Goal: Task Accomplishment & Management: Manage account settings

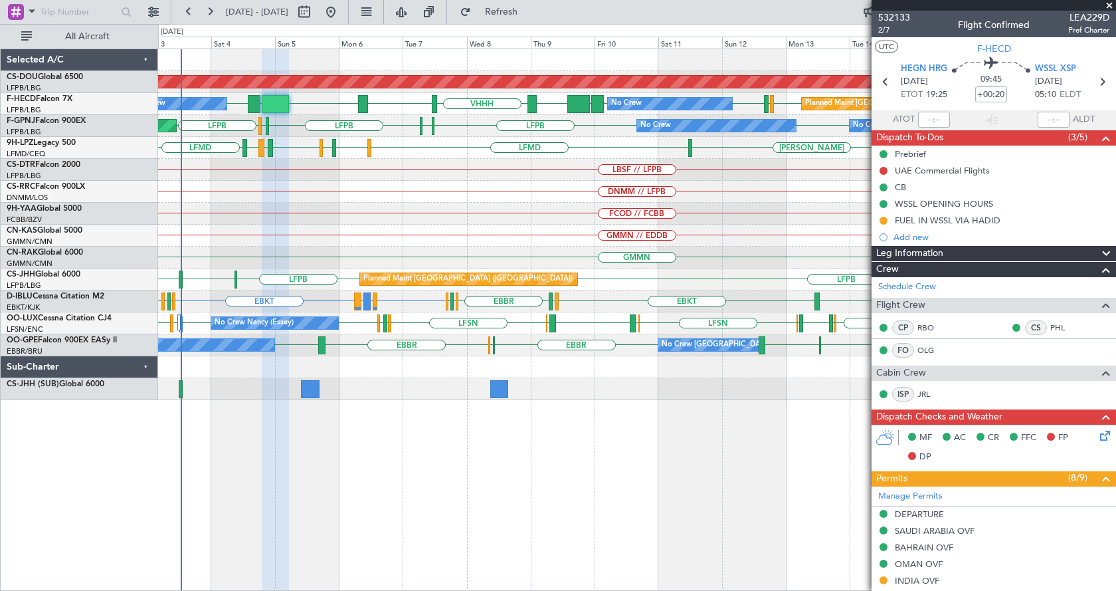
scroll to position [333, 0]
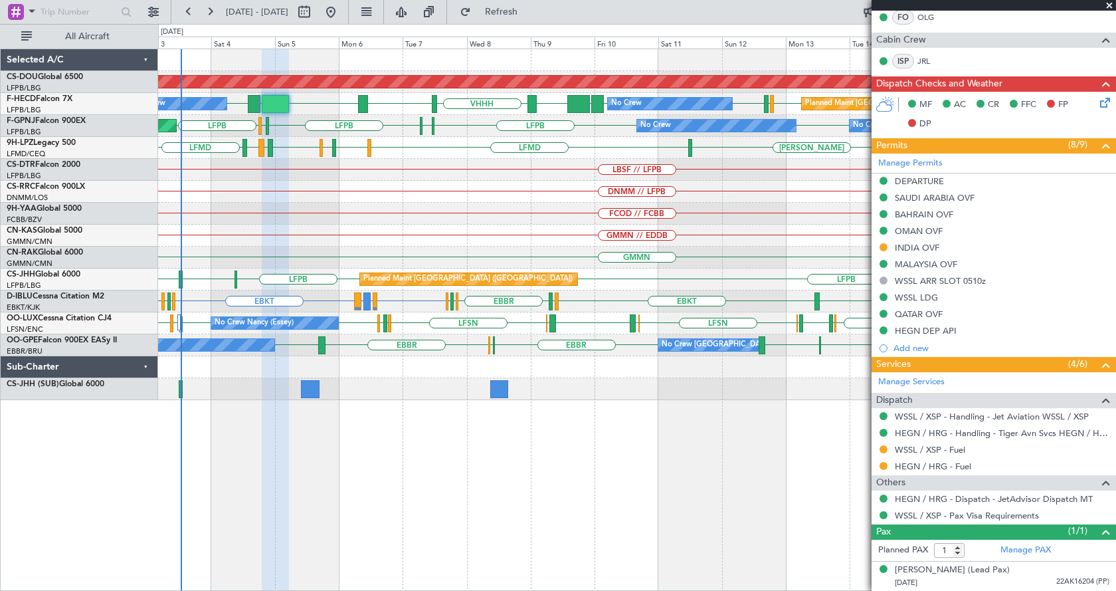
click at [399, 374] on div "Planned Maint London ([GEOGRAPHIC_DATA]) LFPB LFMN or LFPB LFPB LFPB UGTB ZBAA …" at bounding box center [636, 224] width 957 height 351
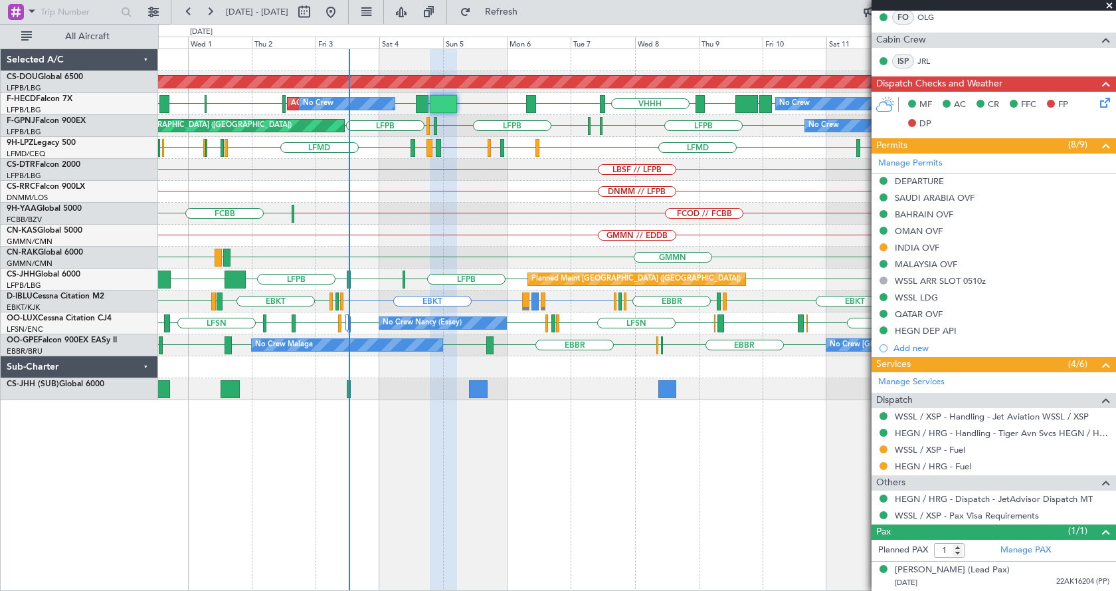
click at [284, 460] on div "Planned Maint London ([GEOGRAPHIC_DATA]) No Crew AOG Maint [GEOGRAPHIC_DATA] ([…" at bounding box center [637, 319] width 958 height 542
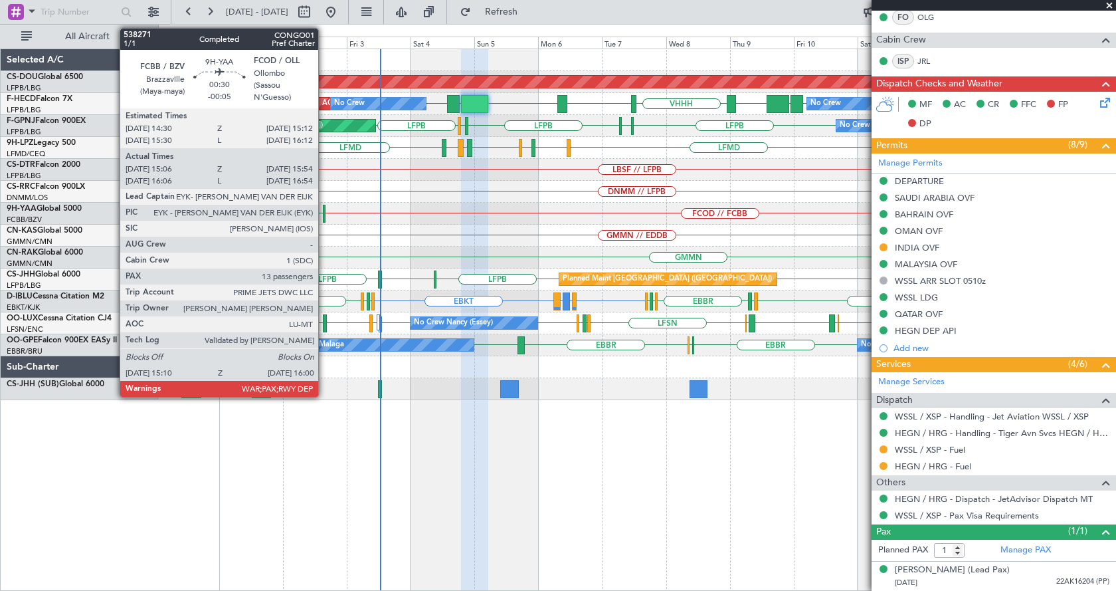
click at [324, 209] on div at bounding box center [324, 214] width 3 height 18
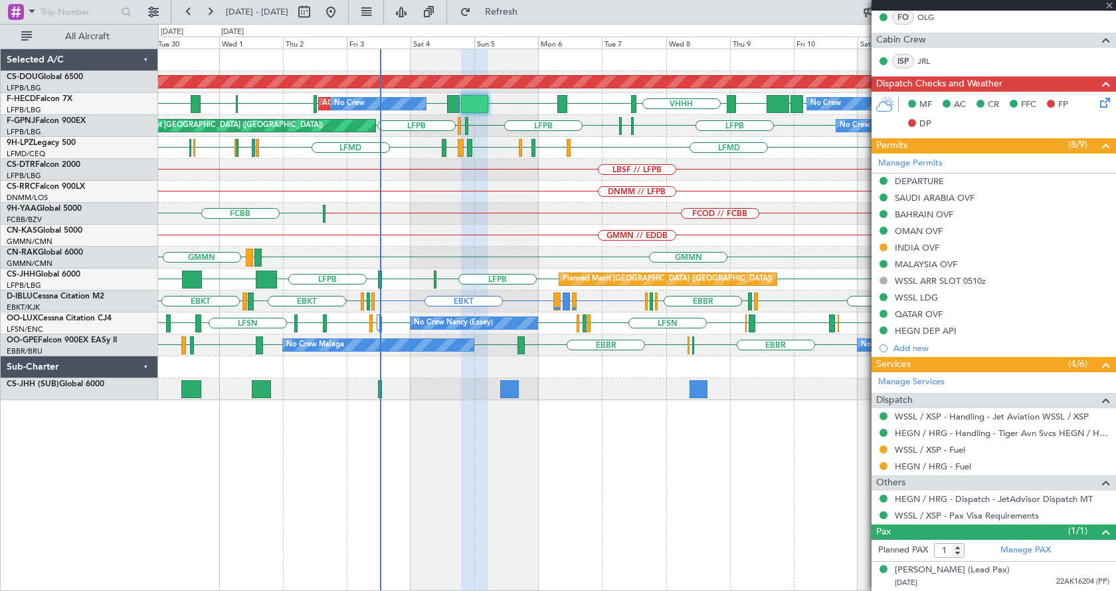
type input "-00:05"
type input "15:16"
type input "15:52"
type input "13"
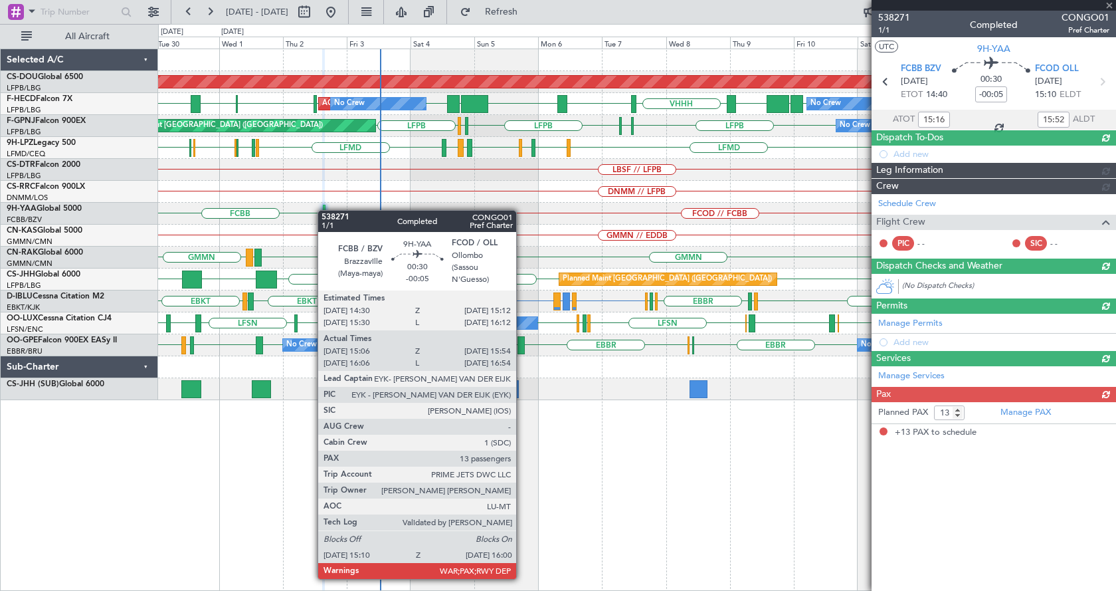
scroll to position [0, 0]
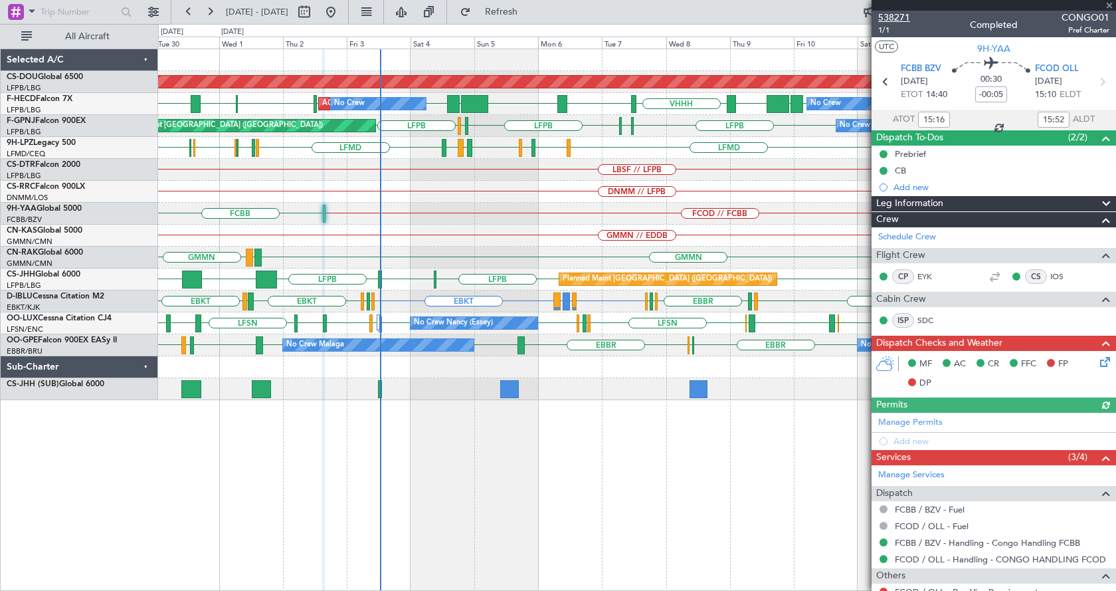
click at [902, 15] on span "538271" at bounding box center [894, 18] width 32 height 14
click at [411, 296] on div "Planned Maint London ([GEOGRAPHIC_DATA]) LFPB UGTB ZBAA VHHH RPLL WSSL [GEOGRAP…" at bounding box center [636, 224] width 957 height 351
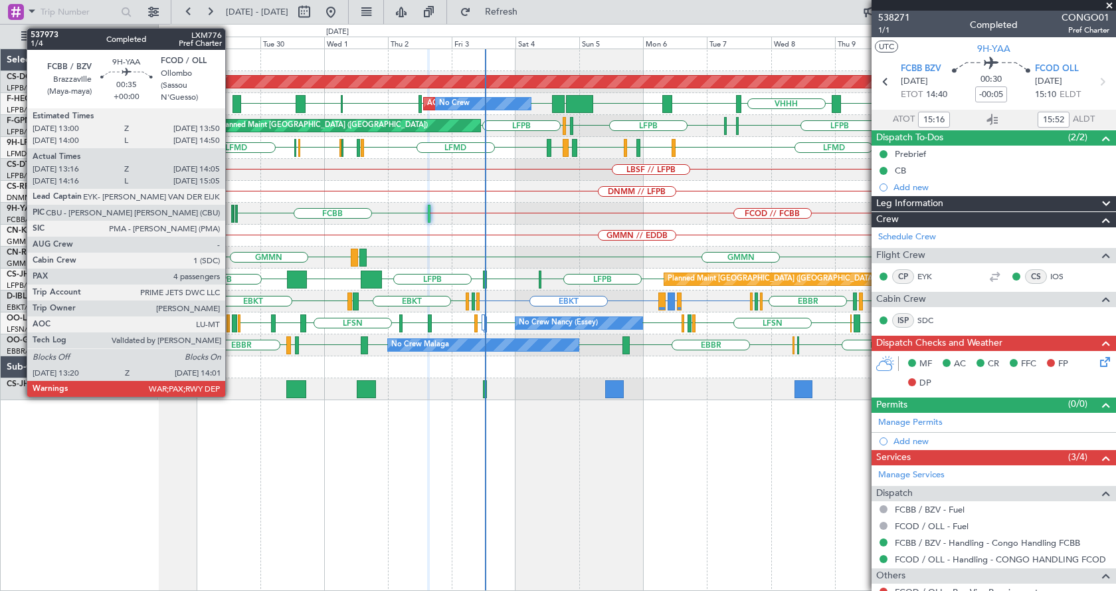
click at [231, 213] on div at bounding box center [232, 214] width 2 height 18
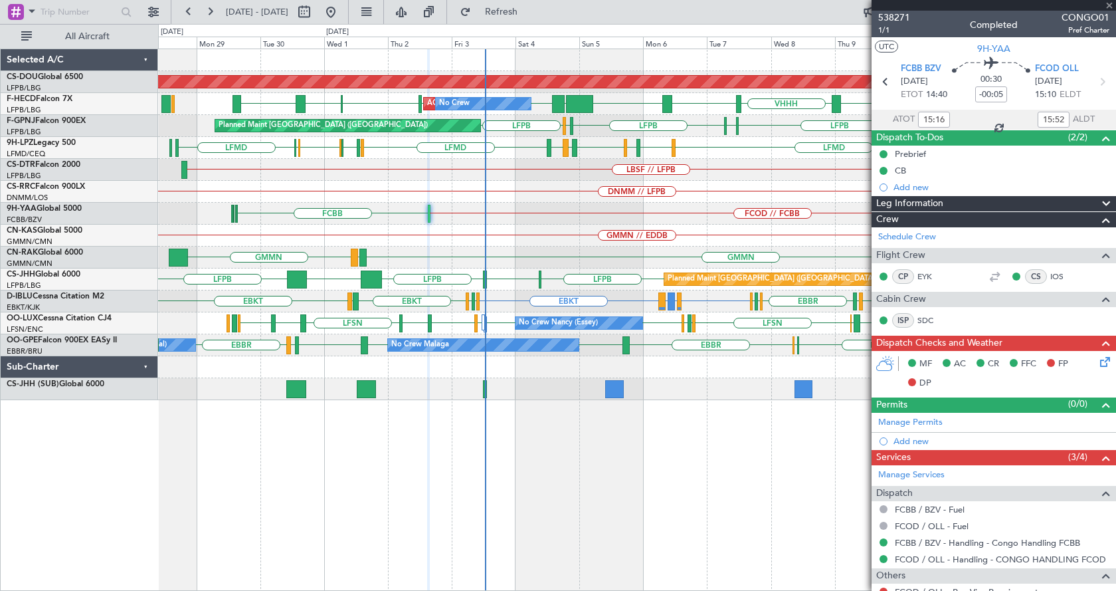
type input "13:26"
type input "14:00"
type input "4"
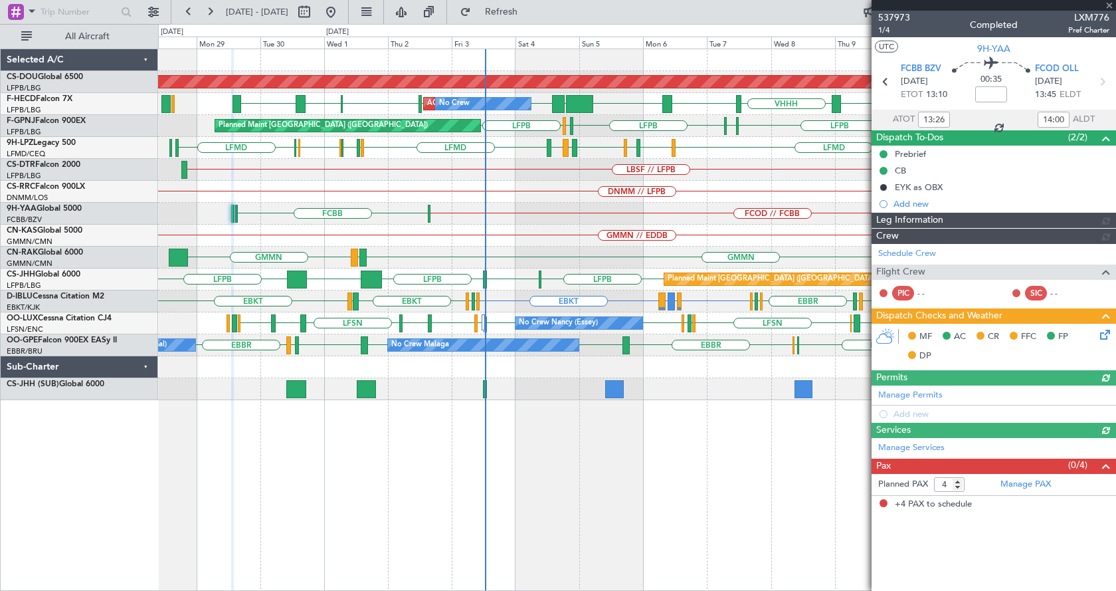
type input "14:26"
type input "15:00"
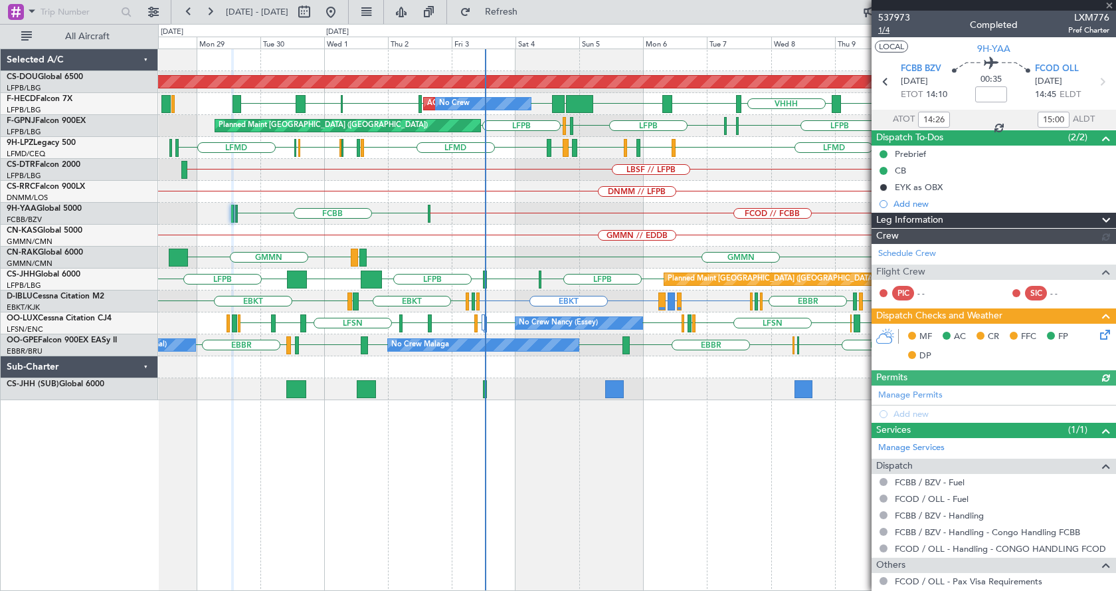
type input "13:26"
type input "14:00"
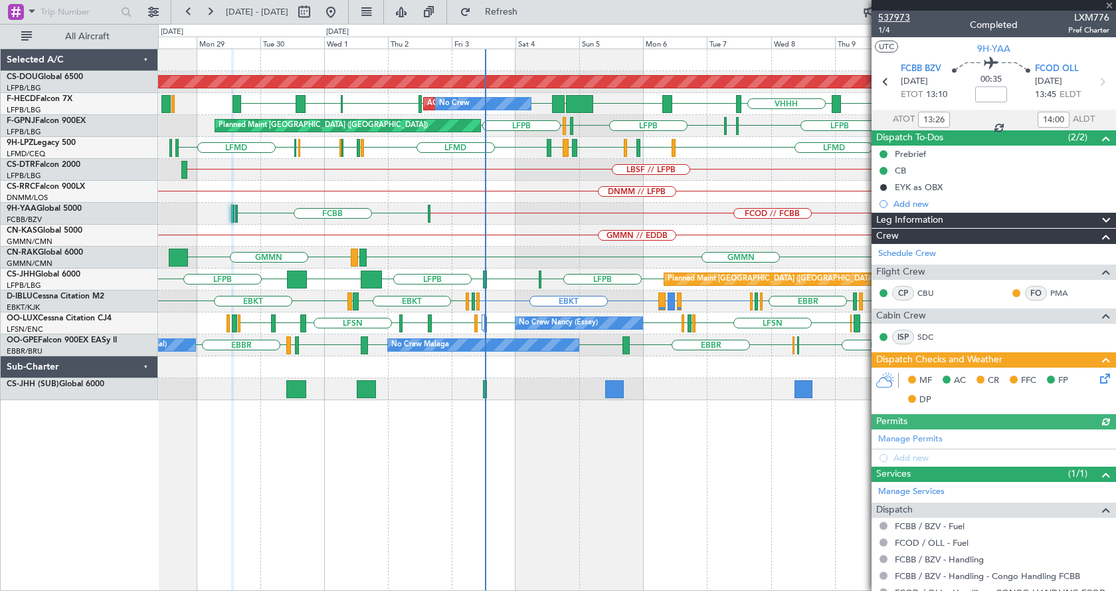
click at [894, 15] on span "537973" at bounding box center [894, 18] width 32 height 14
click at [724, 233] on div "GMMN // EDDB" at bounding box center [636, 236] width 957 height 22
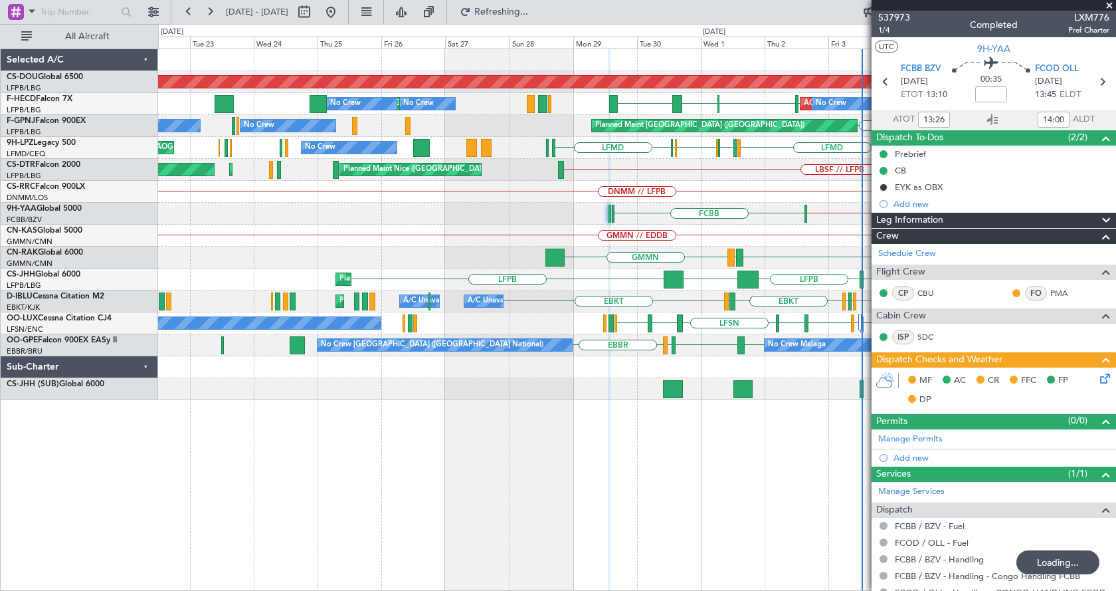
click at [666, 181] on div "Planned Maint London ([GEOGRAPHIC_DATA]) AOG Maint [GEOGRAPHIC_DATA] ([GEOGRAPH…" at bounding box center [636, 224] width 957 height 351
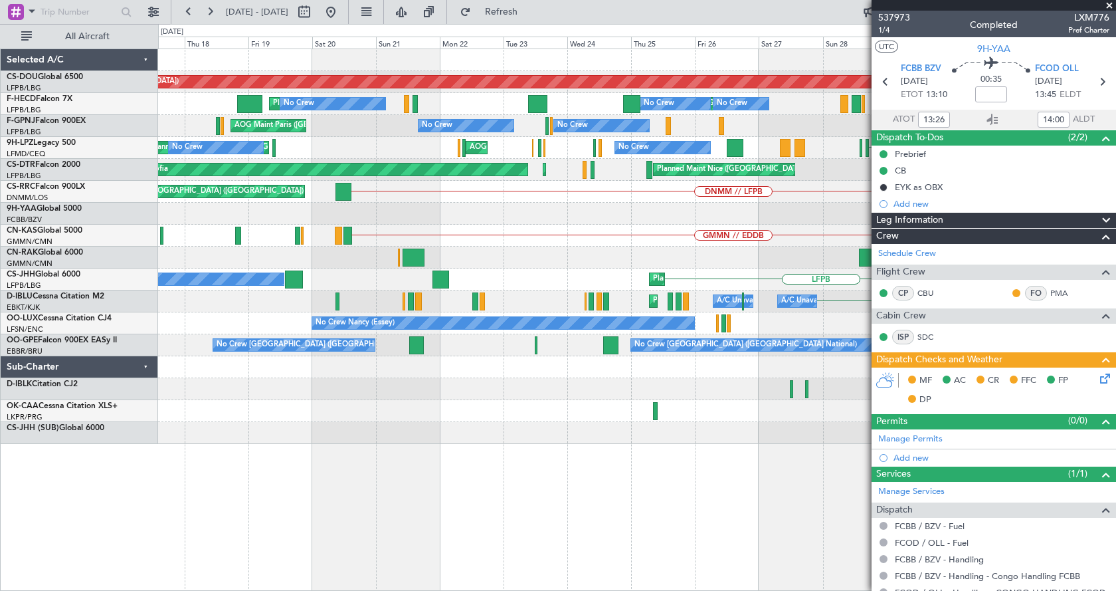
click at [0, 362] on div "Planned Maint London ([GEOGRAPHIC_DATA]) [GEOGRAPHIC_DATA] LFPB [GEOGRAPHIC_DAT…" at bounding box center [558, 307] width 1116 height 567
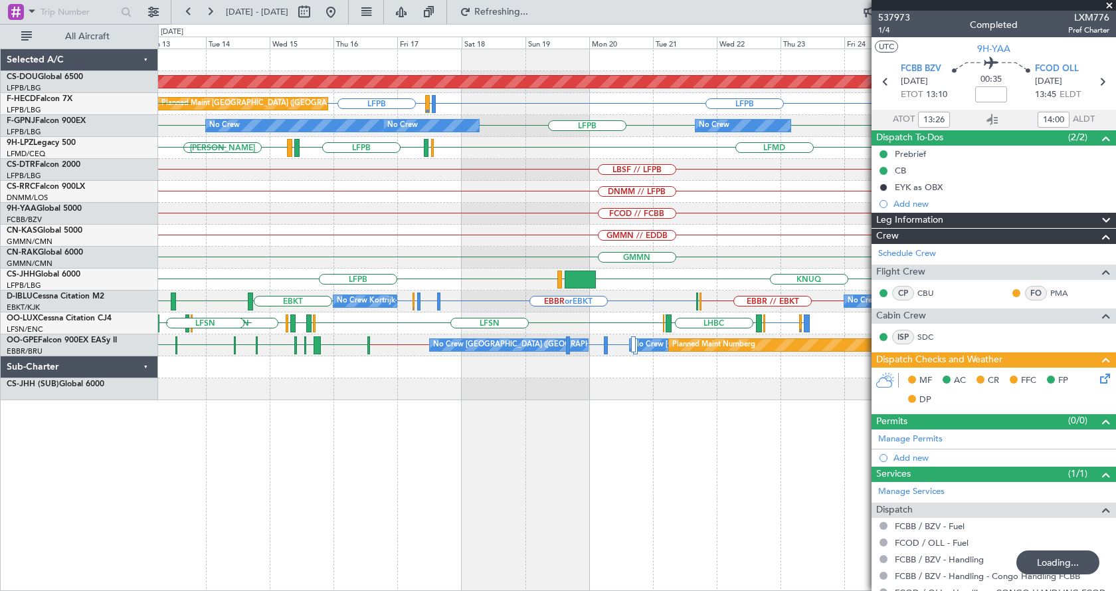
click at [54, 300] on div "Planned Maint London ([GEOGRAPHIC_DATA]) Planned Maint [GEOGRAPHIC_DATA] ([GEOG…" at bounding box center [558, 307] width 1116 height 567
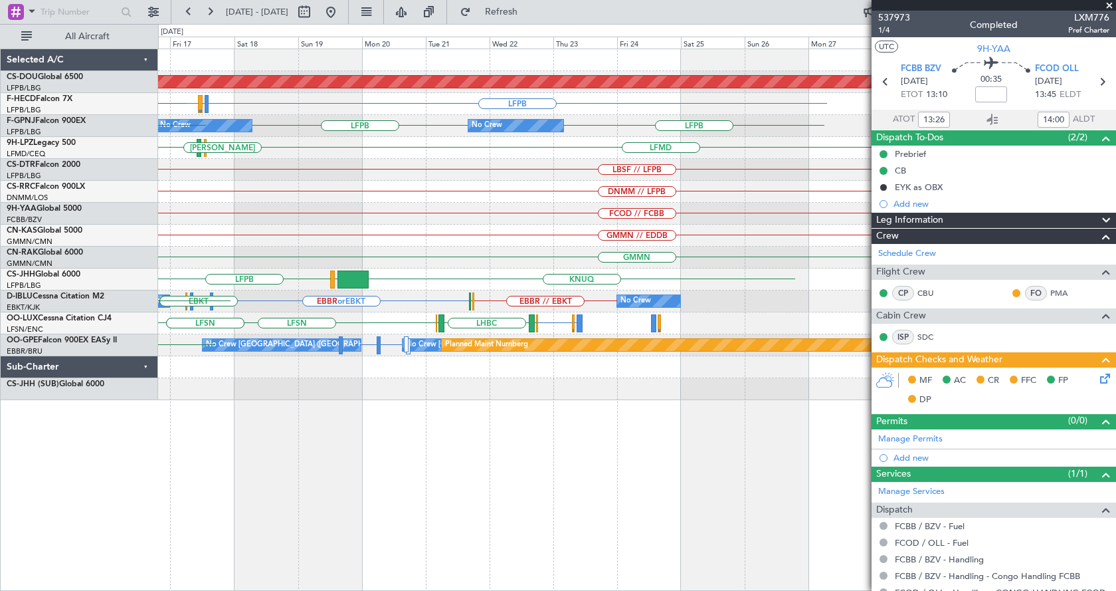
click at [215, 298] on div "Planned Maint London ([GEOGRAPHIC_DATA]) LFPB LFMN or LFPB LFPB Planned Maint […" at bounding box center [636, 224] width 957 height 351
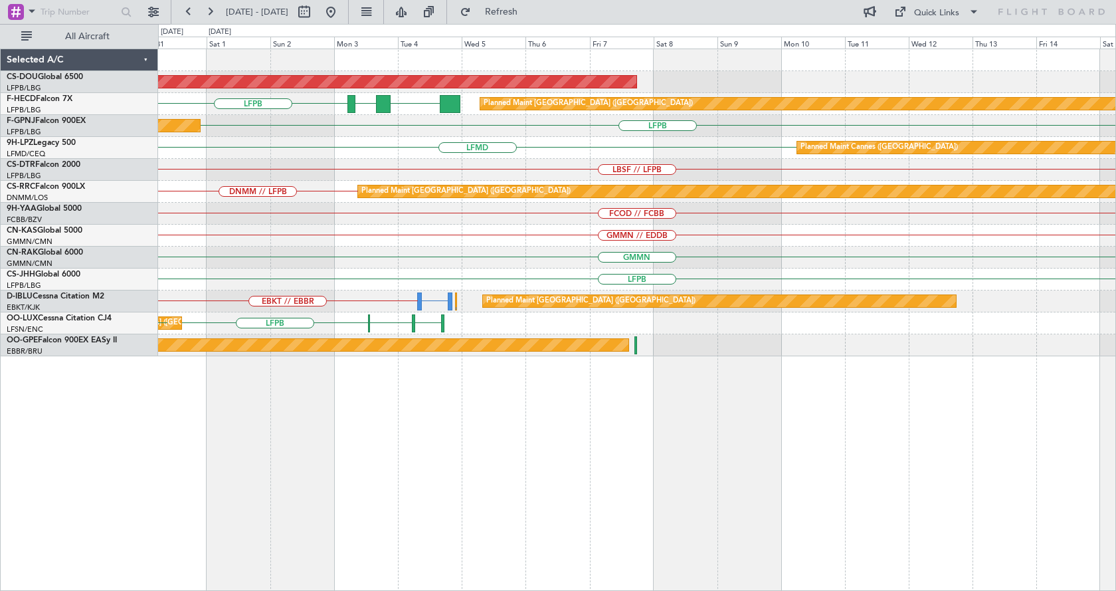
click at [224, 452] on div "Planned Maint London ([GEOGRAPHIC_DATA]) LFPB FOOL GMMN Planned Maint [GEOGRAPH…" at bounding box center [637, 319] width 958 height 542
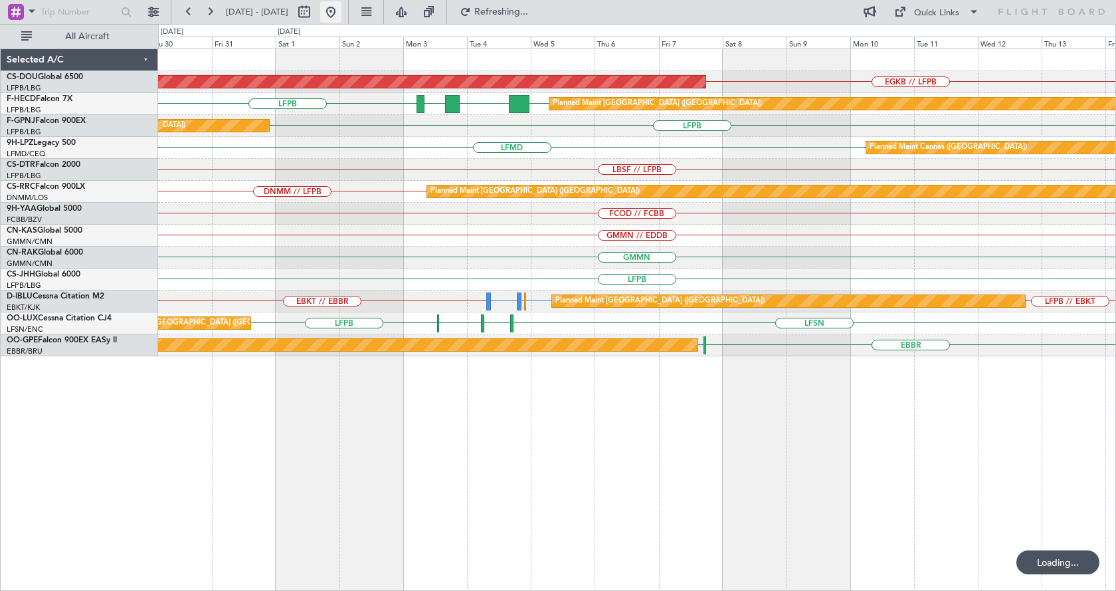
click at [341, 17] on button at bounding box center [330, 11] width 21 height 21
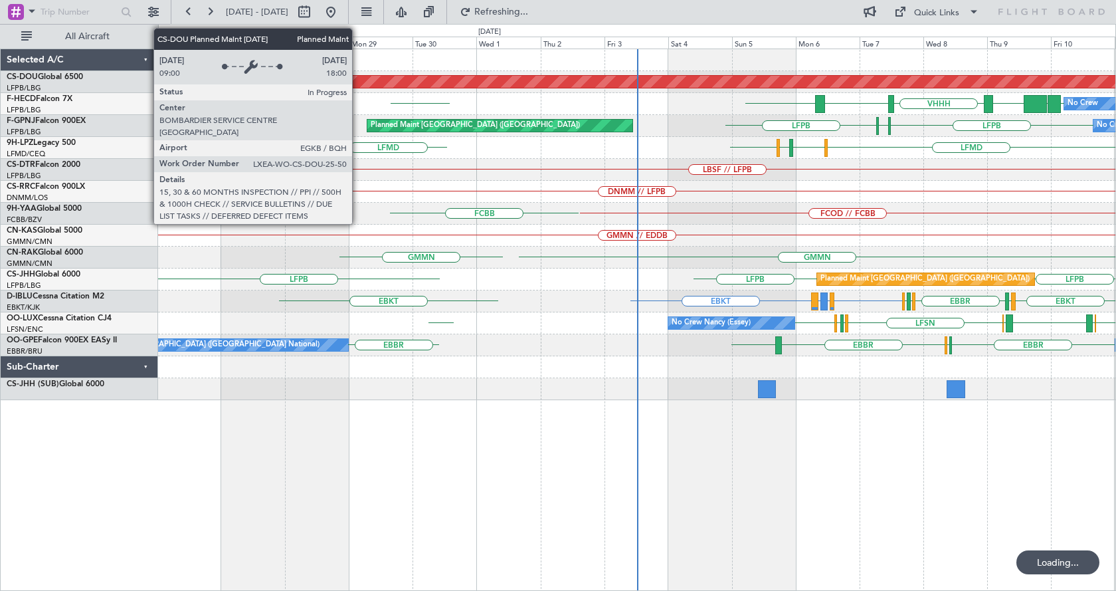
click at [895, 436] on div "Planned Maint London ([GEOGRAPHIC_DATA]) LFPB UGTB ZBAA VHHH RPLL WSSL [GEOGRAP…" at bounding box center [637, 319] width 958 height 542
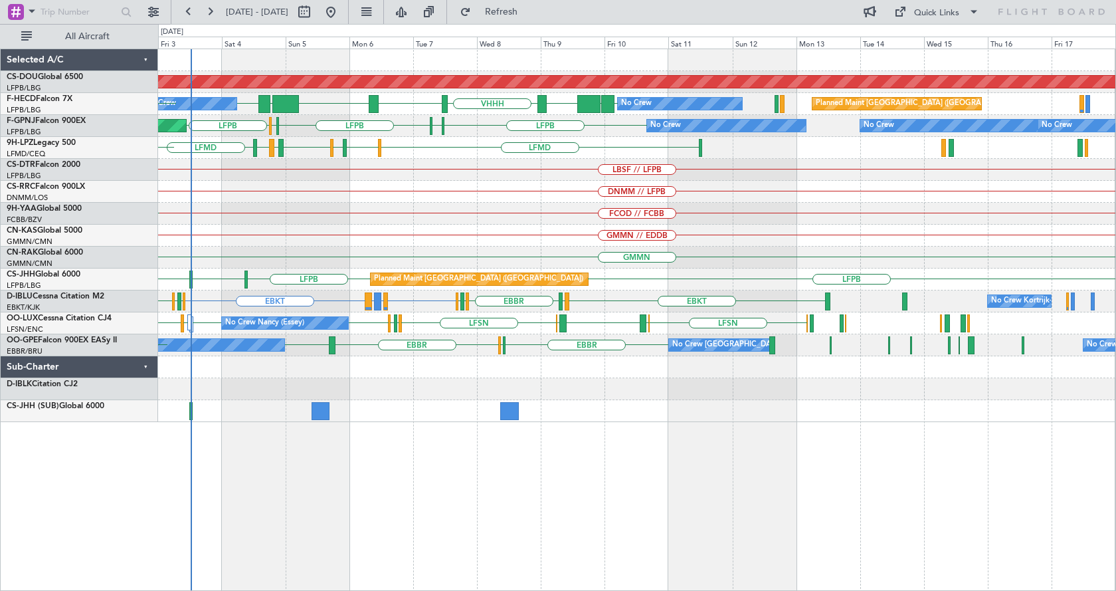
click at [438, 459] on div "Planned Maint London ([GEOGRAPHIC_DATA]) LFPB UGTB ZBAA VHHH RPLL WSSL HEGN LFP…" at bounding box center [637, 319] width 958 height 542
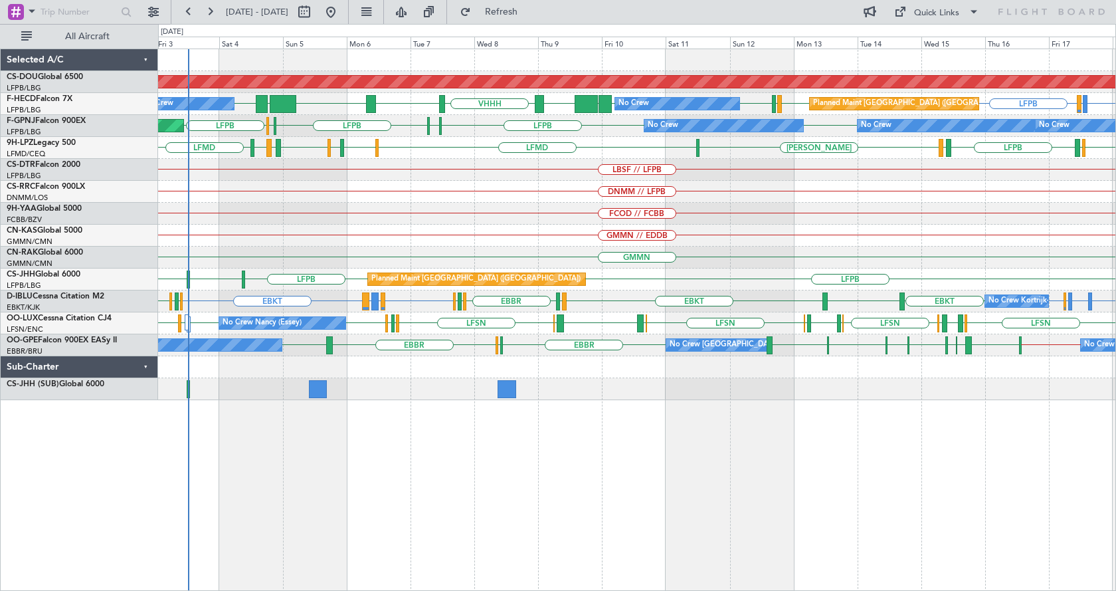
click at [1115, 214] on html "[DATE] - [DATE] Refresh Quick Links All Aircraft Planned Maint [GEOGRAPHIC_DATA…" at bounding box center [558, 295] width 1116 height 591
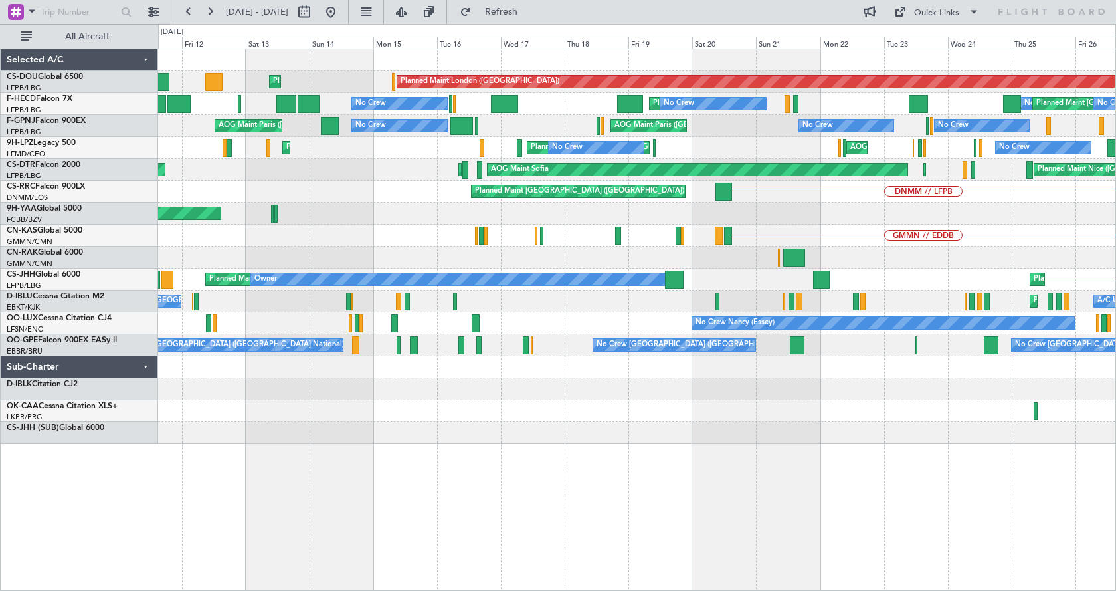
click at [729, 508] on div "Planned Maint London ([GEOGRAPHIC_DATA]) Planned Maint [GEOGRAPHIC_DATA] ([GEOG…" at bounding box center [637, 319] width 958 height 542
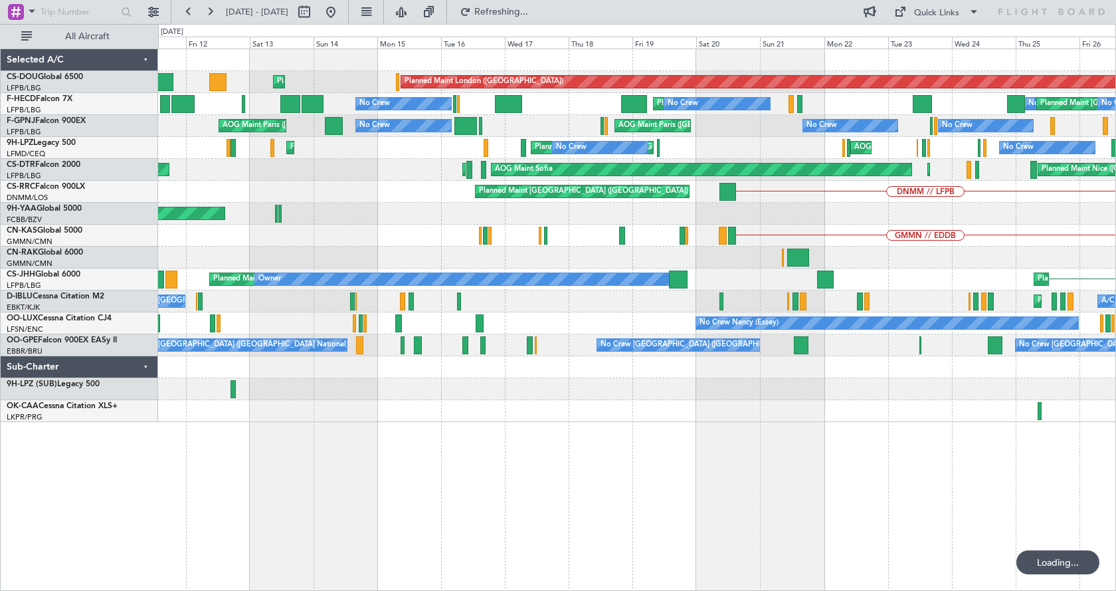
click at [662, 438] on div "Planned Maint London ([GEOGRAPHIC_DATA]) Planned Maint [GEOGRAPHIC_DATA] ([GEOG…" at bounding box center [637, 319] width 958 height 542
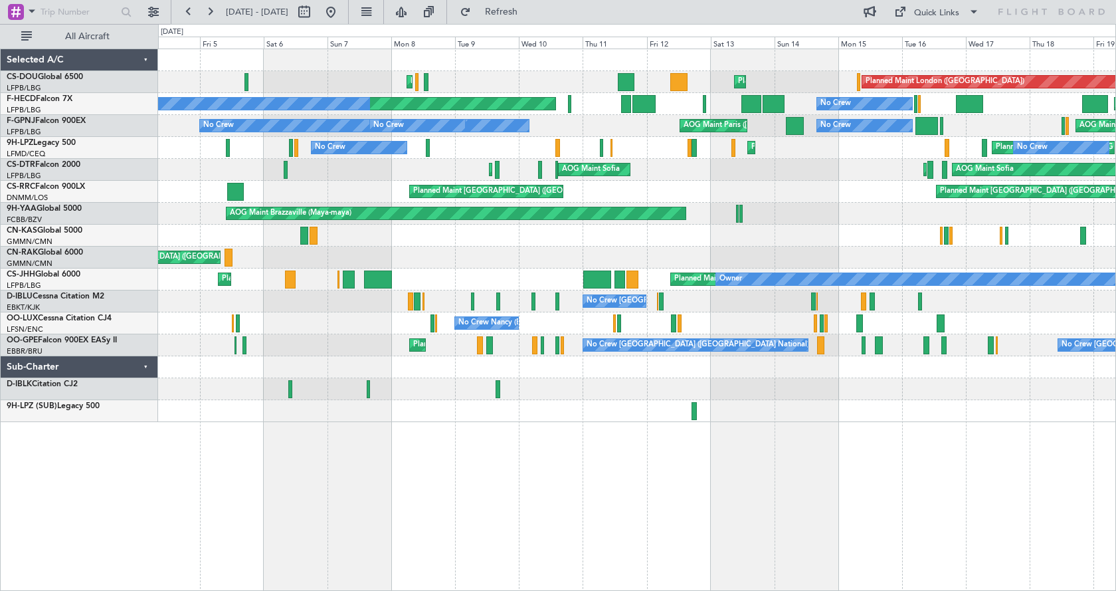
click at [524, 522] on div "Planned Maint London ([GEOGRAPHIC_DATA]) Planned Maint [GEOGRAPHIC_DATA] ([GEOG…" at bounding box center [637, 319] width 958 height 542
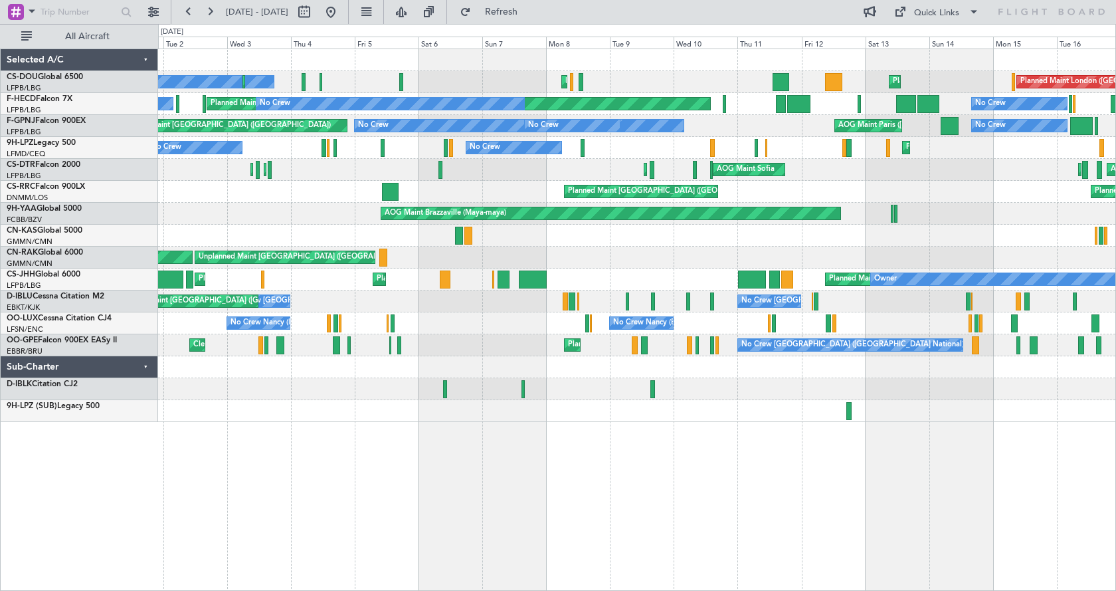
click at [526, 510] on div "Planned Maint London ([GEOGRAPHIC_DATA]) Planned Maint [GEOGRAPHIC_DATA] ([GEOG…" at bounding box center [637, 319] width 958 height 542
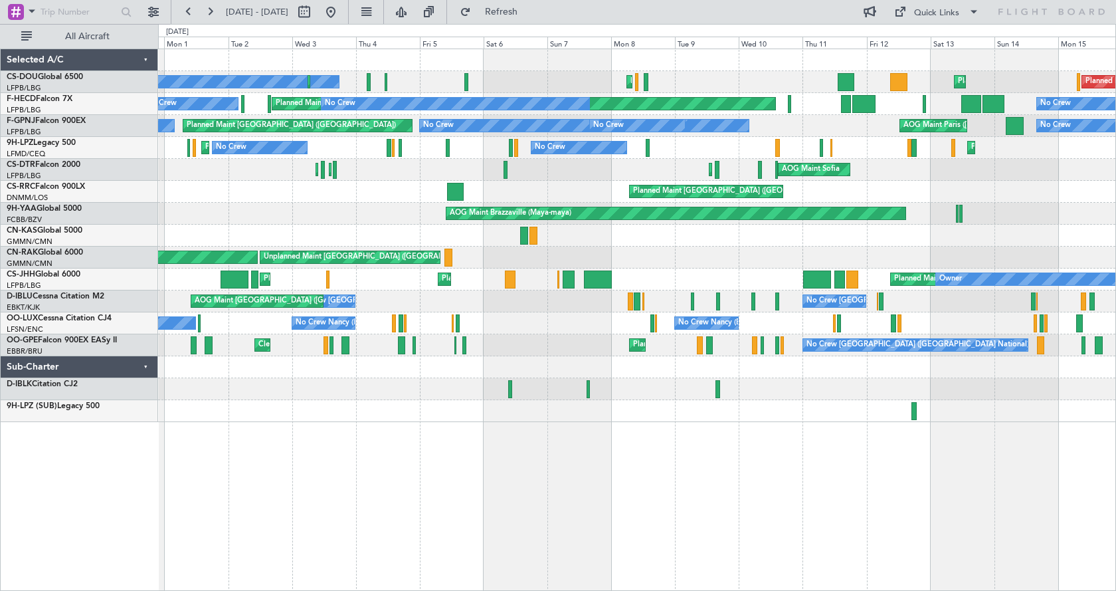
click at [508, 536] on div "Planned Maint London ([GEOGRAPHIC_DATA]) Planned Maint [GEOGRAPHIC_DATA] ([GEOG…" at bounding box center [637, 319] width 958 height 542
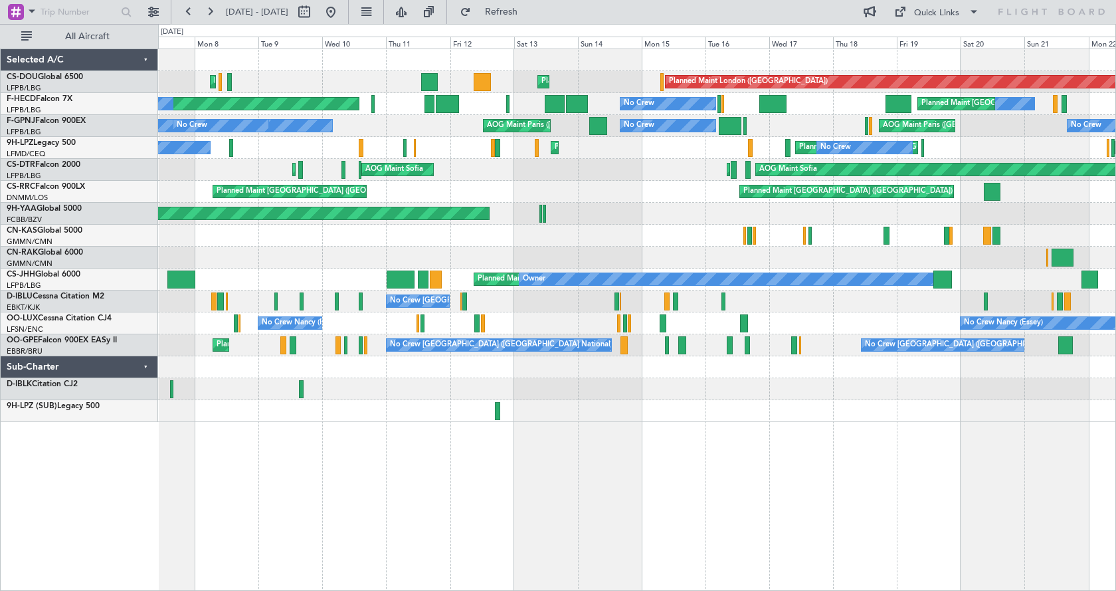
click at [389, 524] on div "Planned Maint London ([GEOGRAPHIC_DATA]) Planned Maint [GEOGRAPHIC_DATA] ([GEOG…" at bounding box center [637, 319] width 958 height 542
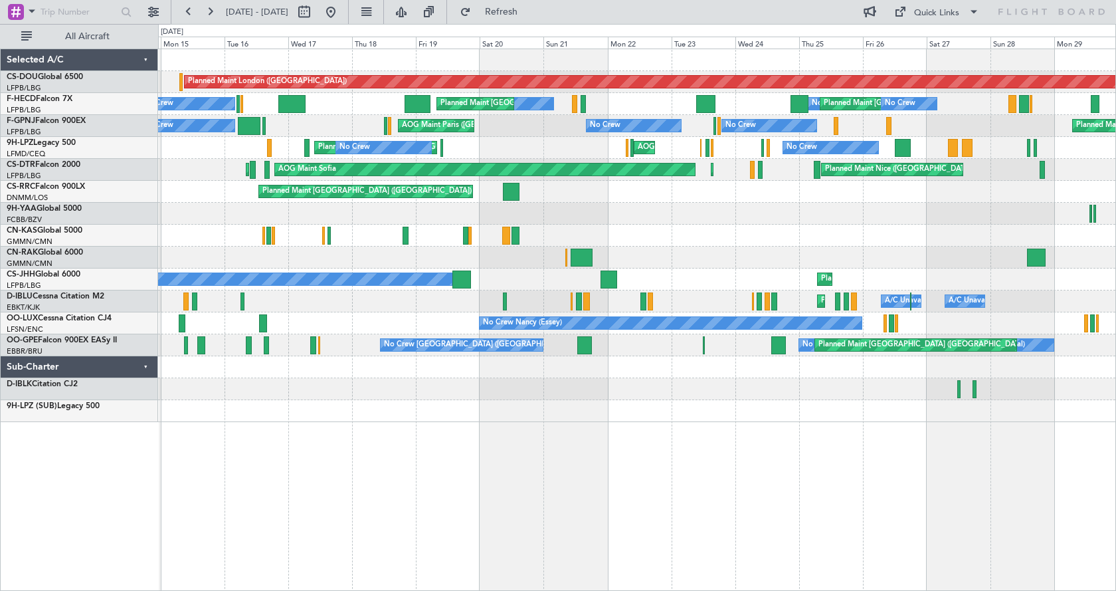
click at [372, 544] on div "Planned Maint London ([GEOGRAPHIC_DATA]) Planned Maint [GEOGRAPHIC_DATA] ([GEOG…" at bounding box center [637, 319] width 958 height 542
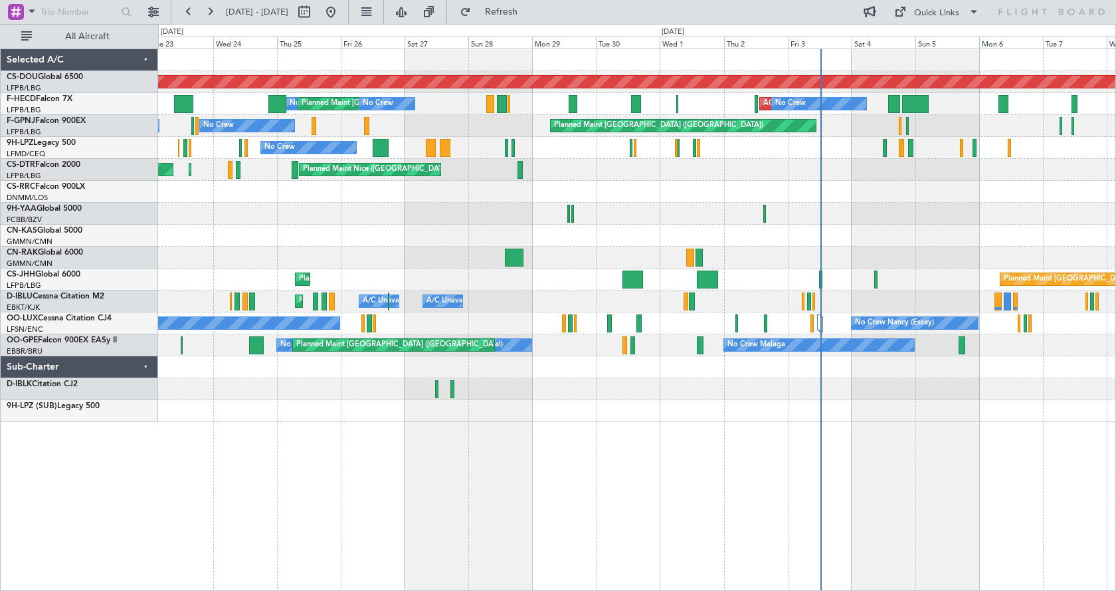
click at [795, 497] on div "Planned Maint London ([GEOGRAPHIC_DATA]) No Crew Planned Maint [GEOGRAPHIC_DATA…" at bounding box center [637, 319] width 958 height 542
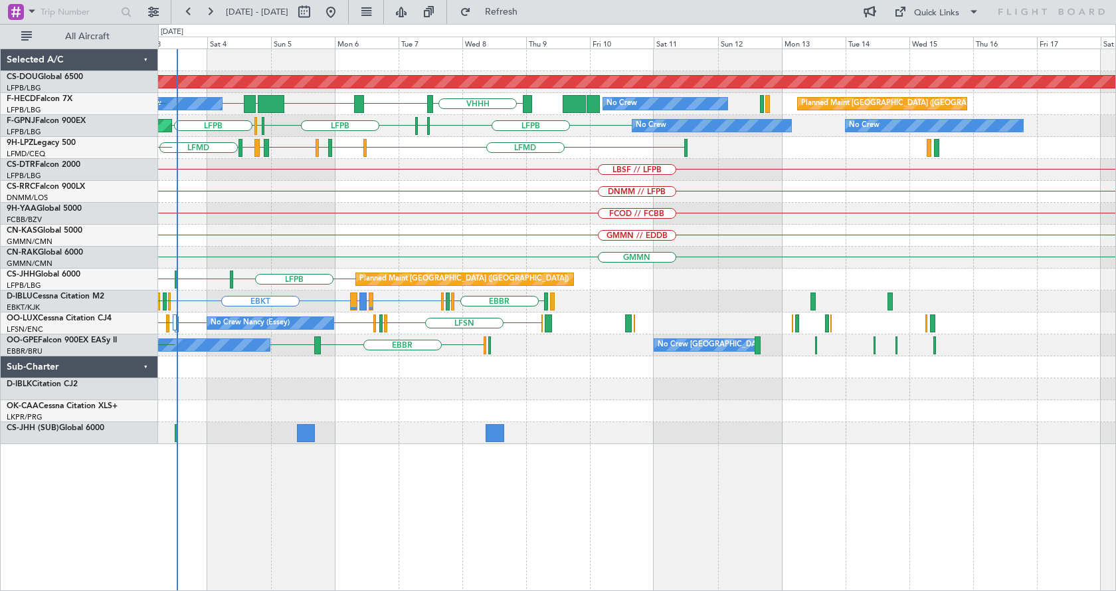
click at [338, 498] on div "Planned Maint London ([GEOGRAPHIC_DATA]) WSSL HEGN LFPB VHHH RPLL AOG Maint [GE…" at bounding box center [637, 319] width 958 height 542
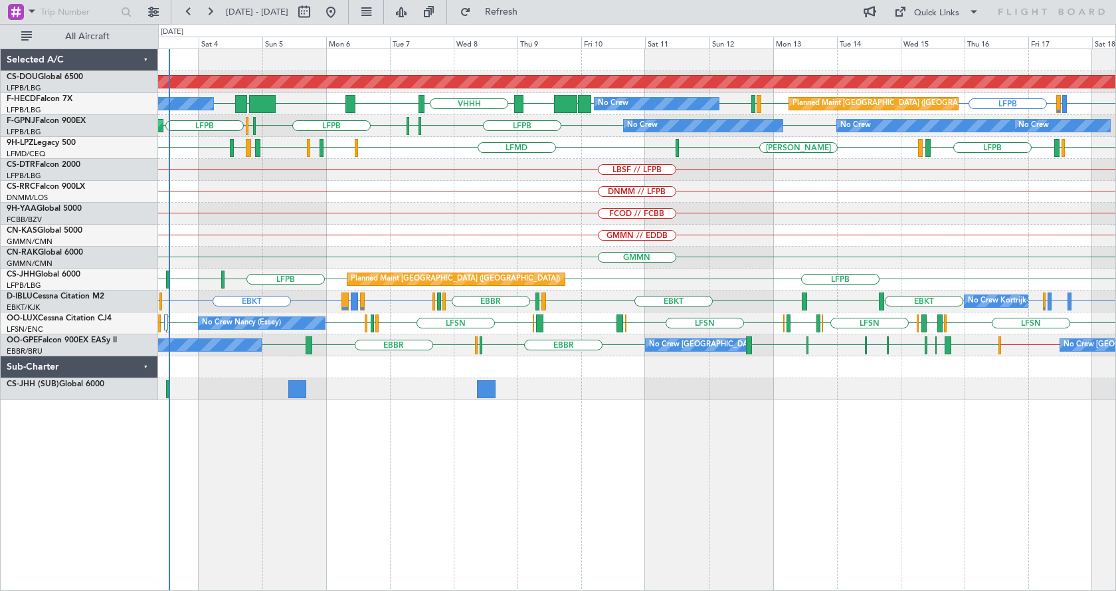
click at [569, 478] on div "Planned Maint London ([GEOGRAPHIC_DATA]) LFPB LFMN or LFPB LFPB LFPB UGTB ZBAA …" at bounding box center [637, 319] width 958 height 542
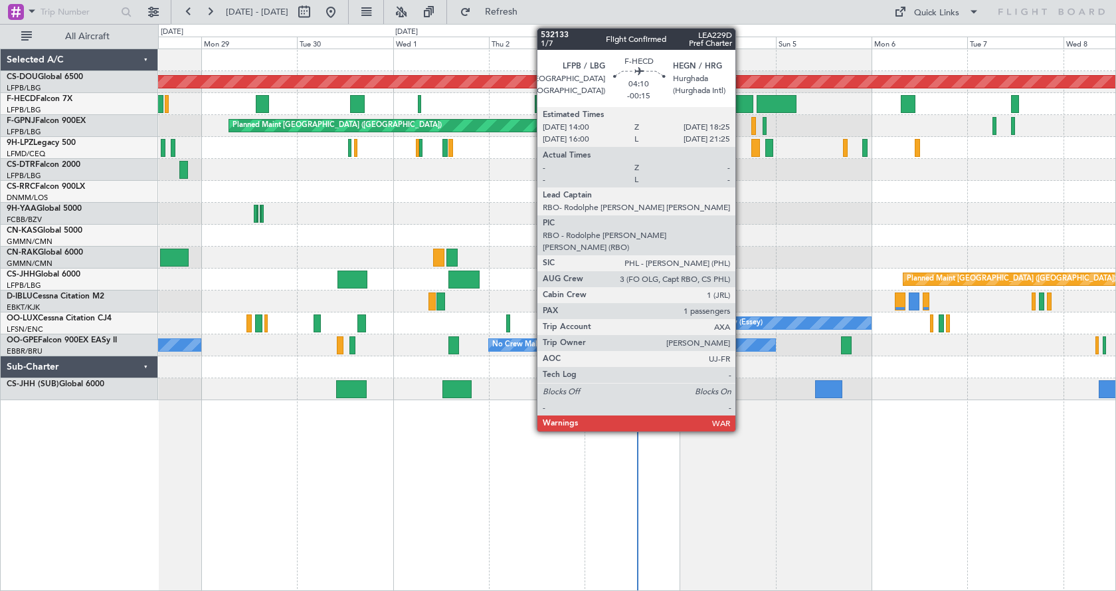
click at [741, 102] on div at bounding box center [744, 104] width 18 height 18
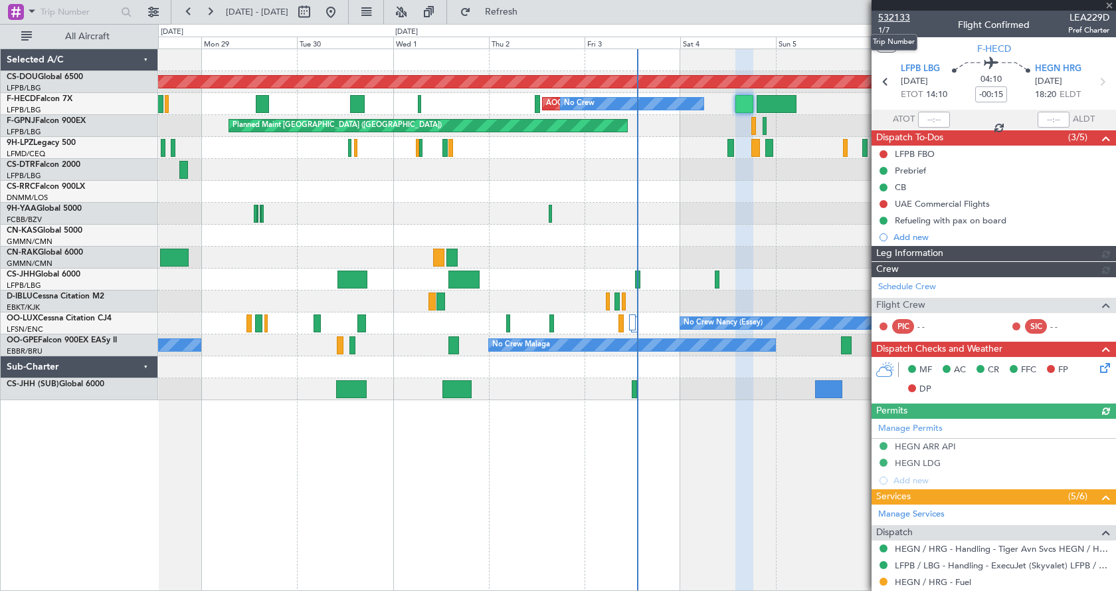
click at [897, 18] on span "532133" at bounding box center [894, 18] width 32 height 14
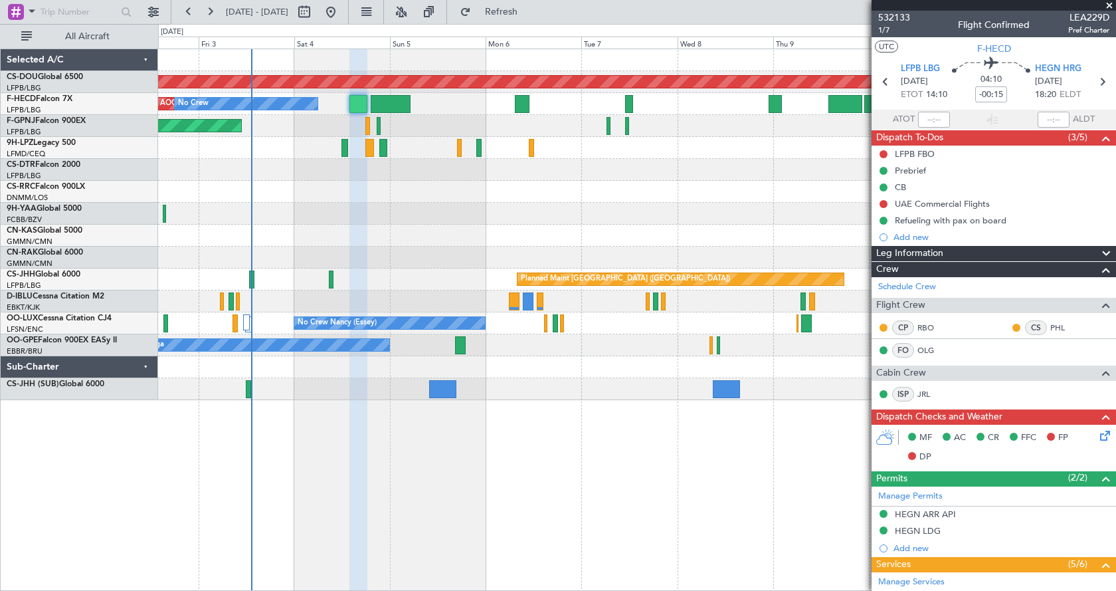
click at [351, 215] on div at bounding box center [636, 214] width 957 height 22
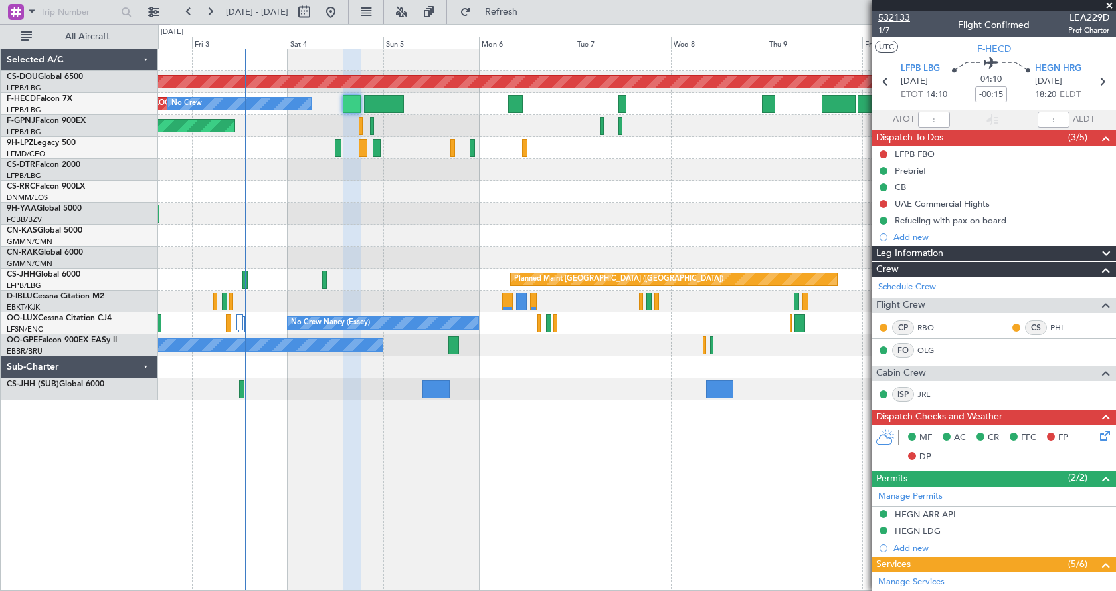
click at [900, 17] on span "532133" at bounding box center [894, 18] width 32 height 14
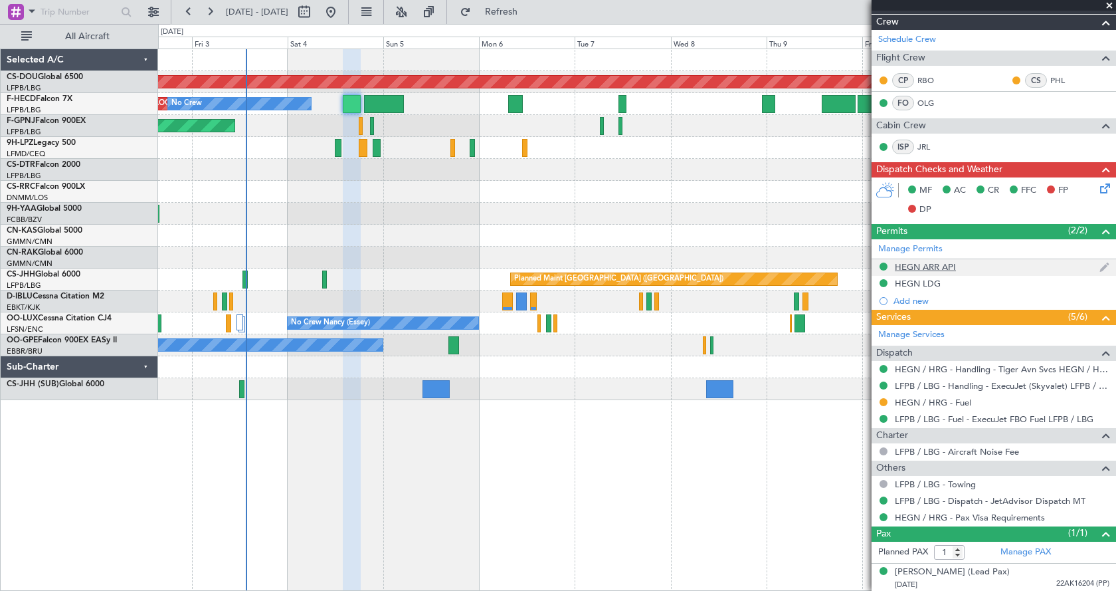
scroll to position [249, 0]
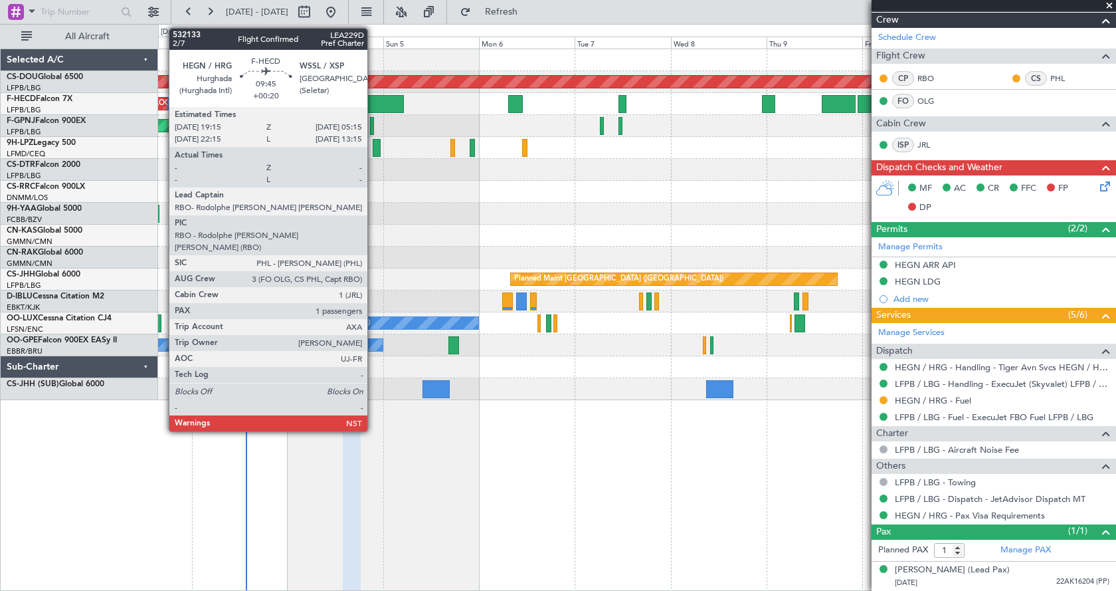
click at [379, 100] on div at bounding box center [384, 104] width 41 height 18
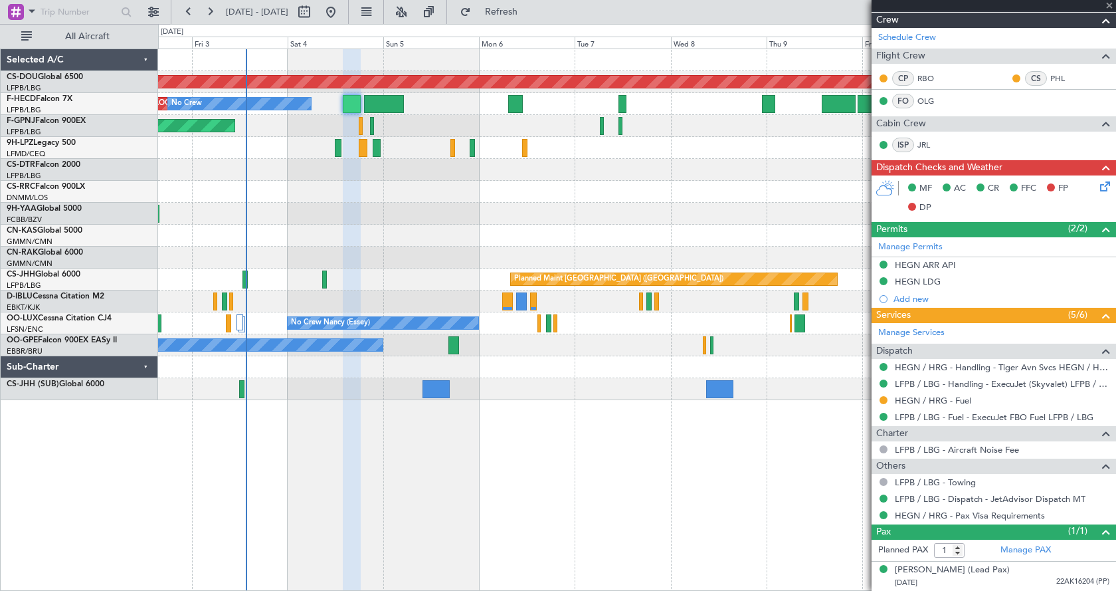
type input "+00:20"
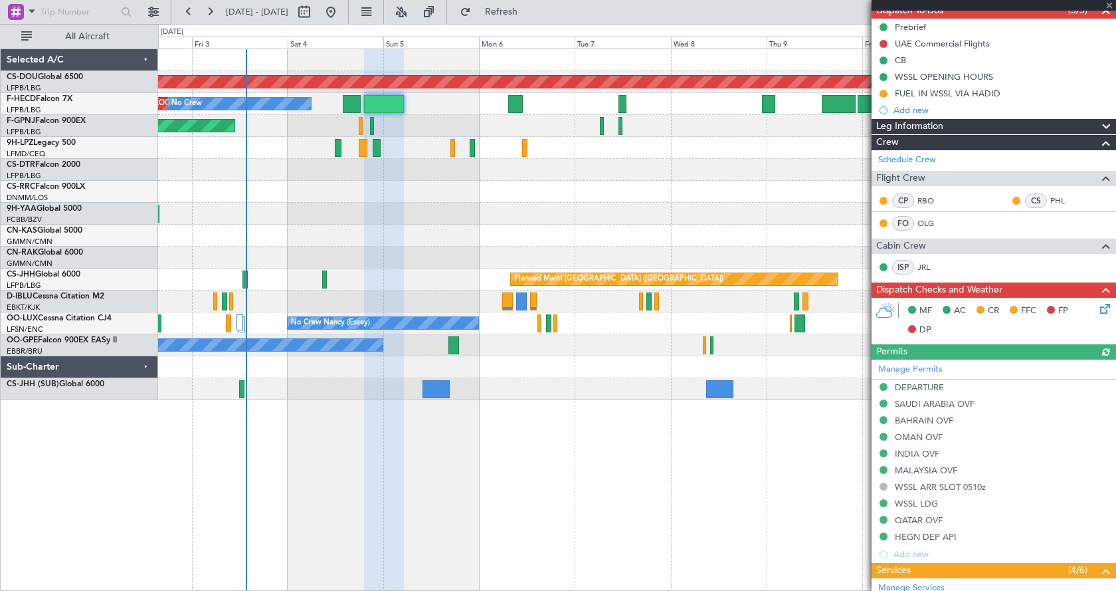
scroll to position [133, 0]
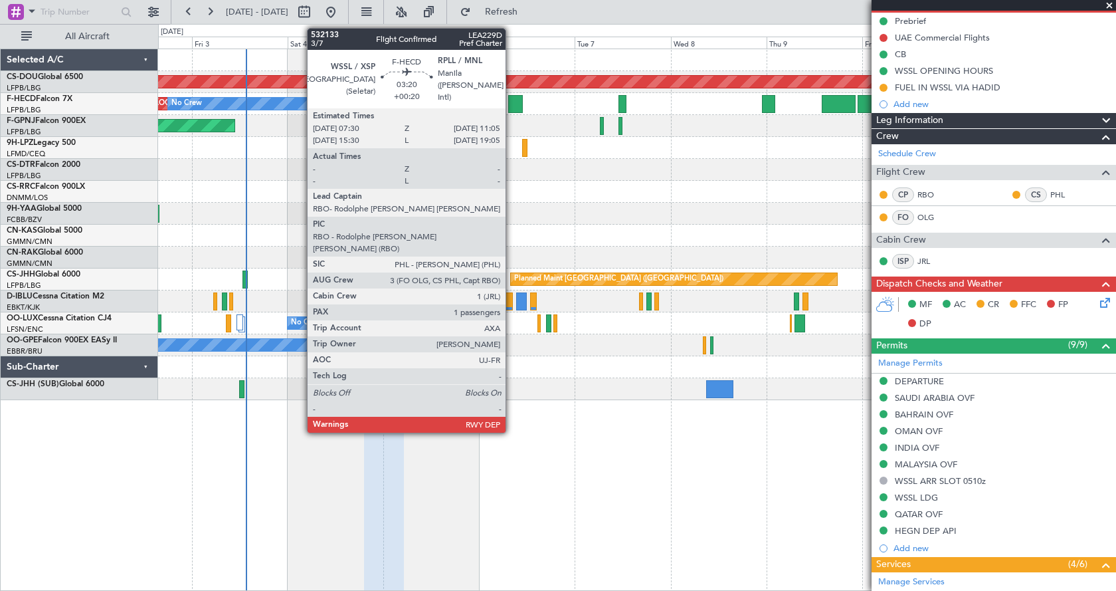
click at [514, 104] on div at bounding box center [515, 104] width 15 height 18
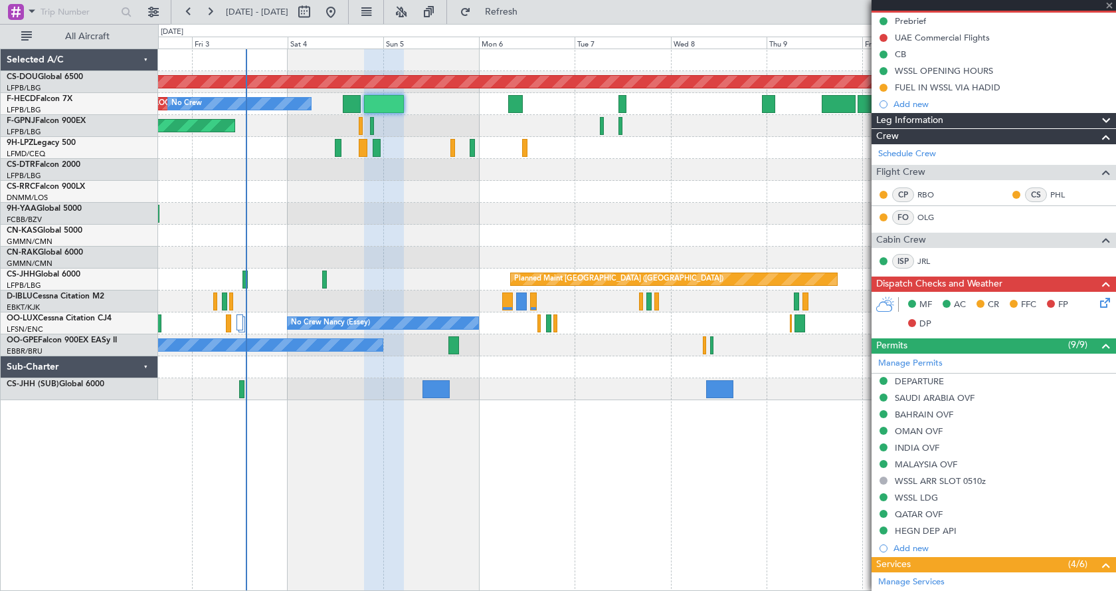
scroll to position [0, 0]
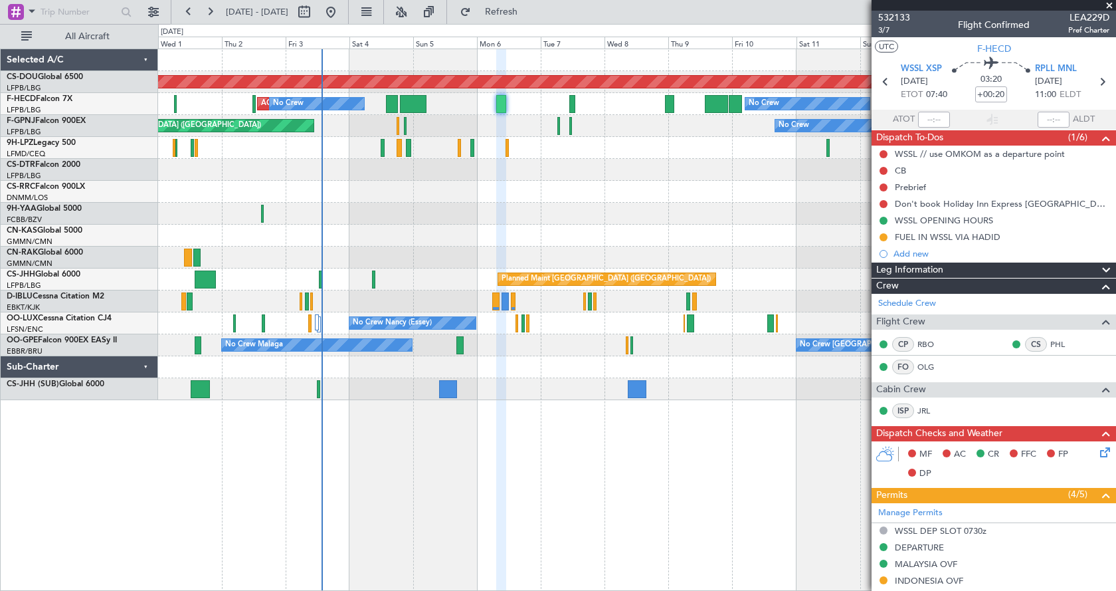
click at [1111, 5] on span at bounding box center [1109, 6] width 13 height 12
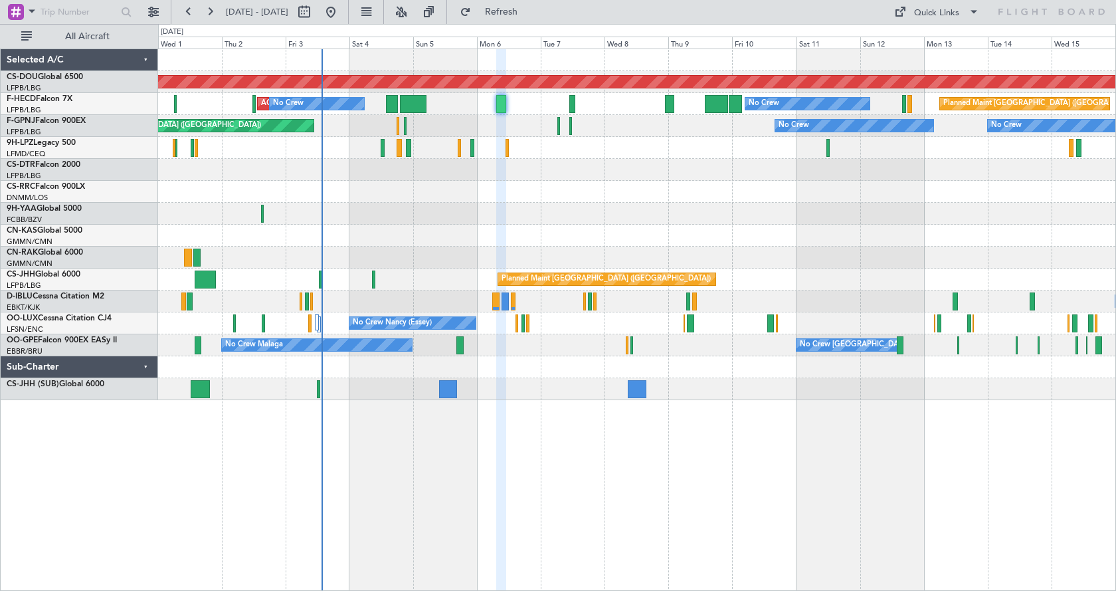
type input "0"
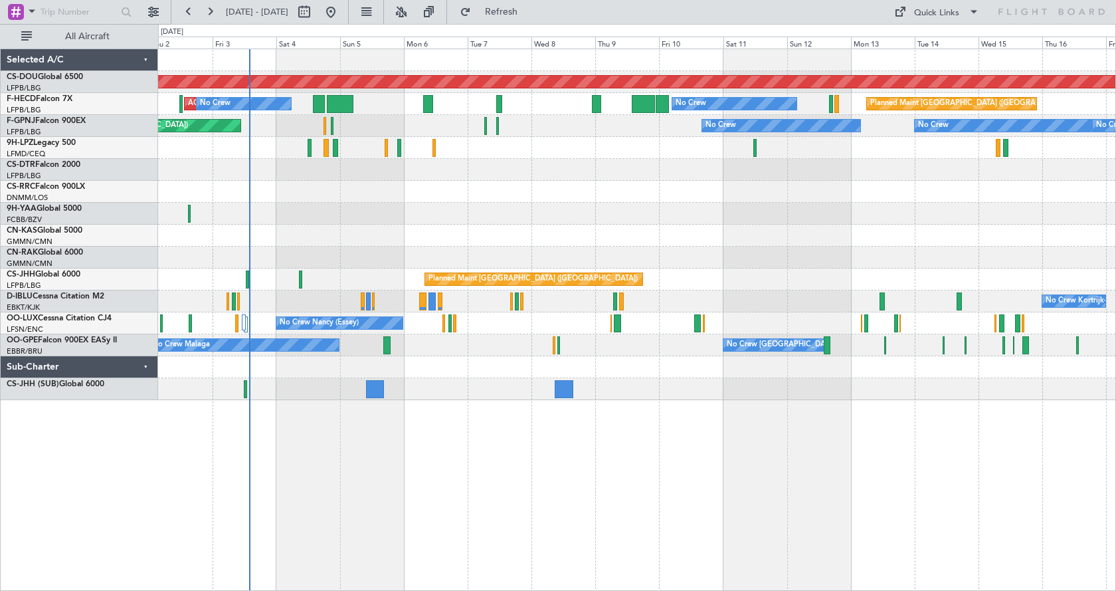
click at [605, 201] on div at bounding box center [636, 192] width 957 height 22
click at [412, 18] on button at bounding box center [401, 11] width 21 height 21
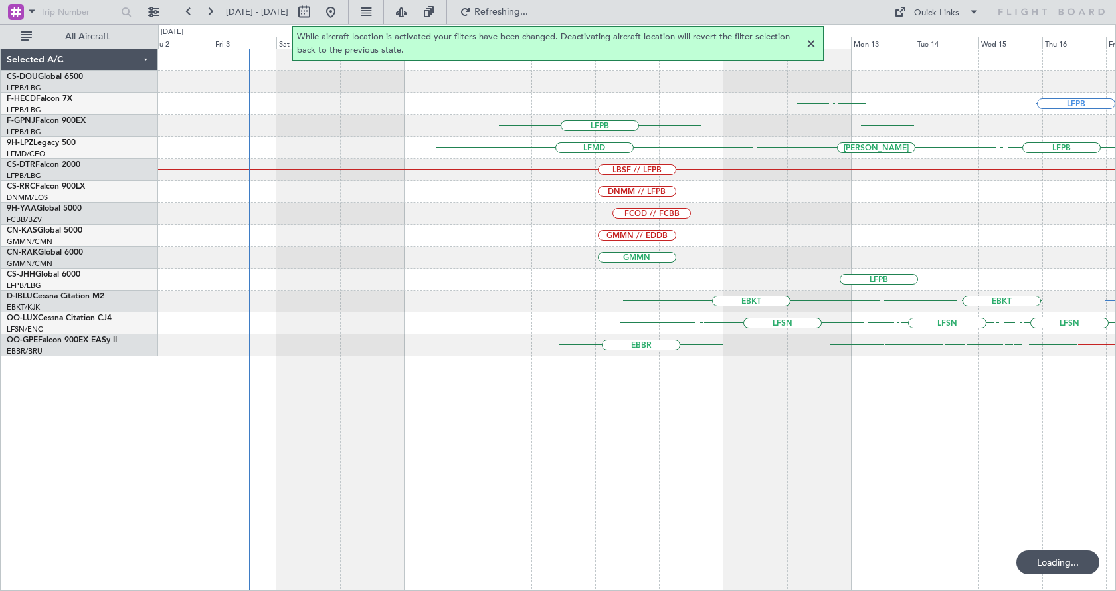
click at [811, 45] on div at bounding box center [811, 44] width 16 height 16
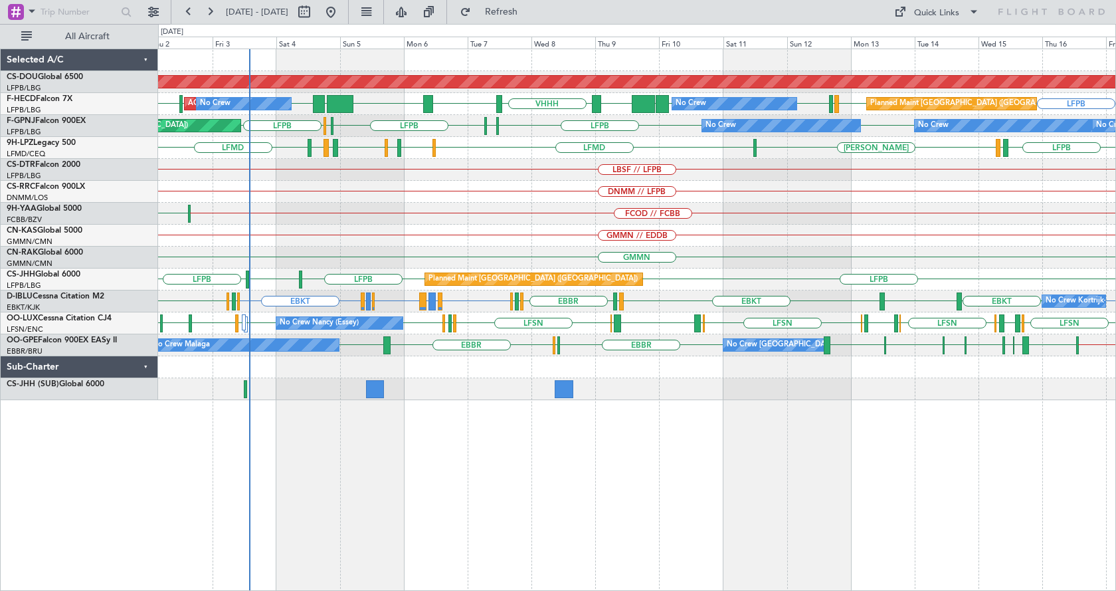
click at [668, 522] on div "Planned Maint London (Biggin Hill) LFPB LFPB LFMN LFPB WSSL HEGN LFPB LFPB EGTK…" at bounding box center [637, 319] width 958 height 542
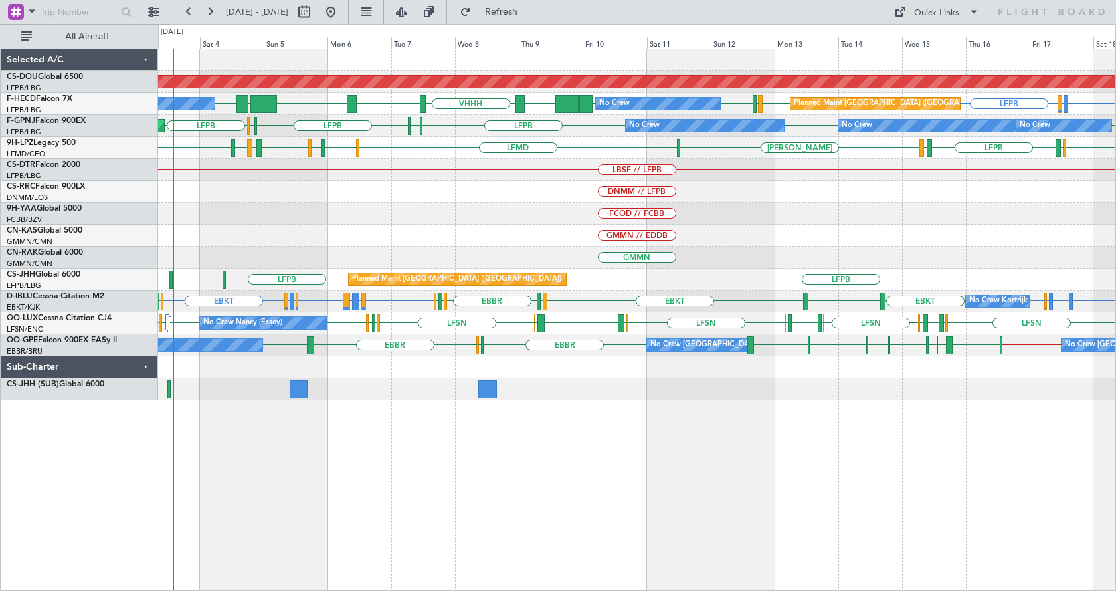
click at [485, 530] on div "Planned Maint London (Biggin Hill) LFPB LFMN or LFPB LFPB WSSL HEGN LFPB LFPB U…" at bounding box center [637, 319] width 958 height 542
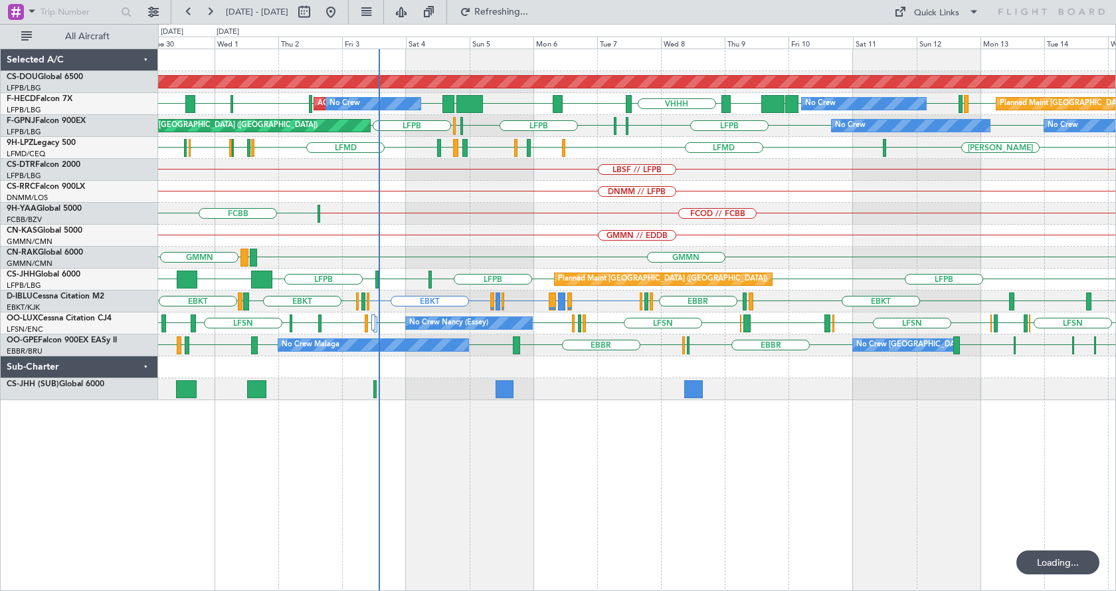
click at [476, 512] on div "Planned Maint London (Biggin Hill) AOG Maint Paris (Le Bourget) No Crew No Crew…" at bounding box center [637, 319] width 958 height 542
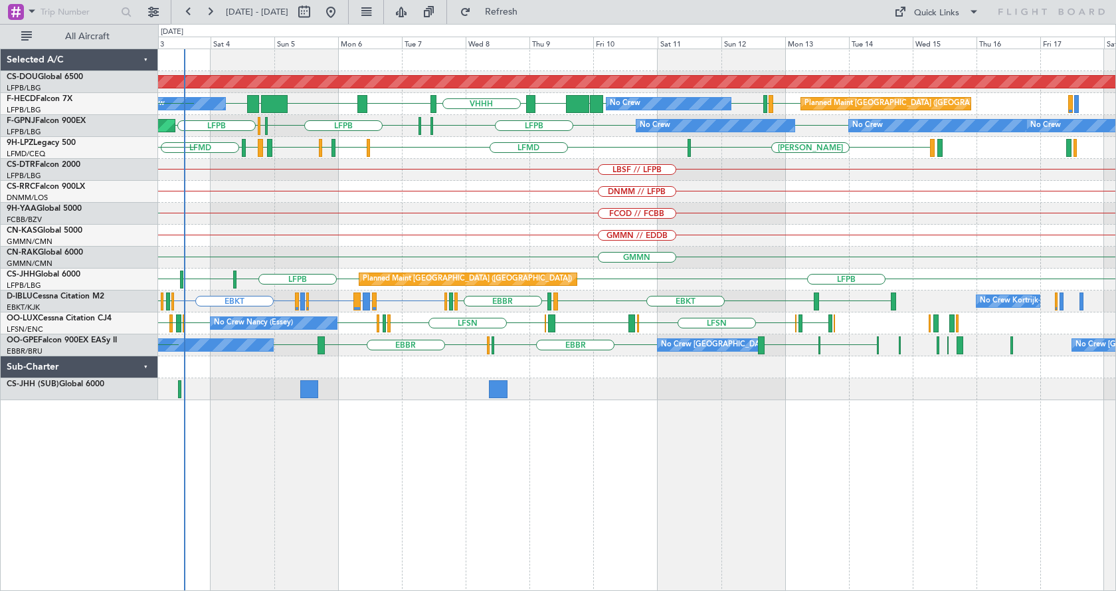
click at [609, 473] on div "Planned Maint London (Biggin Hill) WSSL HEGN LFPB LFPB UGTB ZBAA VHHH RPLL LFPB…" at bounding box center [637, 319] width 958 height 542
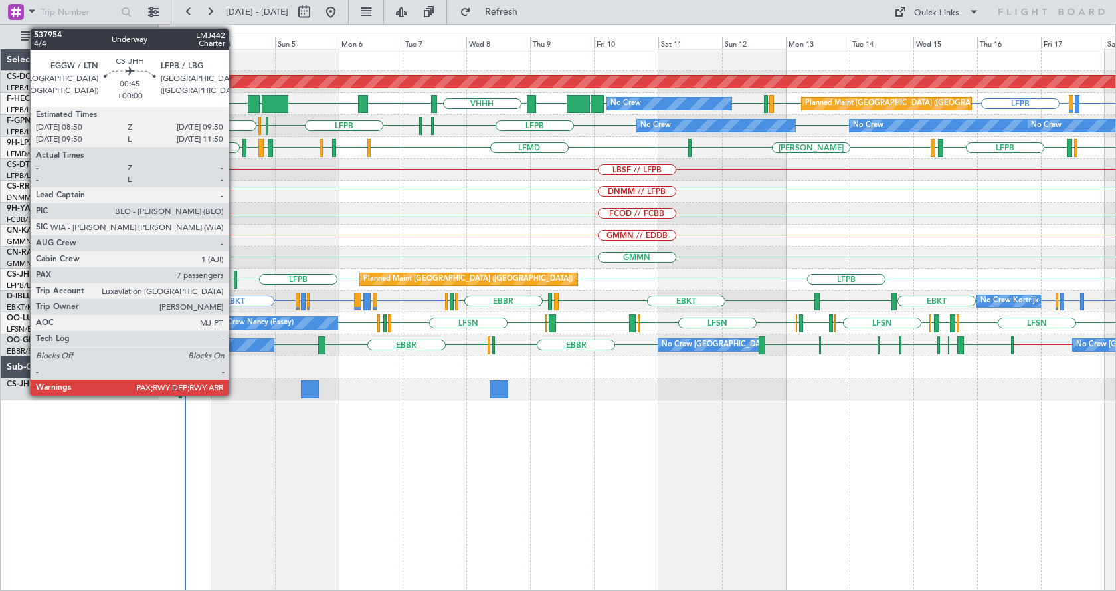
click at [235, 272] on div at bounding box center [235, 279] width 3 height 18
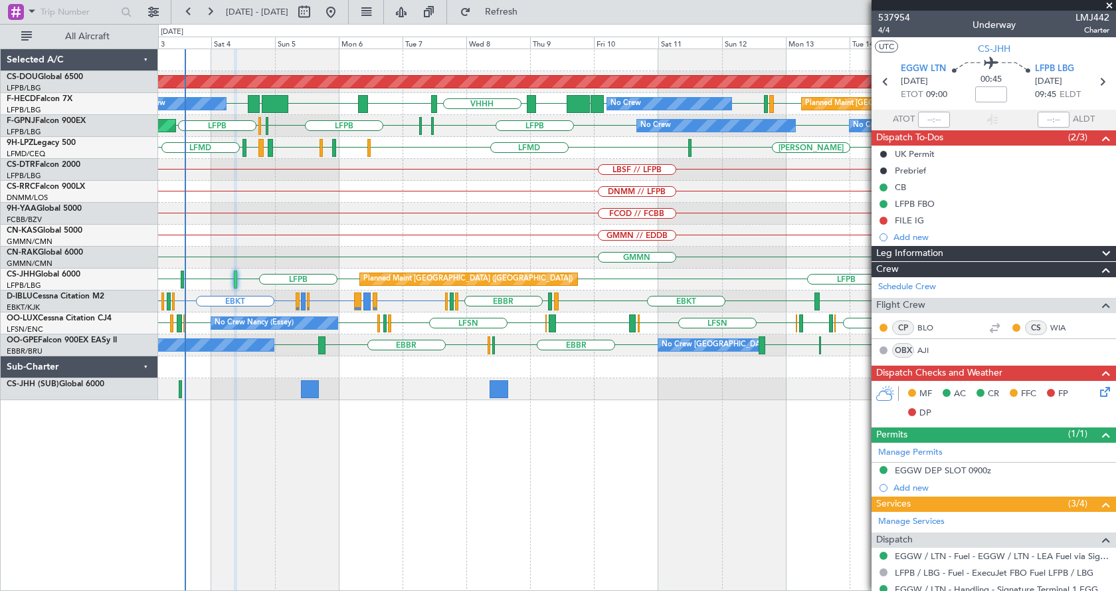
click at [1108, 5] on span at bounding box center [1109, 6] width 13 height 12
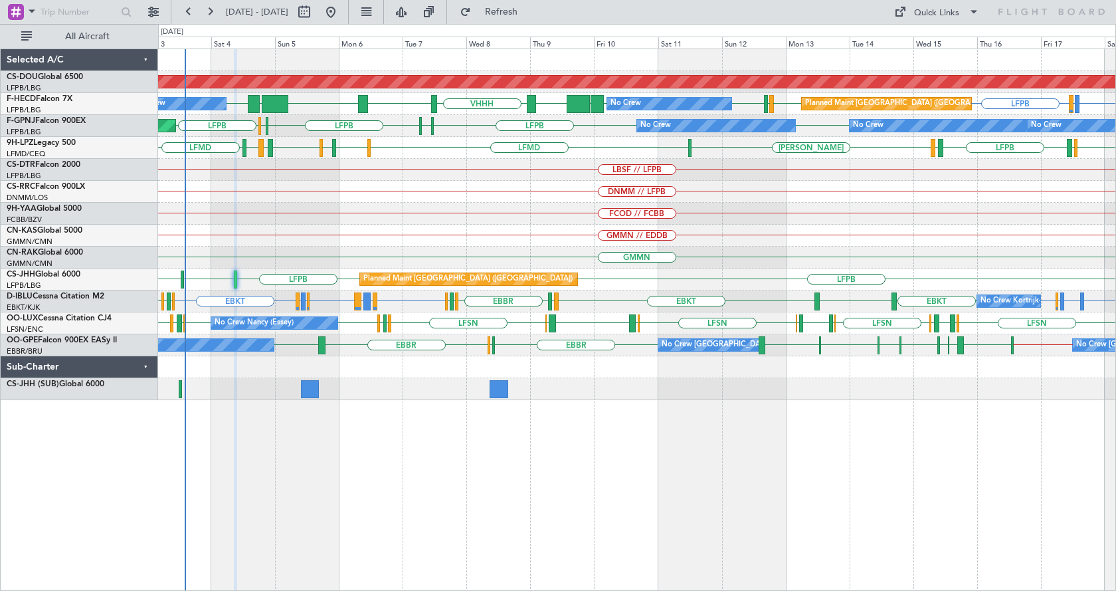
type input "0"
click at [598, 245] on div "GMMN // EDDB" at bounding box center [636, 236] width 957 height 22
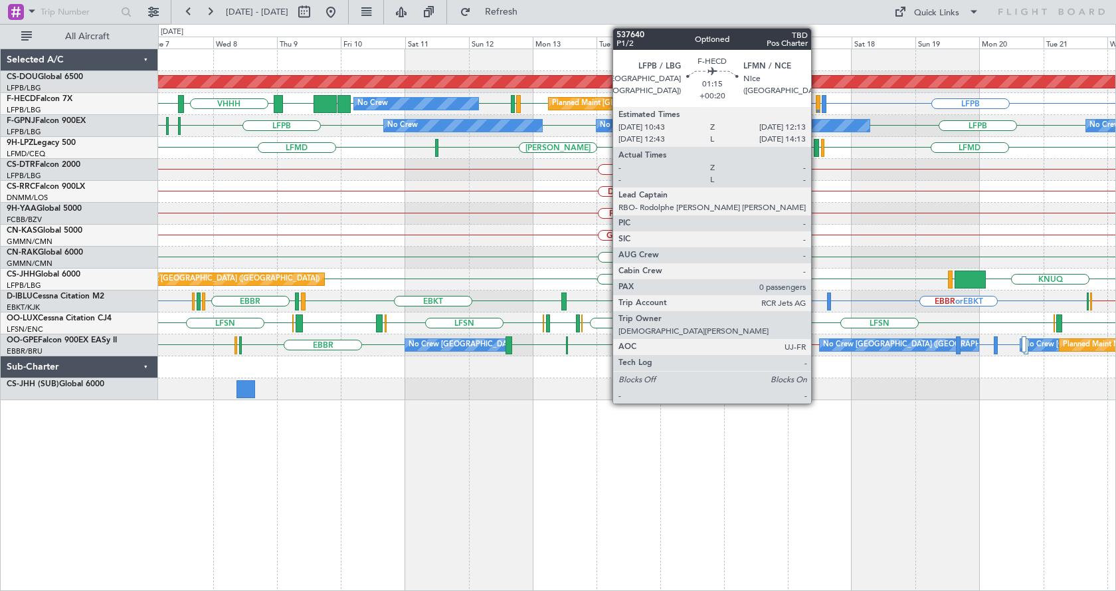
click at [817, 104] on div at bounding box center [818, 104] width 5 height 18
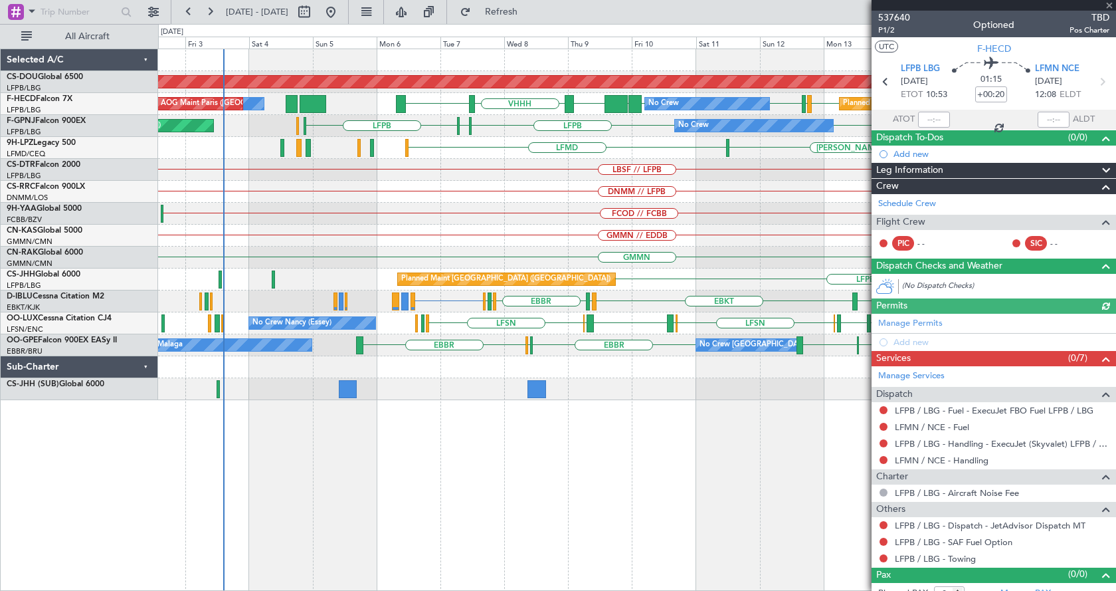
click at [201, 530] on div "Planned Maint London (Biggin Hill) LFMN or LFPB LFPB LFPB UGTB ZBAA VHHH RPLL L…" at bounding box center [637, 319] width 958 height 542
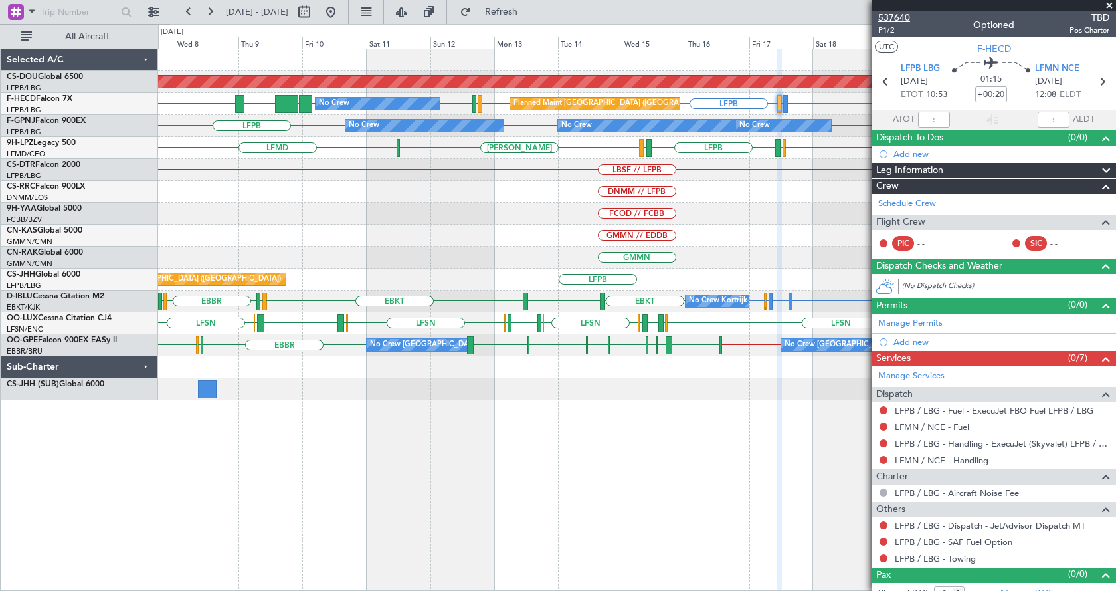
click at [896, 16] on span "537640" at bounding box center [894, 18] width 32 height 14
click at [1108, 3] on span at bounding box center [1109, 6] width 13 height 12
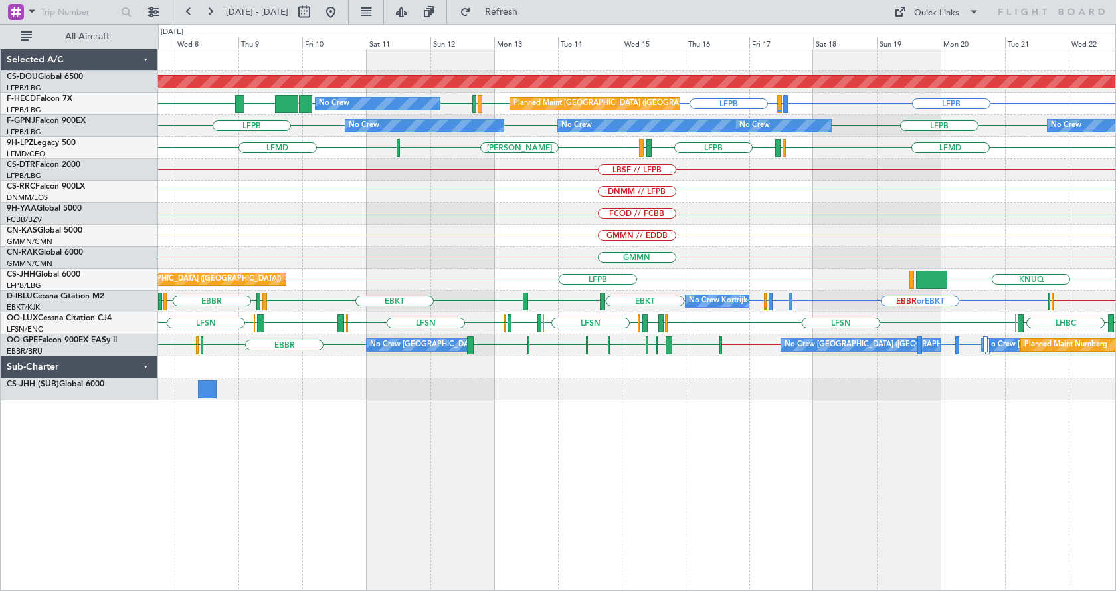
click at [672, 493] on div "Planned Maint London (Biggin Hill) LFPB LFMN or LFPB LFPB LFPB UGTB ZBAA VHHH L…" at bounding box center [637, 319] width 958 height 542
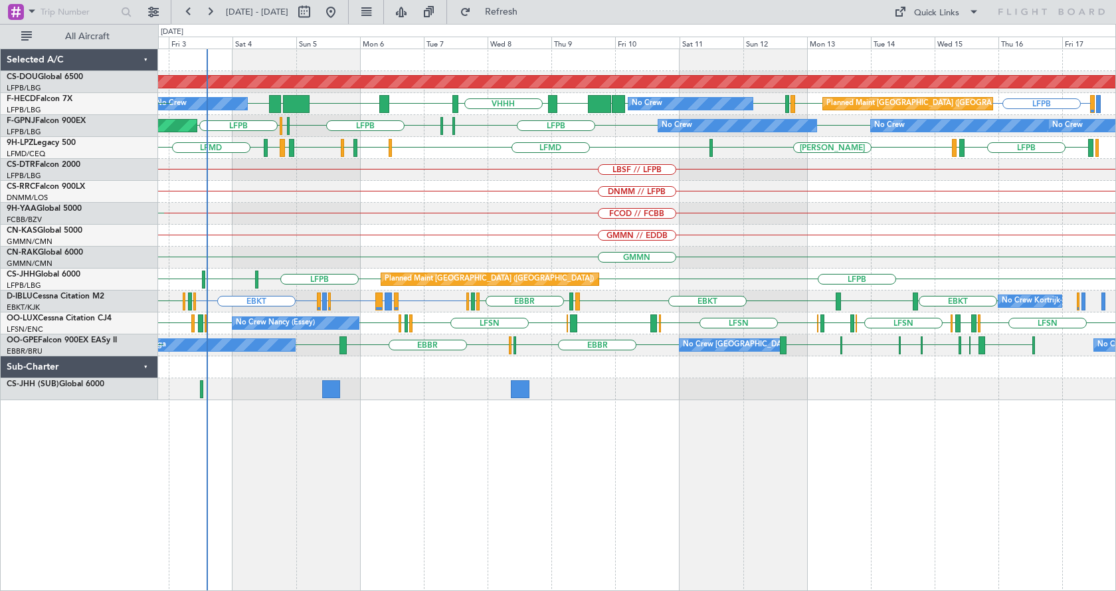
click at [789, 490] on div "Planned Maint London (Biggin Hill) LFPB LFPB UGTB ZBAA VHHH RPLL WSSL HEGN LFPB…" at bounding box center [637, 319] width 958 height 542
click at [561, 499] on div "Planned Maint London (Biggin Hill) No Crew AOG Maint Paris (Le Bourget) No Crew…" at bounding box center [637, 319] width 958 height 542
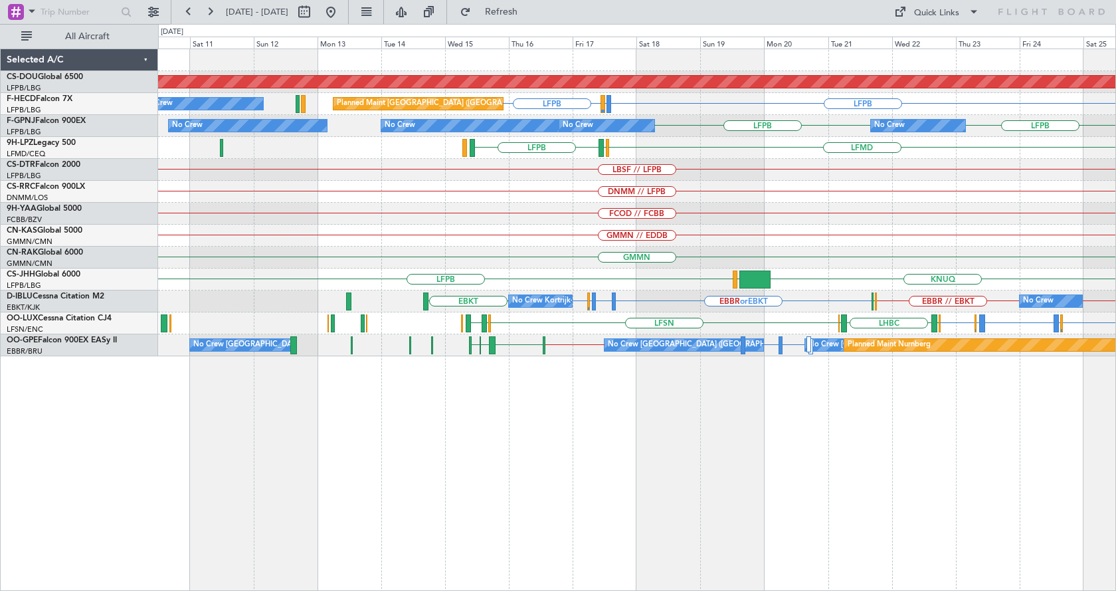
click at [855, 427] on div "Planned Maint London (Biggin Hill) Planned Maint Paris (Le Bourget) LFPB LFMN o…" at bounding box center [637, 319] width 958 height 542
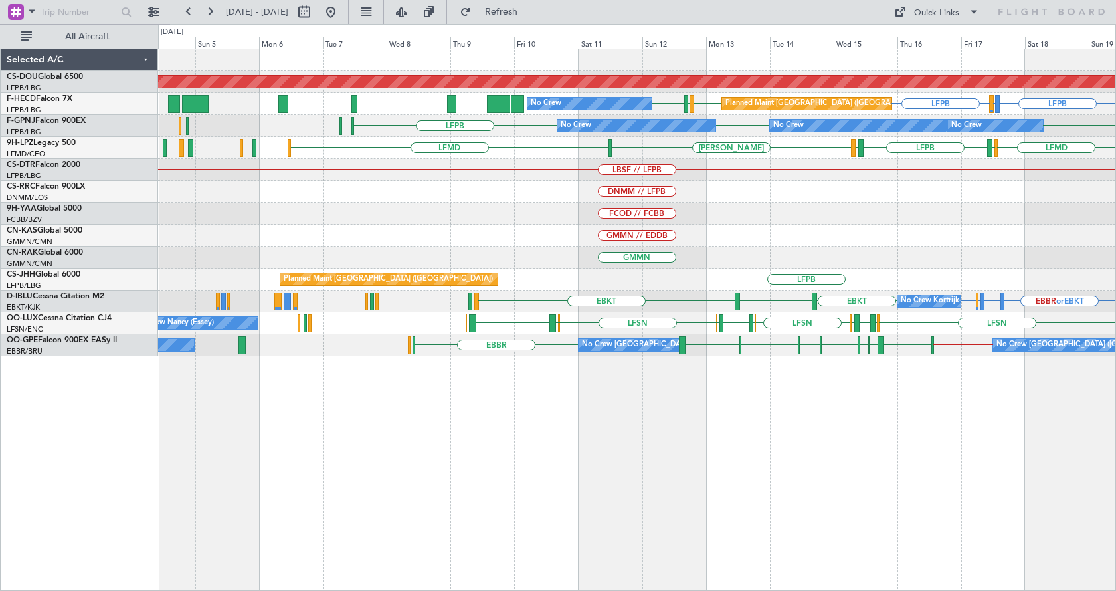
click at [775, 451] on div "Planned Maint London (Biggin Hill) LFPB LFMN or LFPB LFPB LFPB LFMN LFPB No Cre…" at bounding box center [637, 319] width 958 height 542
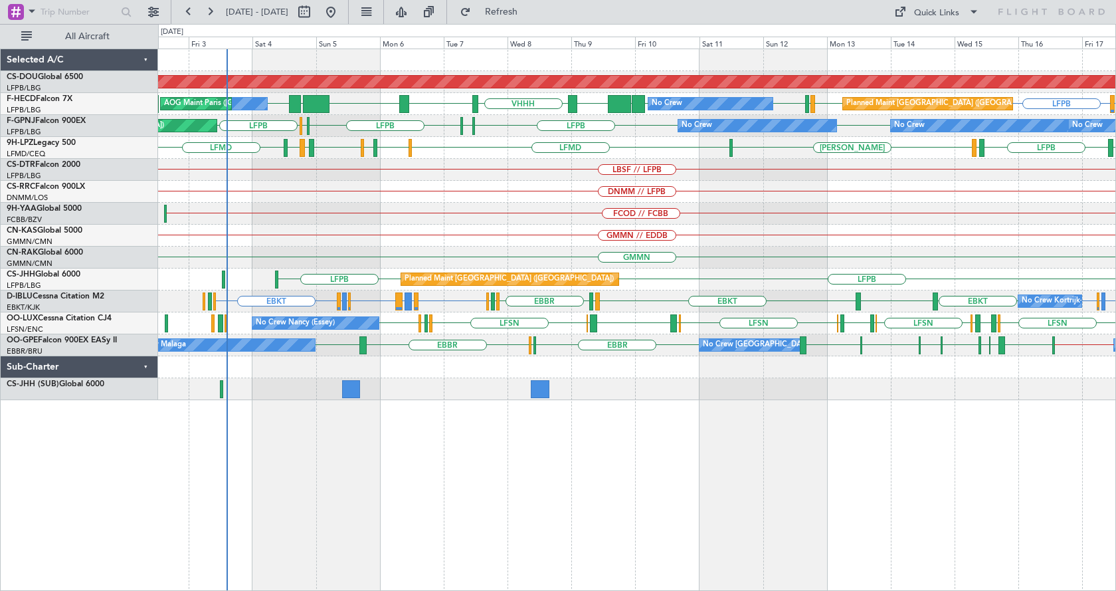
click at [388, 509] on div "Planned Maint London (Biggin Hill) No Crew Planned Maint Paris (Le Bourget) LFM…" at bounding box center [637, 319] width 958 height 542
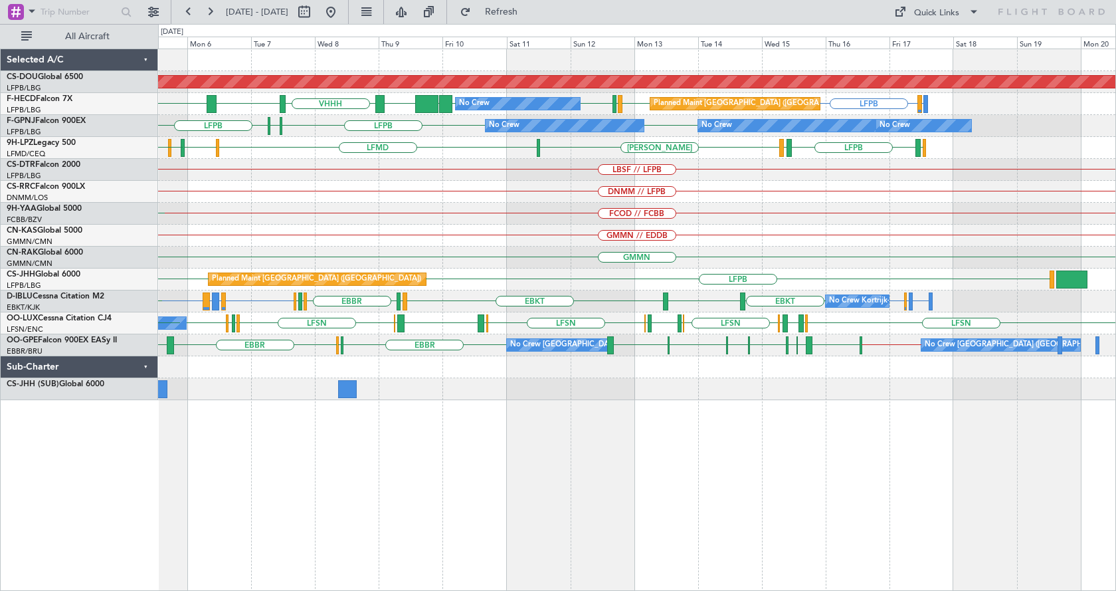
click at [624, 220] on div "Planned Maint London (Biggin Hill) No Crew Planned Maint Paris (Le Bourget) LFM…" at bounding box center [636, 224] width 957 height 351
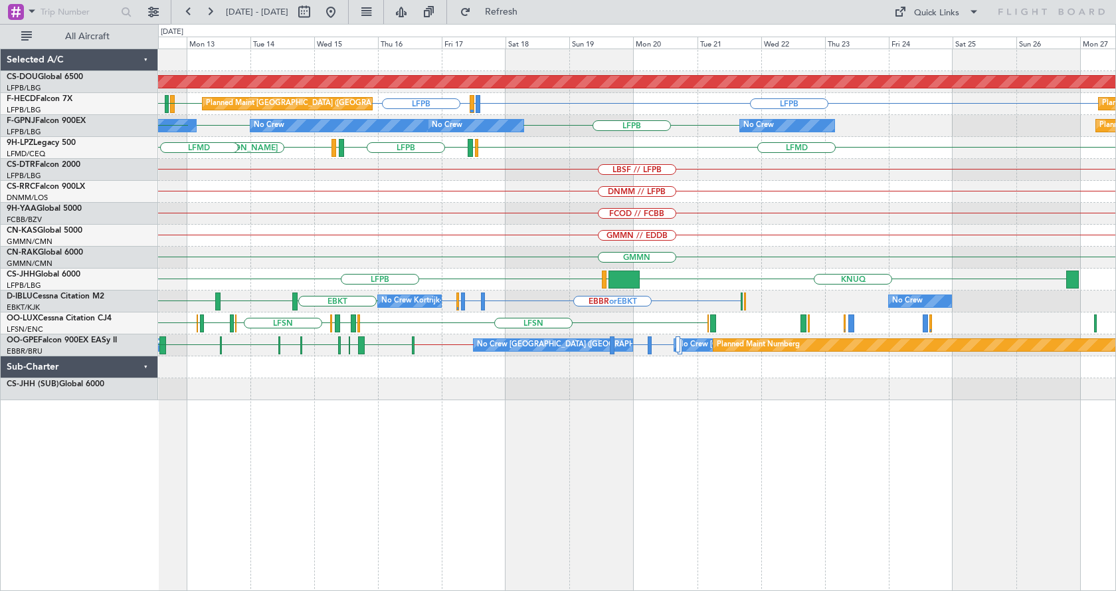
click at [484, 290] on div "Planned Maint London (Biggin Hill) Planned Maint Paris (Le Bourget) LFPB LFMN o…" at bounding box center [636, 224] width 957 height 351
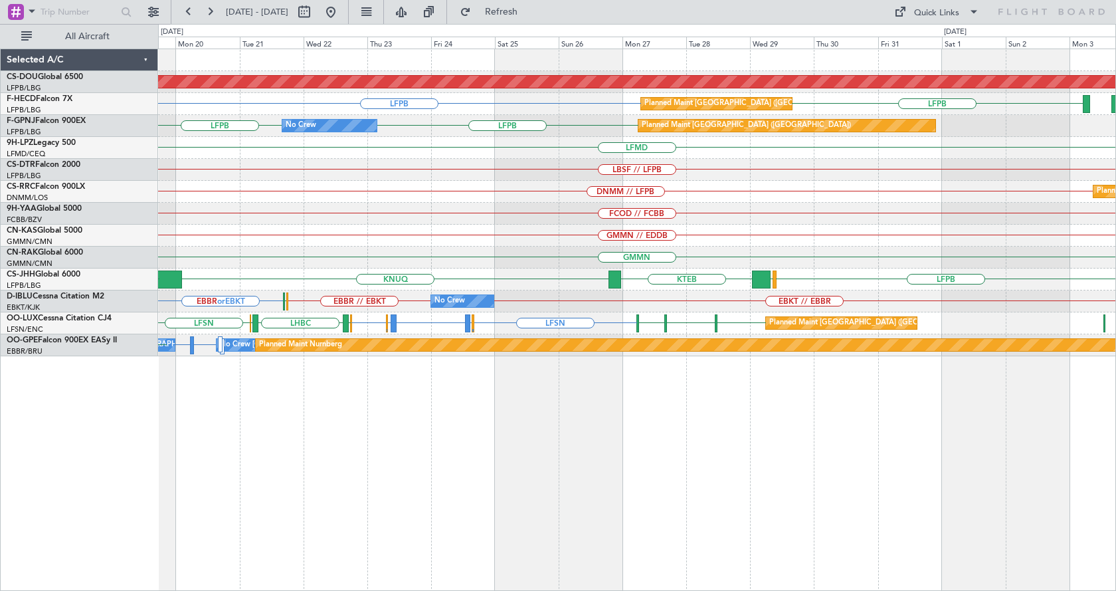
click at [722, 248] on div "Planned Maint London (Biggin Hill) LFPB LFPB Planned Maint Paris (Le Bourget) L…" at bounding box center [636, 202] width 957 height 307
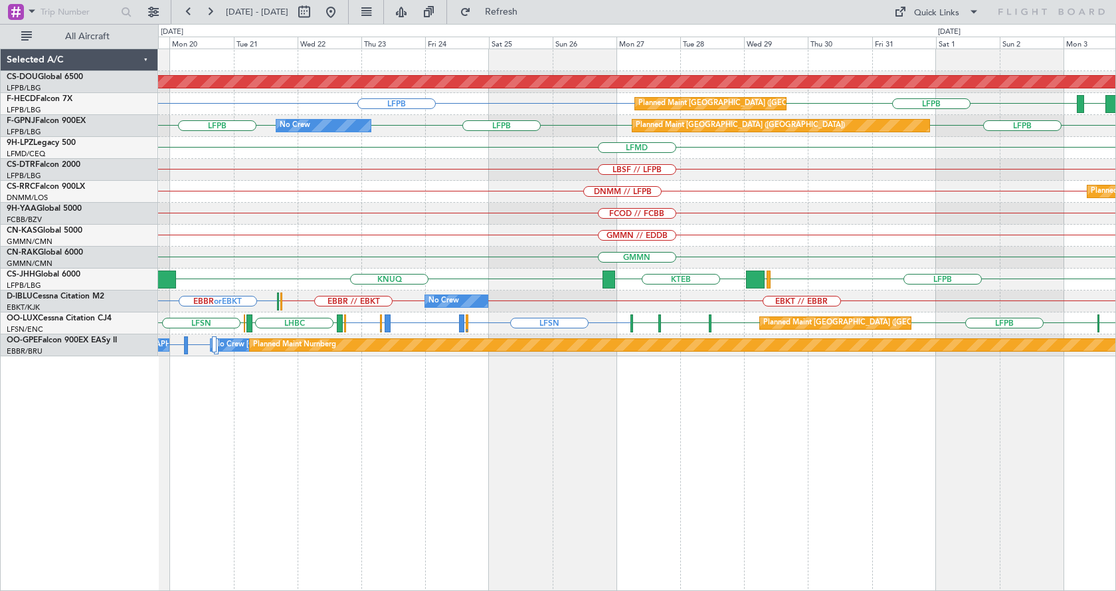
click at [701, 507] on div "Planned Maint London (Biggin Hill) LFPB LFPB GMMN Planned Maint Paris (Le Bourg…" at bounding box center [637, 319] width 958 height 542
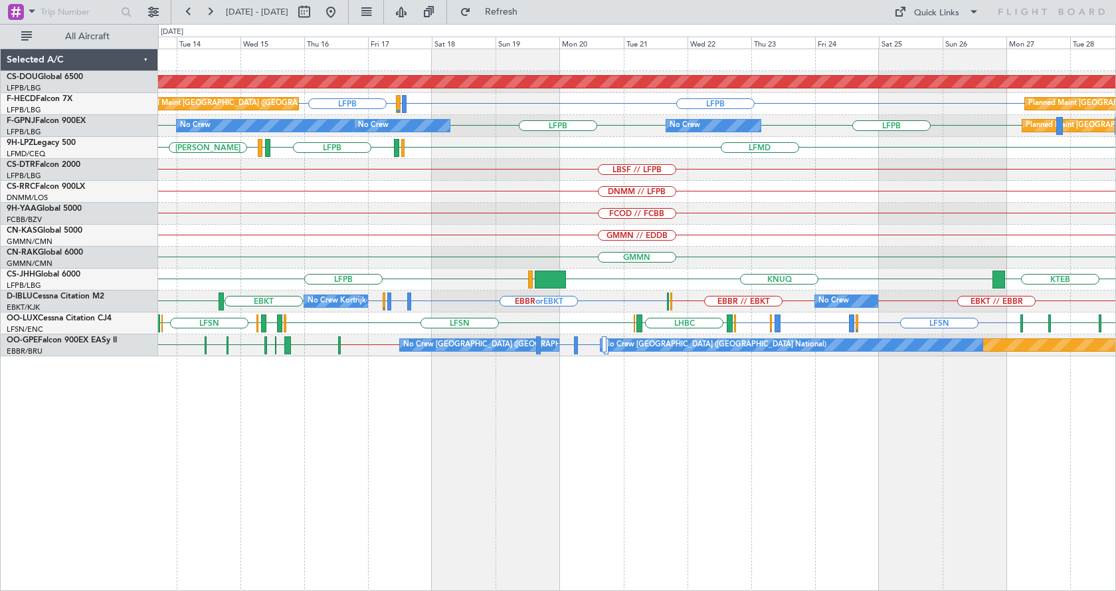
click at [720, 498] on div "Planned Maint London (Biggin Hill) LFPB LFMN or LFPB LFPB Planned Maint Paris (…" at bounding box center [637, 319] width 958 height 542
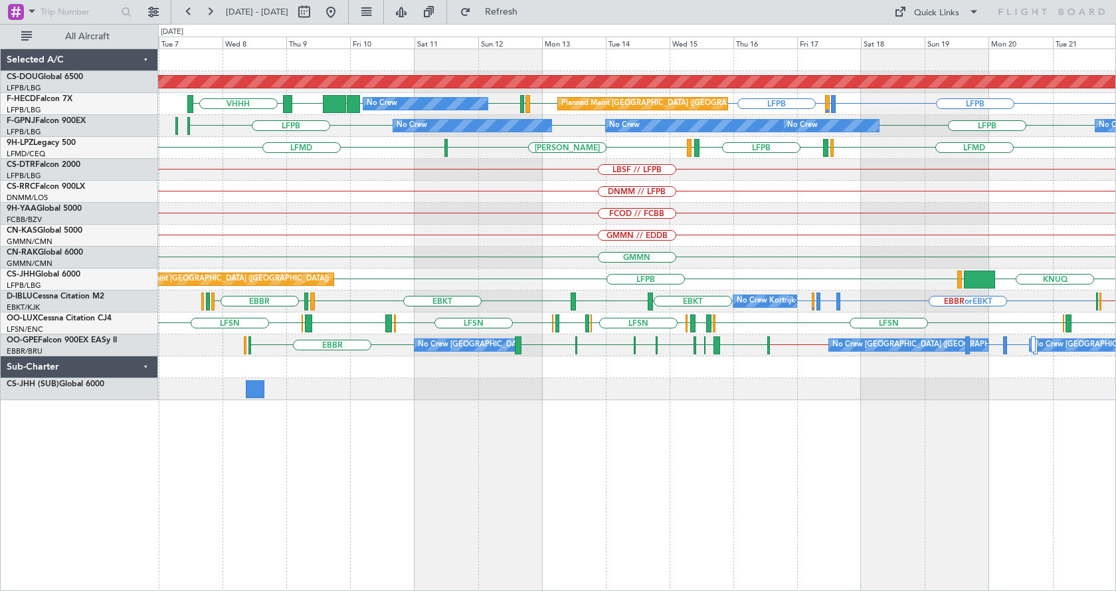
click at [452, 492] on div "Planned Maint London (Biggin Hill) LFPB LFMN or LFPB LFPB LFPB UGTB ZBAA VHHH L…" at bounding box center [637, 319] width 958 height 542
click at [419, 513] on div "Planned Maint London (Biggin Hill) LFPB LFMN or LFPB LFPB LFPB UGTB ZBAA VHHH R…" at bounding box center [637, 319] width 958 height 542
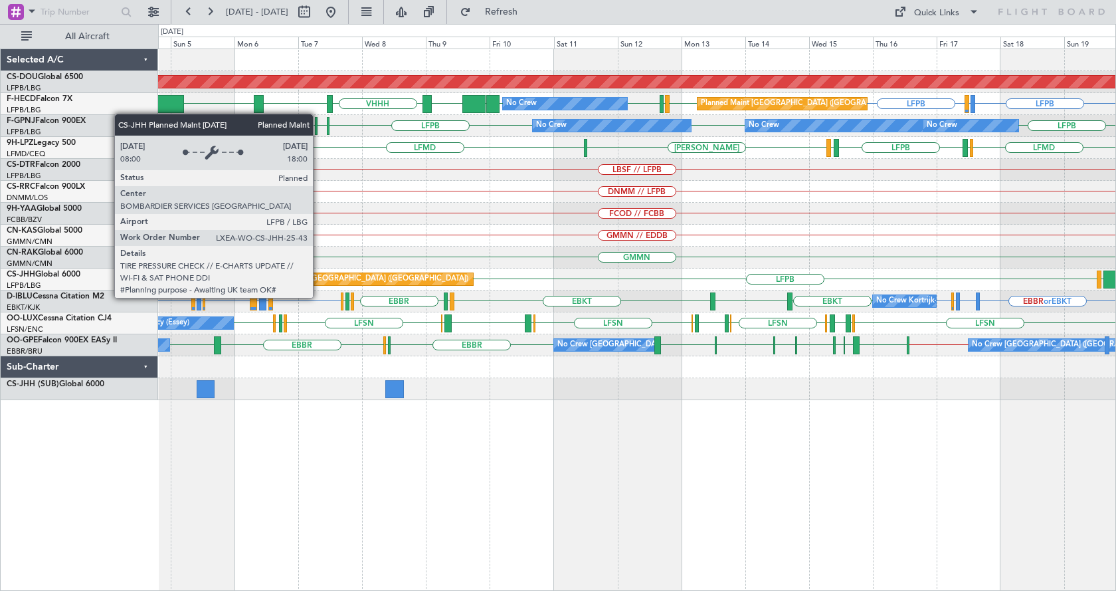
click at [1115, 314] on html "04 Oct 2025 - 19 Oct 2025 Refresh Quick Links All Aircraft Planned Maint London…" at bounding box center [558, 295] width 1116 height 591
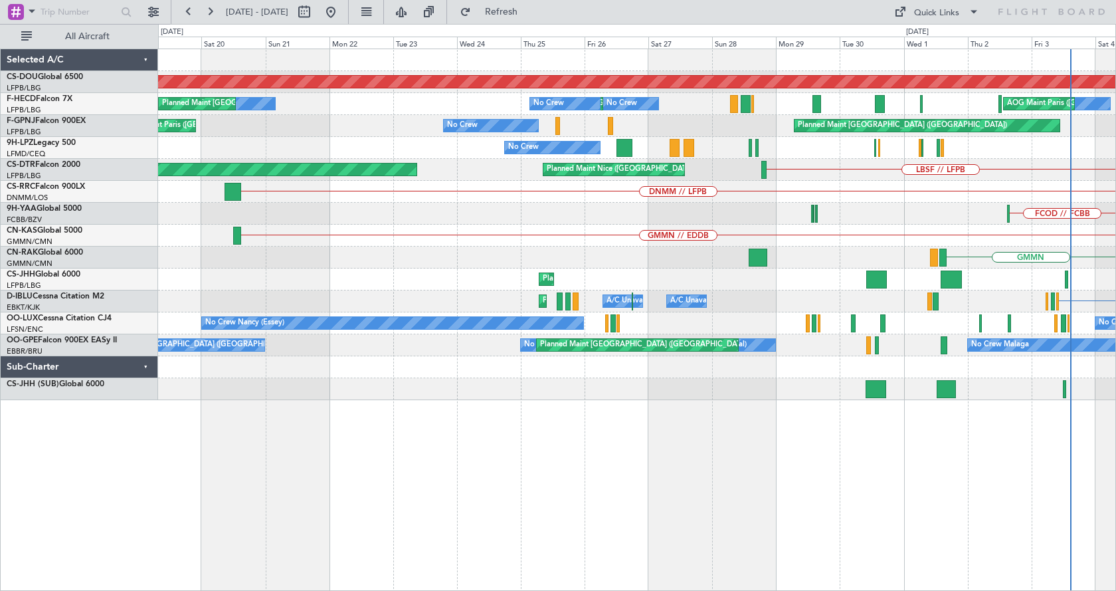
click at [862, 330] on div "Planned Maint London (Biggin Hill) No Crew AOG Maint Paris (Le Bourget) No Crew…" at bounding box center [636, 224] width 957 height 351
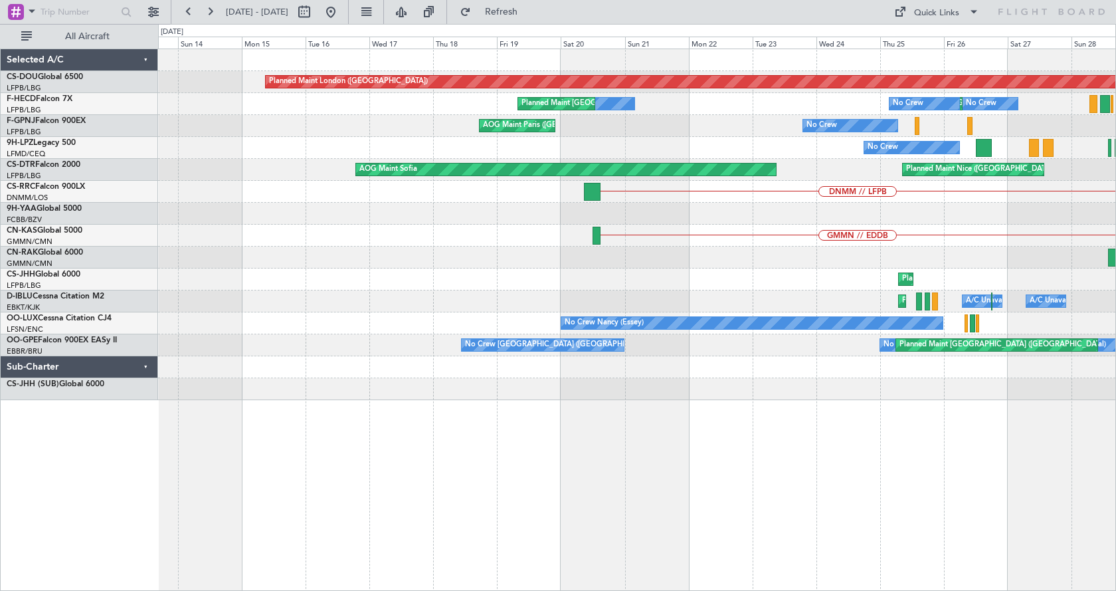
click at [906, 306] on div "Planned Maint London (Biggin Hill) No Crew Planned Maint Paris (Le Bourget) No …" at bounding box center [636, 224] width 957 height 351
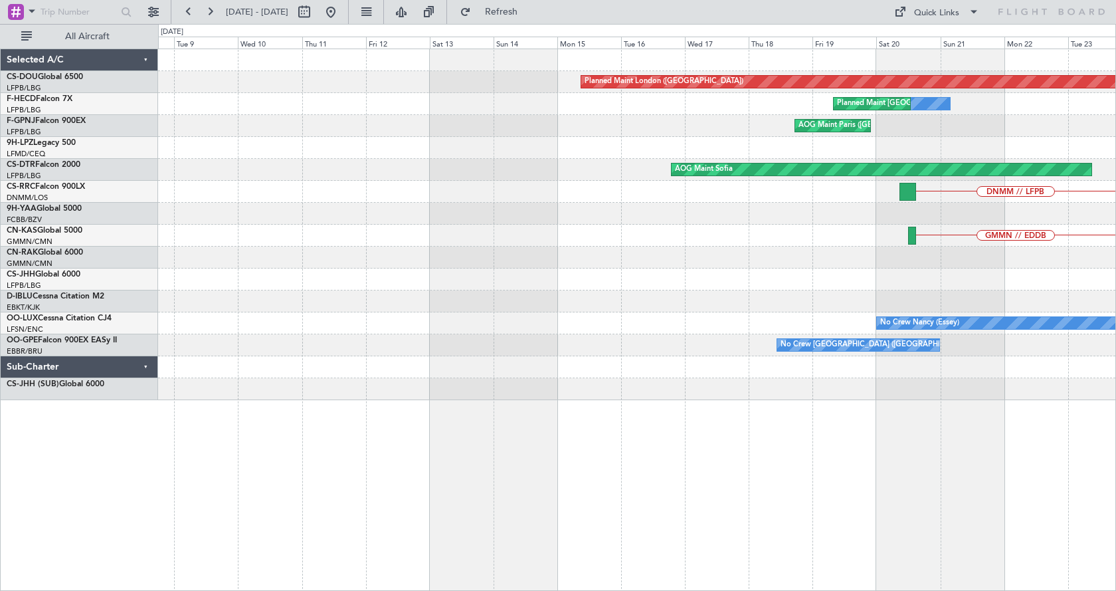
click at [870, 290] on div "Planned Maint London (Biggin Hill) No Crew Planned Maint Paris (Le Bourget) No …" at bounding box center [636, 224] width 957 height 351
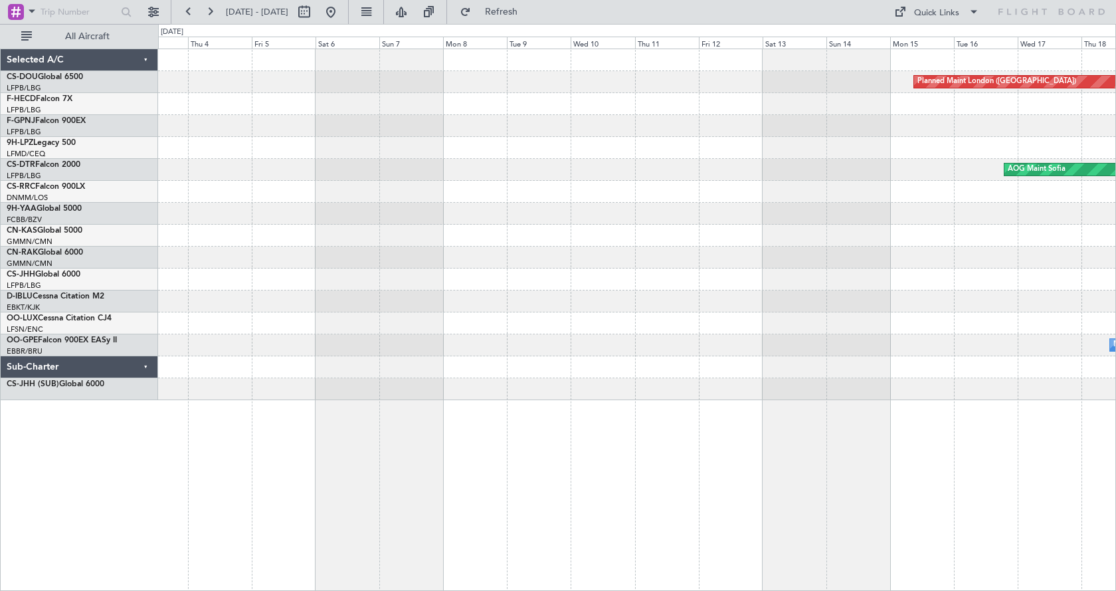
click at [924, 263] on div "Planned Maint London (Biggin Hill) No Crew Planned Maint Paris (Le Bourget) AOG…" at bounding box center [636, 224] width 957 height 351
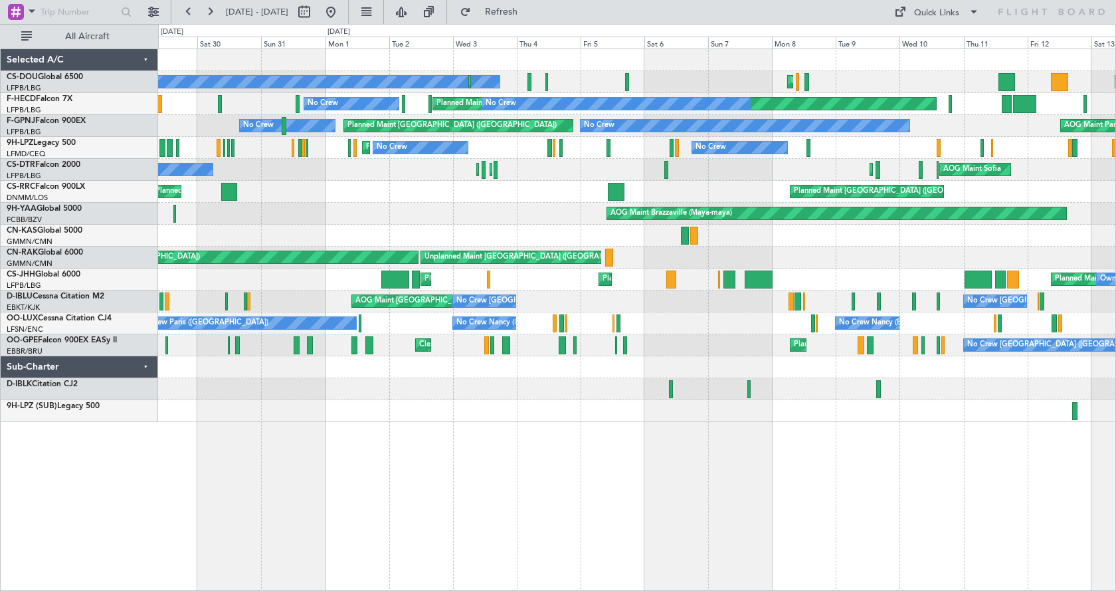
click at [520, 495] on div "Planned Maint Paris (Le Bourget) Planned Maint Paris (Le Bourget) Planned Maint…" at bounding box center [637, 319] width 958 height 542
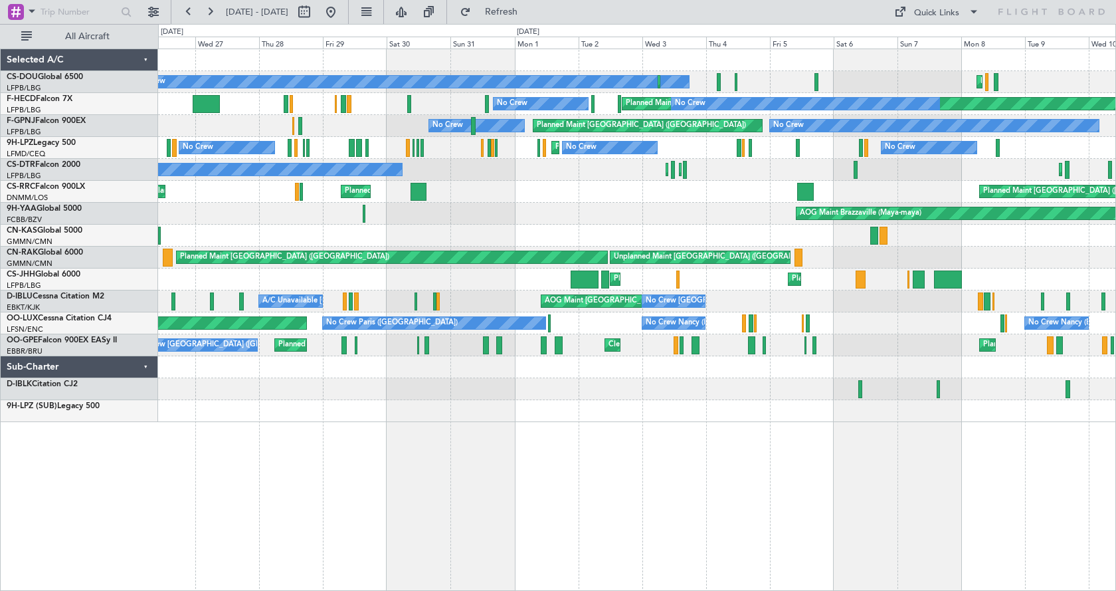
click at [890, 513] on div "Planned Maint Paris (Le Bourget) Planned Maint Paris (Le Bourget) No Crew Plann…" at bounding box center [637, 319] width 958 height 542
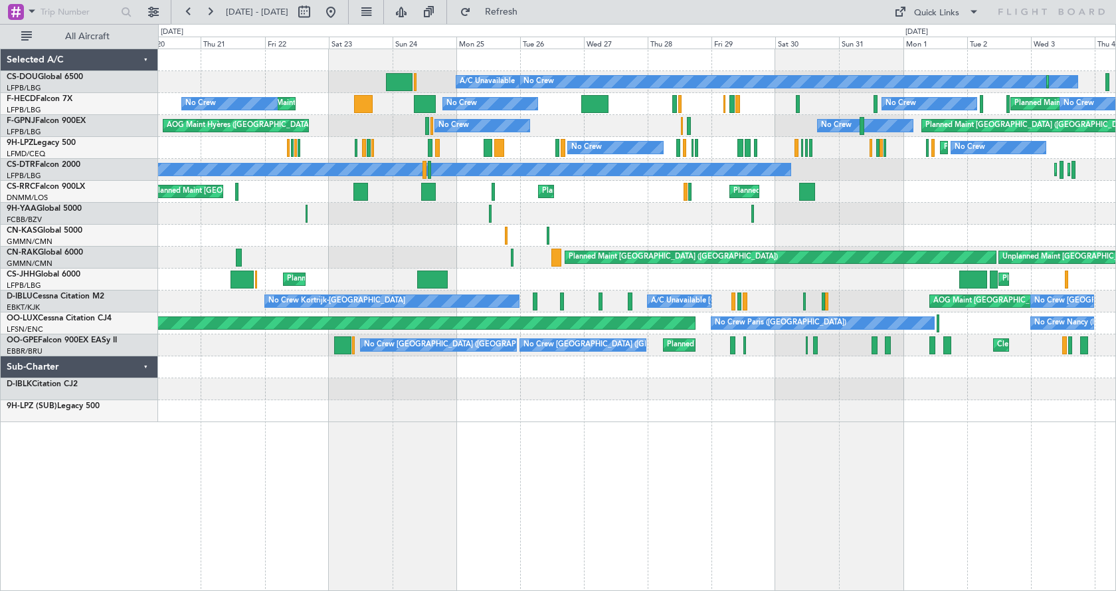
click at [448, 486] on div "Planned Maint Paris (Le Bourget) No Crew Planned Maint Paris (Le Bourget) A/C U…" at bounding box center [637, 319] width 958 height 542
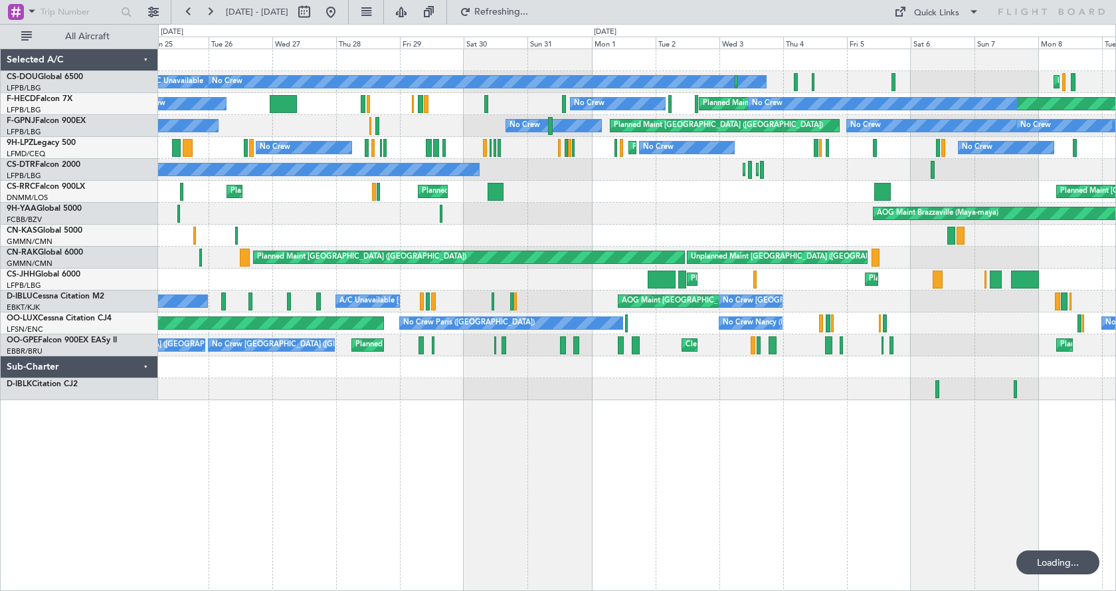
click at [341, 11] on div at bounding box center [318, 11] width 48 height 21
click at [341, 14] on button at bounding box center [330, 11] width 21 height 21
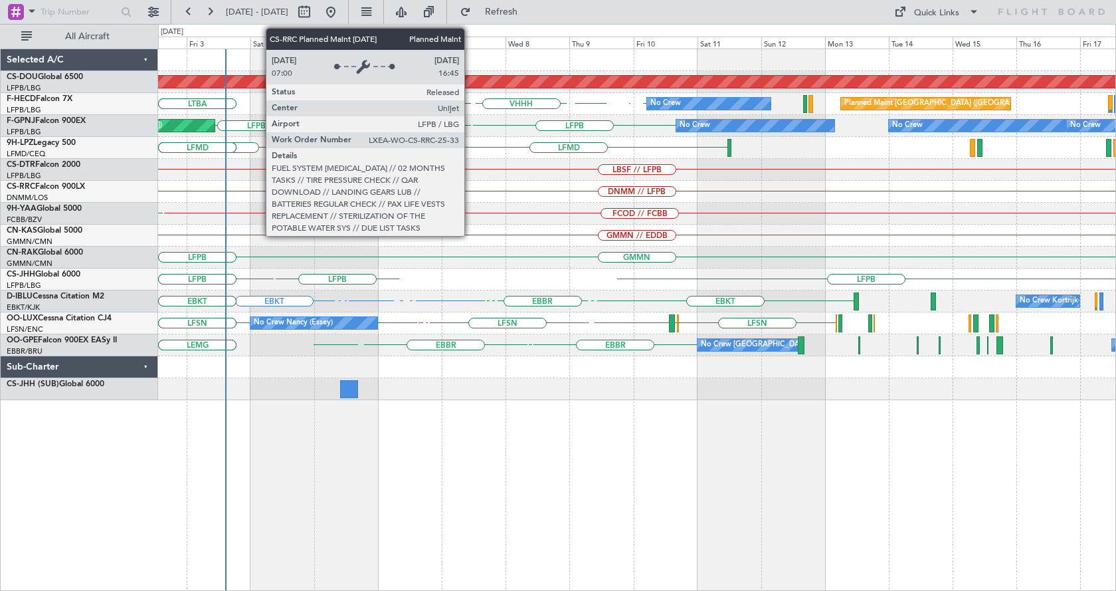
click at [262, 402] on div "Planned Maint London (Biggin Hill) No Crew Planned Maint Paris (Le Bourget) WSS…" at bounding box center [637, 319] width 958 height 542
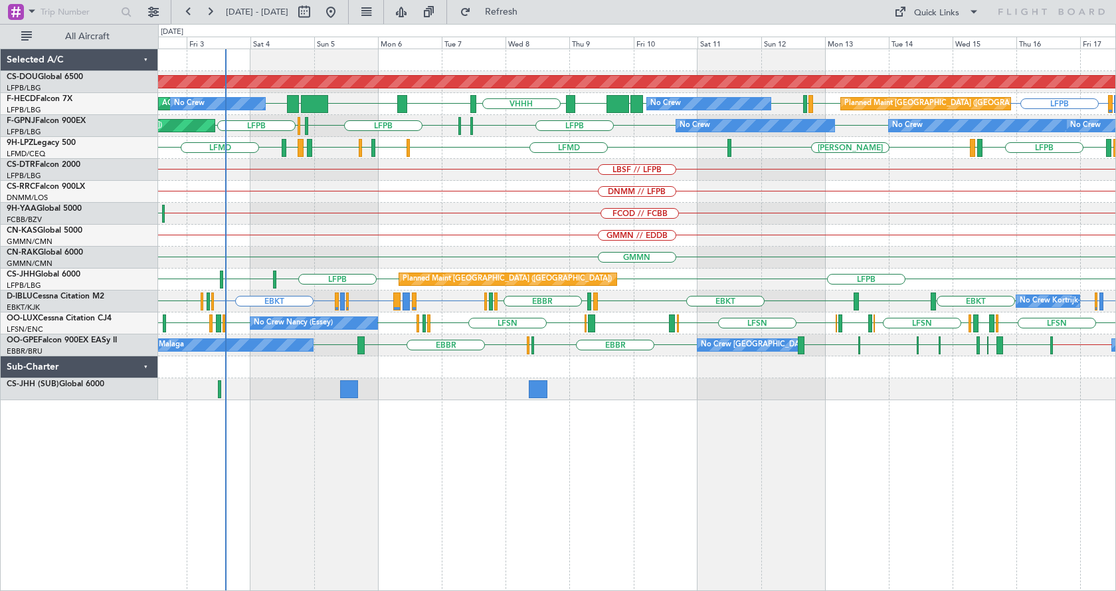
click at [717, 515] on div "Planned Maint London (Biggin Hill) LFMN or LFPB LFPB WSSL LFPB LFMN LFPB LFPB U…" at bounding box center [637, 319] width 958 height 542
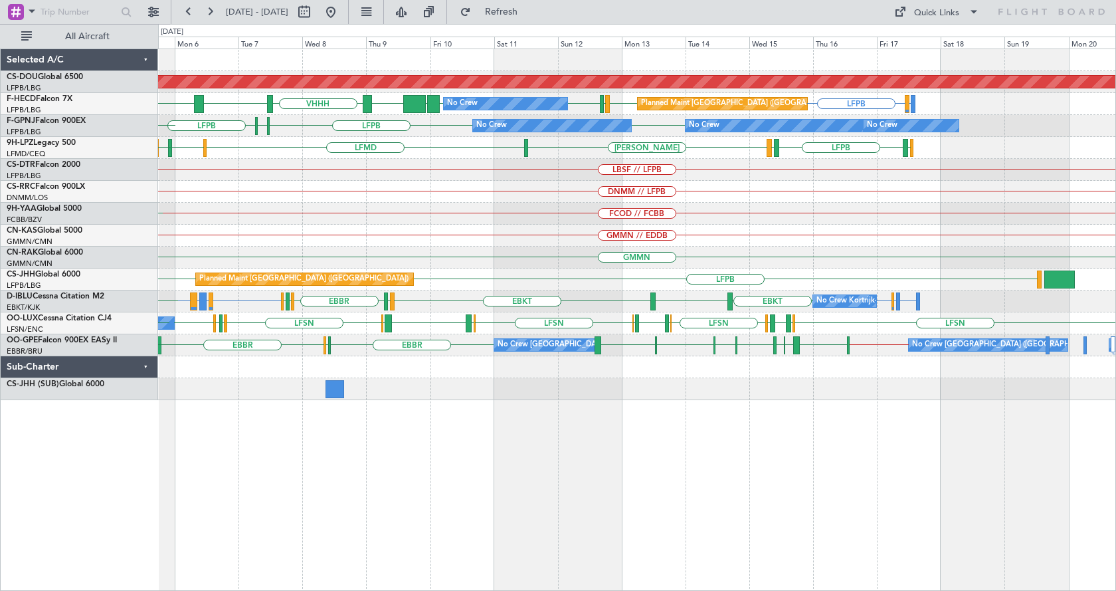
click at [720, 491] on div "Planned Maint London (Biggin Hill) LFMN or LFPB LFPB WSSL LFPB LFMN LFPB LFPB U…" at bounding box center [637, 319] width 958 height 542
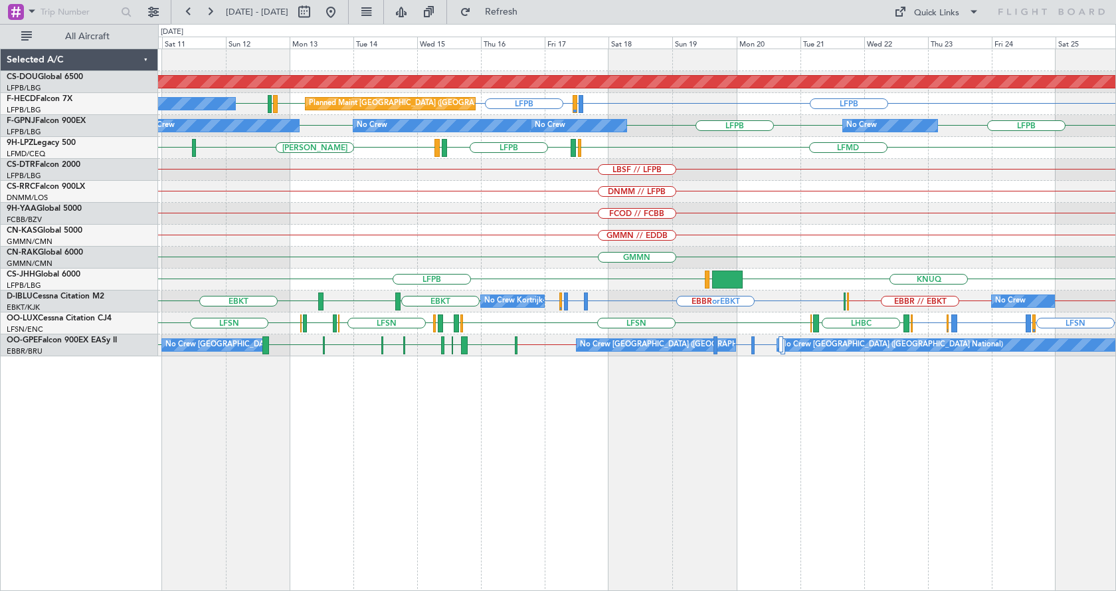
click at [794, 506] on div "Planned Maint London (Biggin Hill) LFPB LFMN or LFPB LFPB LFPB LFMN LFPB No Cre…" at bounding box center [637, 319] width 958 height 542
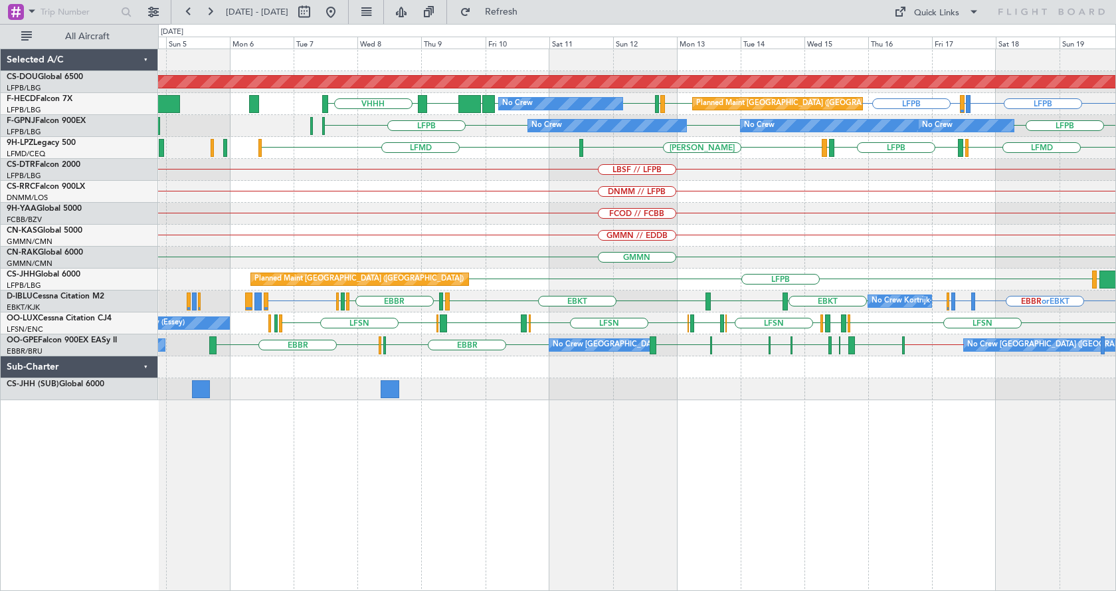
click at [811, 443] on div "Planned Maint London (Biggin Hill) No Crew Planned Maint Paris (Le Bourget) LFP…" at bounding box center [637, 319] width 958 height 542
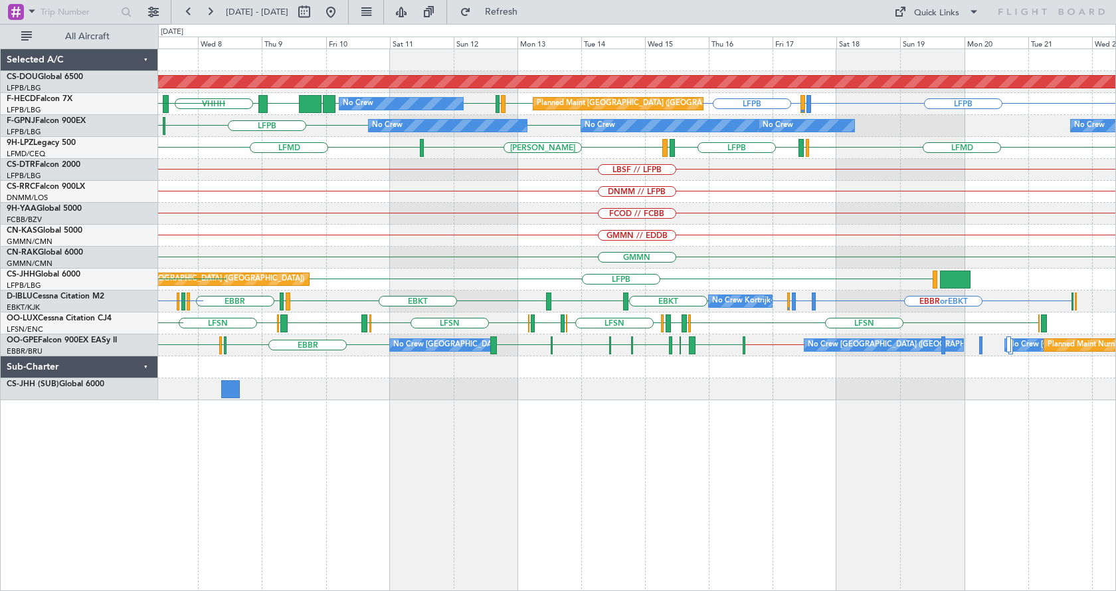
click at [492, 466] on div "Planned Maint London (Biggin Hill) No Crew Planned Maint Paris (Le Bourget) LFP…" at bounding box center [637, 319] width 958 height 542
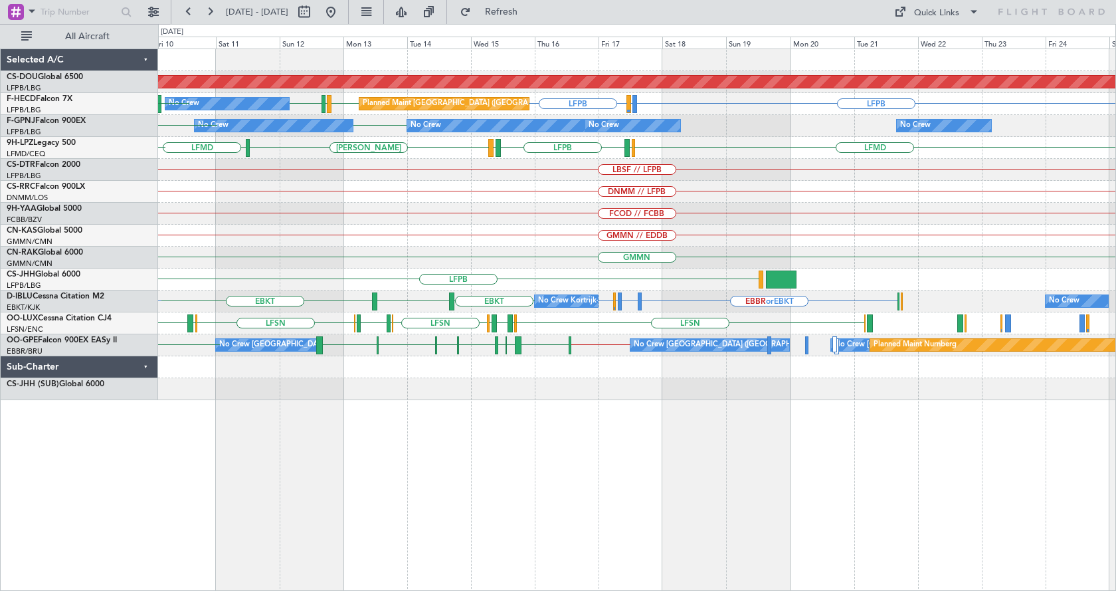
click at [577, 458] on div "Planned Maint London (Biggin Hill) No Crew Planned Maint Paris (Le Bourget) LFP…" at bounding box center [637, 319] width 958 height 542
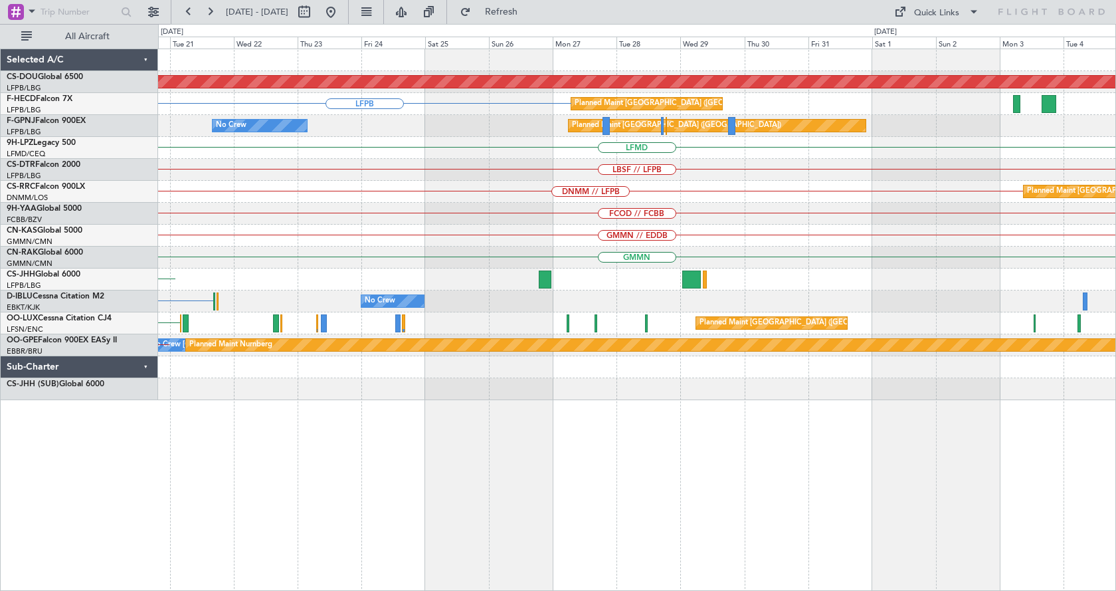
click at [508, 485] on div "Planned Maint London (Biggin Hill) LFPB Planned Maint Paris (Le Bourget) LFMN o…" at bounding box center [637, 319] width 958 height 542
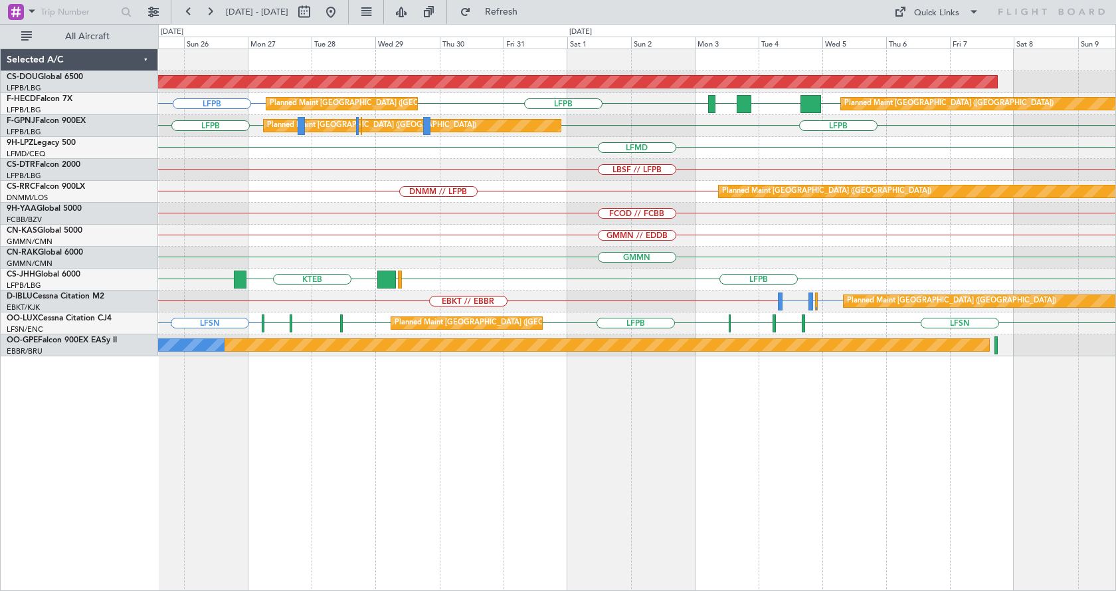
click at [585, 267] on div "Planned Maint London (Biggin Hill) LFPB LFPB FOOL GMMN LFPB LFPB Planned Maint …" at bounding box center [636, 202] width 957 height 307
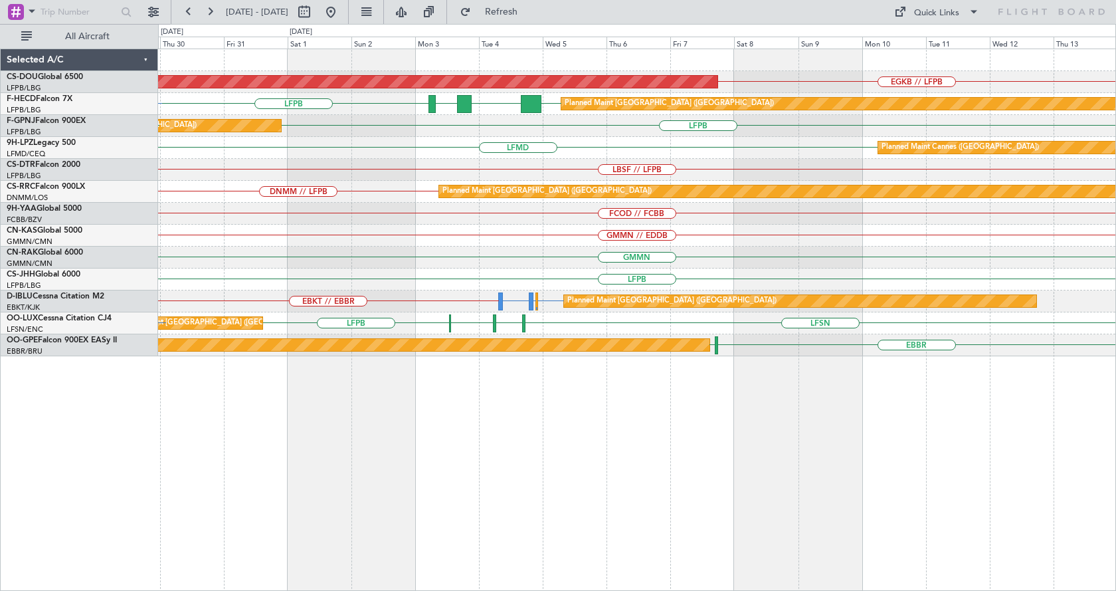
click at [562, 178] on div "EGKB // LFPB Planned Maint London (Biggin Hill) LFPB FOOL GMMN LFPB LFPB Planne…" at bounding box center [636, 202] width 957 height 307
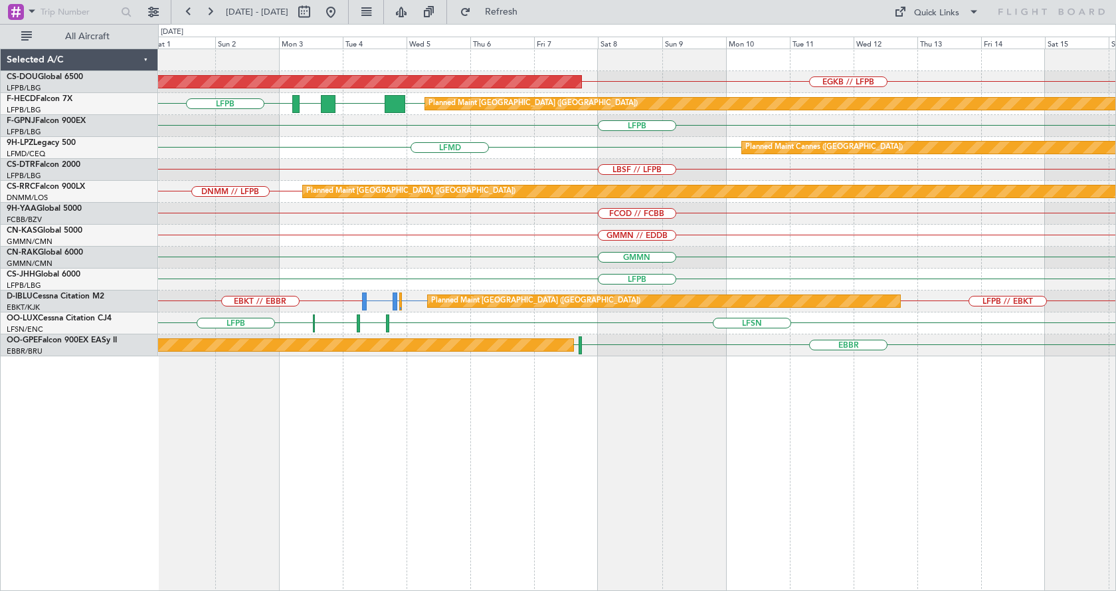
click at [612, 173] on div "LBSF // LFPB" at bounding box center [636, 170] width 957 height 22
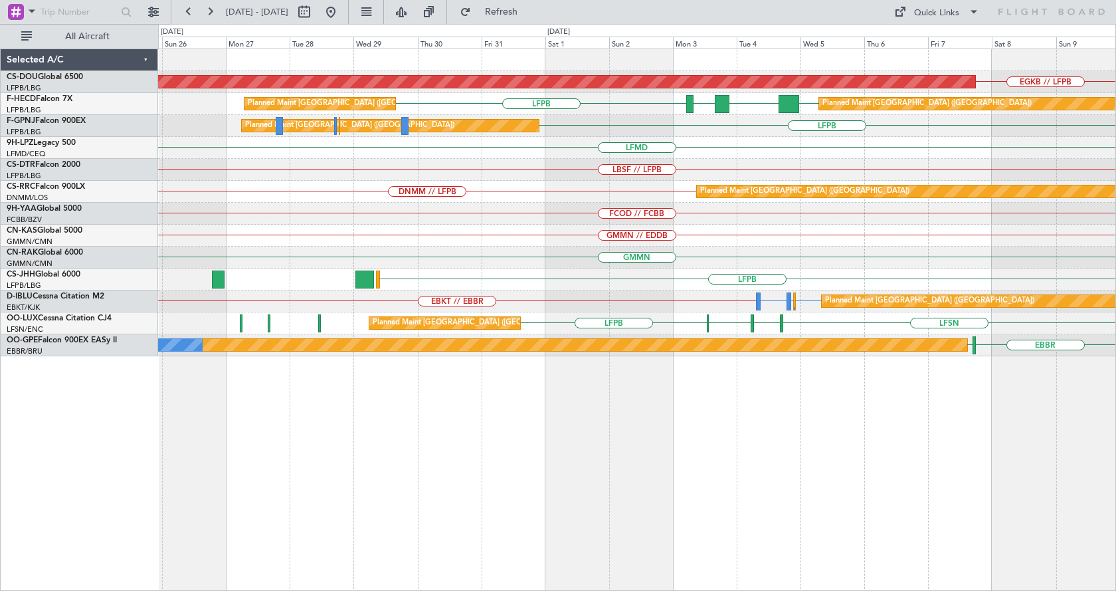
click at [767, 475] on div "EGKB // LFPB Planned Maint London (Biggin Hill) LFPB FOOL GMMN LFPB LFPB Planne…" at bounding box center [637, 319] width 958 height 542
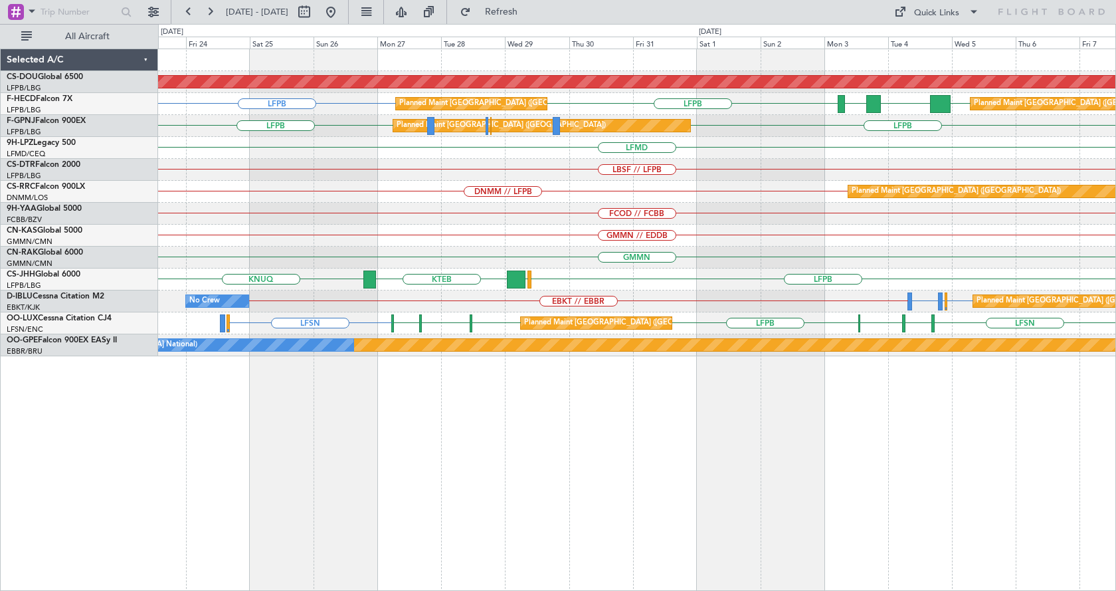
click at [1020, 463] on div "Planned Maint London (Biggin Hill) EGKB // LFPB Planned Maint Paris (Le Bourget…" at bounding box center [637, 319] width 958 height 542
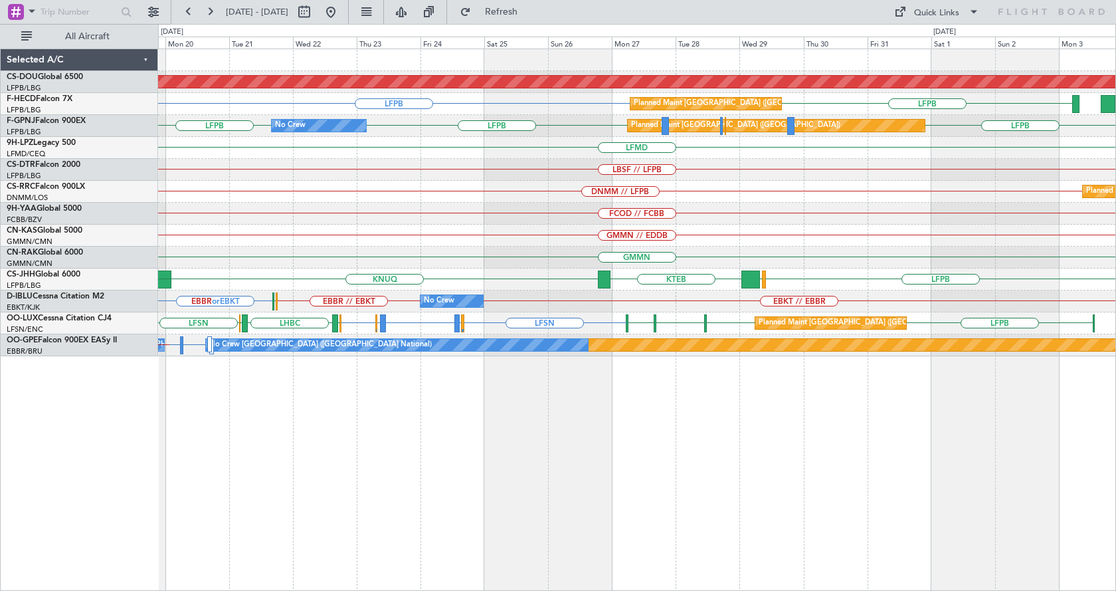
click at [571, 482] on div "Planned Maint London (Biggin Hill) Planned Maint Paris (Le Bourget) LFPB LFPB L…" at bounding box center [637, 319] width 958 height 542
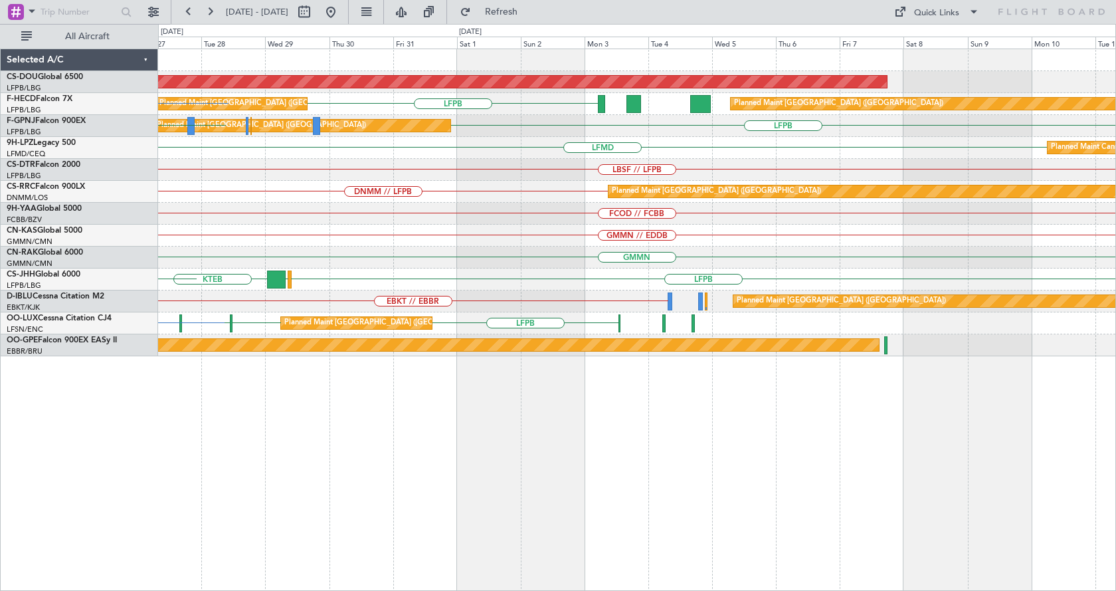
click at [409, 490] on div "Planned Maint London (Biggin Hill) Planned Maint Paris (Le Bourget) LFPB Planne…" at bounding box center [637, 319] width 958 height 542
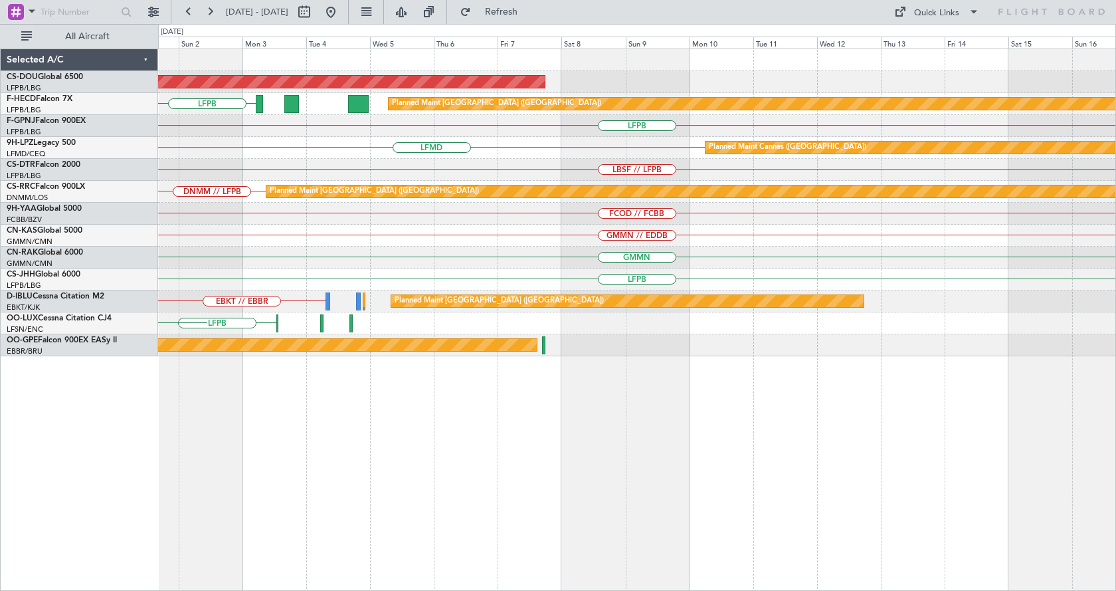
click at [440, 468] on div "Planned Maint London (Biggin Hill) LFPB Planned Maint Paris (Le Bourget) Planne…" at bounding box center [637, 319] width 958 height 542
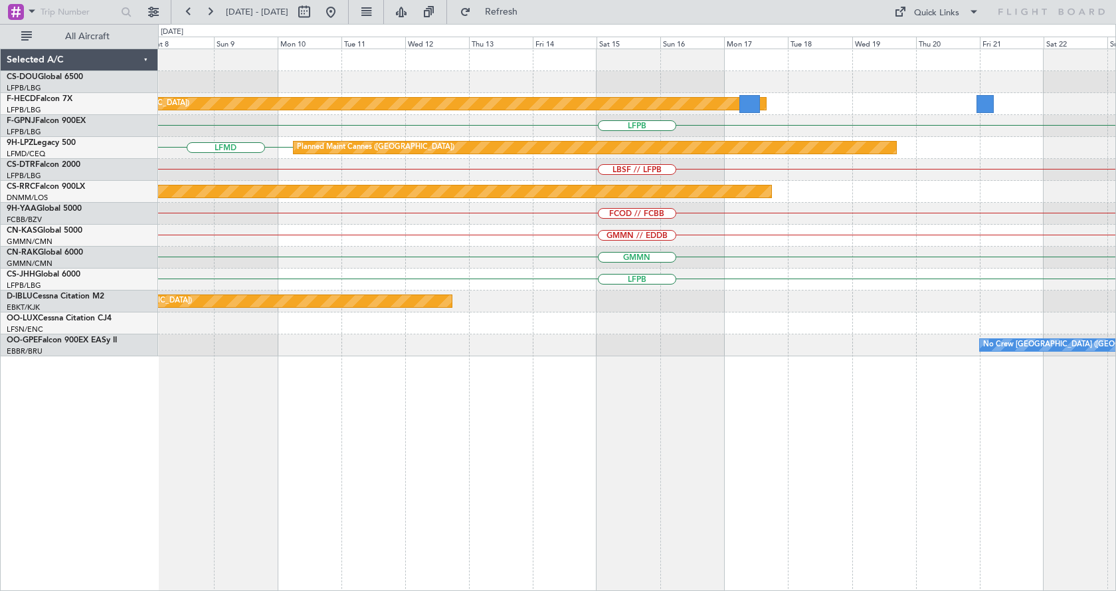
click at [307, 477] on div "Planned Maint London (Biggin Hill) Planned Maint Paris (Le Bourget) LFPB LFMD P…" at bounding box center [637, 319] width 958 height 542
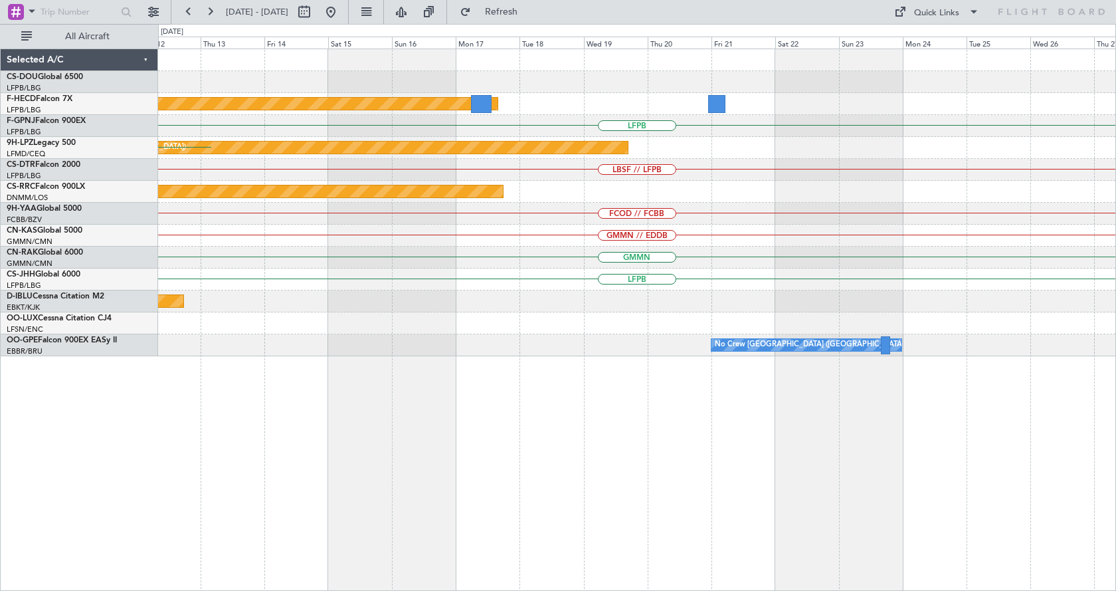
click at [498, 470] on div "Planned Maint Paris (Le Bourget) LFPB Planned Maint Cannes (Mandelieu) LFMD LBS…" at bounding box center [637, 319] width 958 height 542
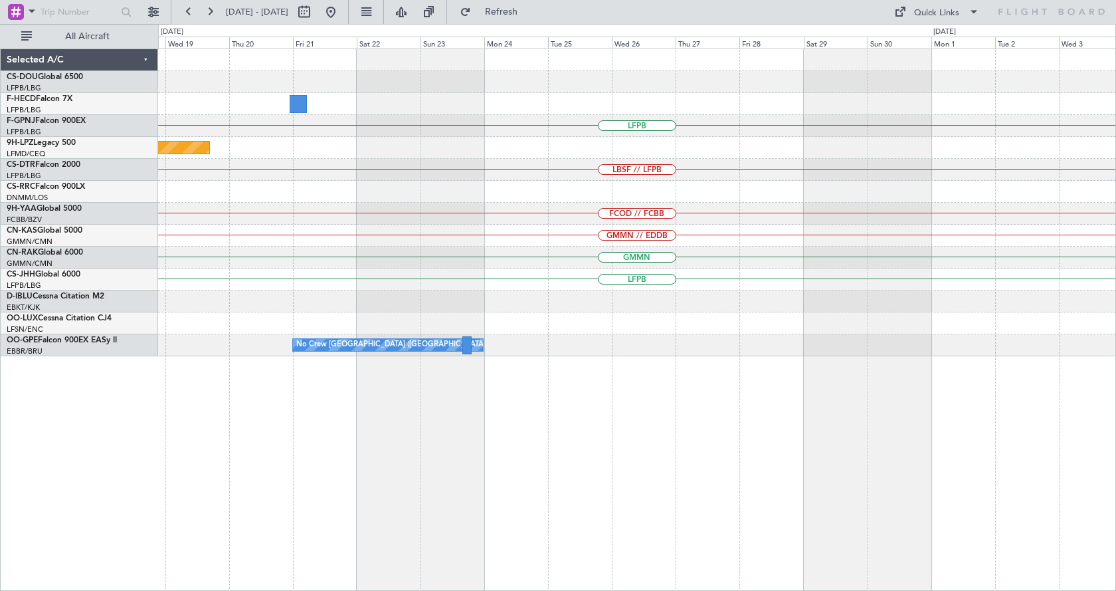
click at [514, 478] on div "Planned Maint Paris (Le Bourget) LFPB Planned Maint Cannes (Mandelieu) LBSF // …" at bounding box center [637, 319] width 958 height 542
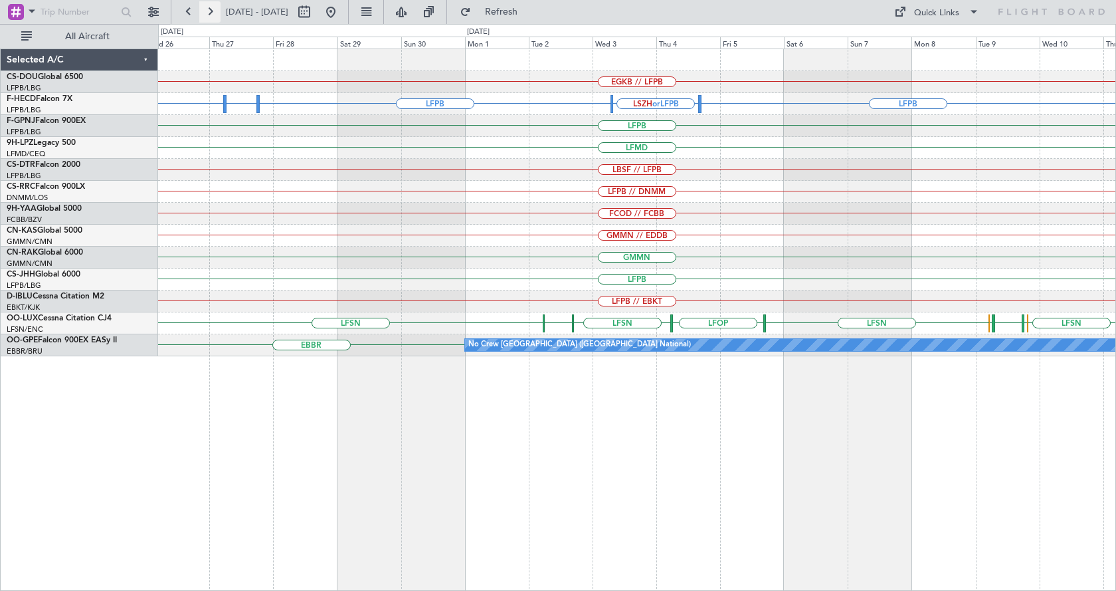
click at [213, 13] on button at bounding box center [209, 11] width 21 height 21
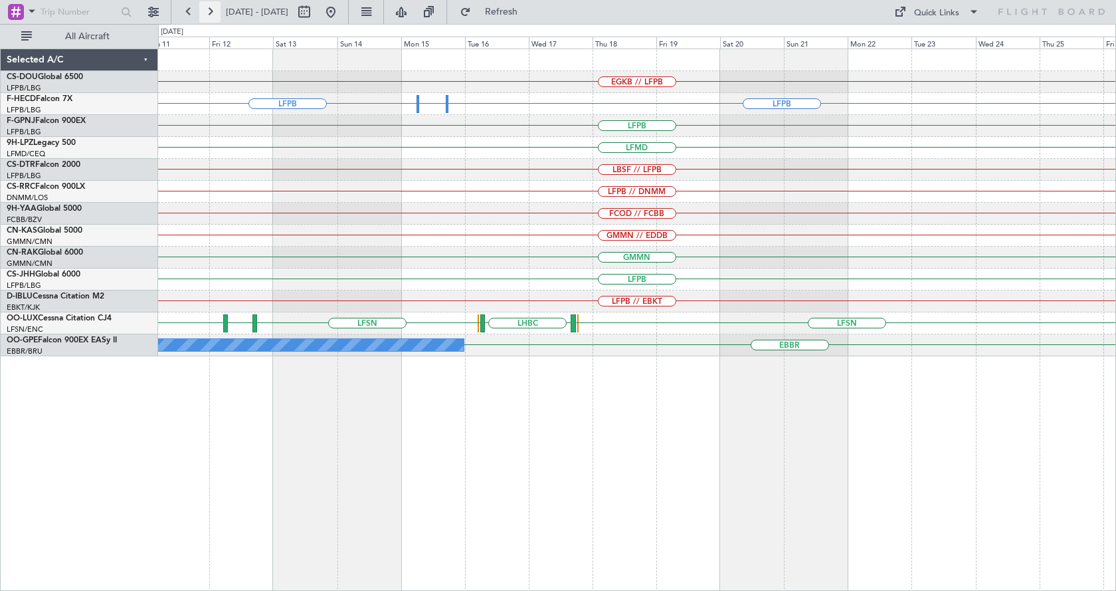
click at [213, 13] on button at bounding box center [209, 11] width 21 height 21
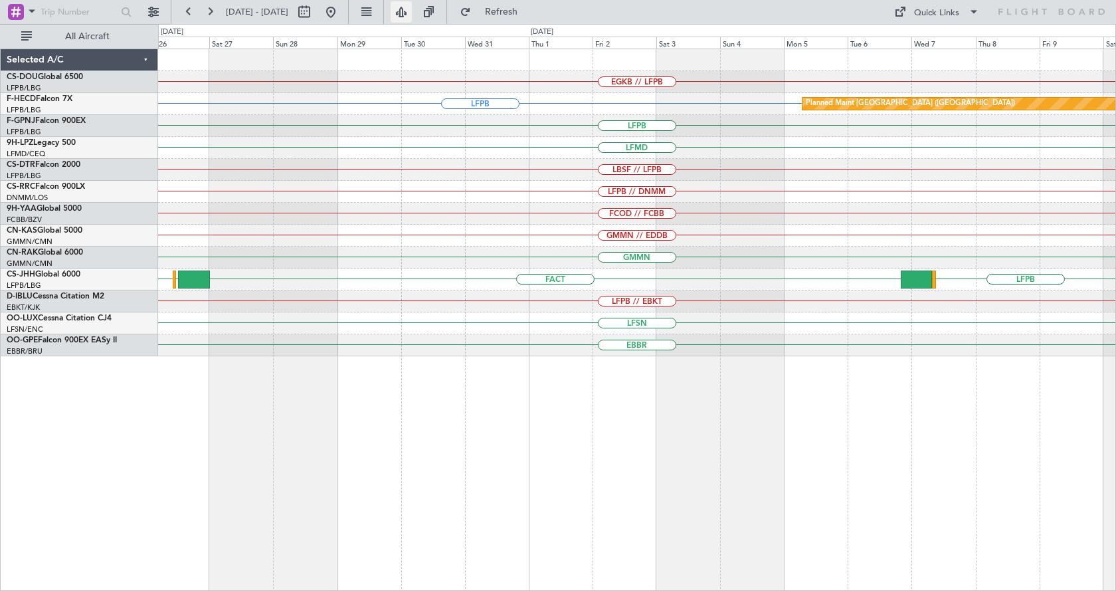
click at [412, 7] on button at bounding box center [401, 11] width 21 height 21
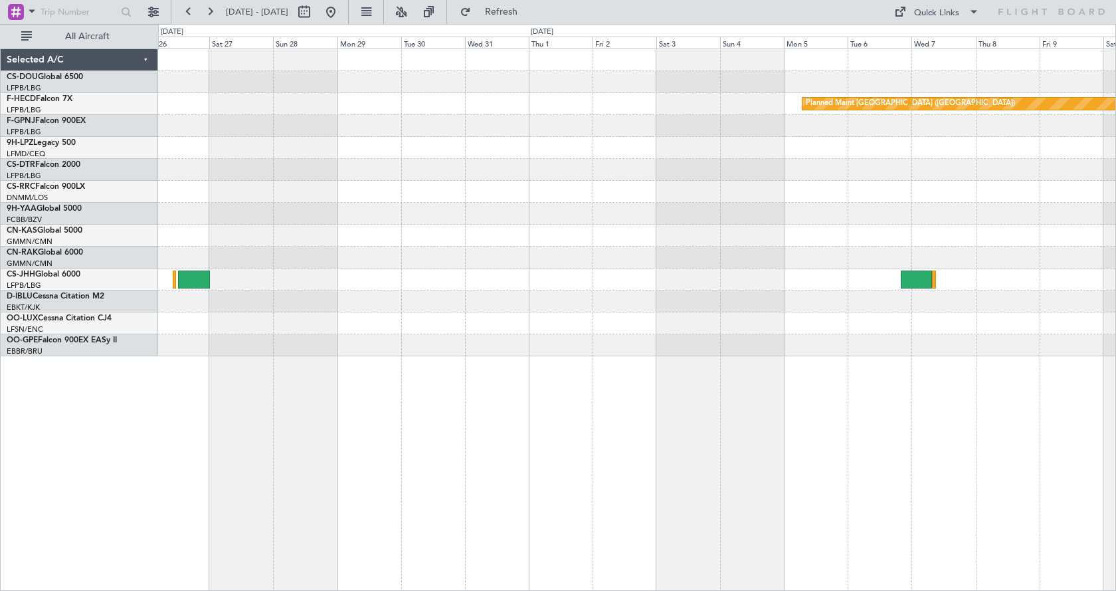
click at [962, 464] on div "Planned Maint [GEOGRAPHIC_DATA] ([GEOGRAPHIC_DATA])" at bounding box center [637, 319] width 958 height 542
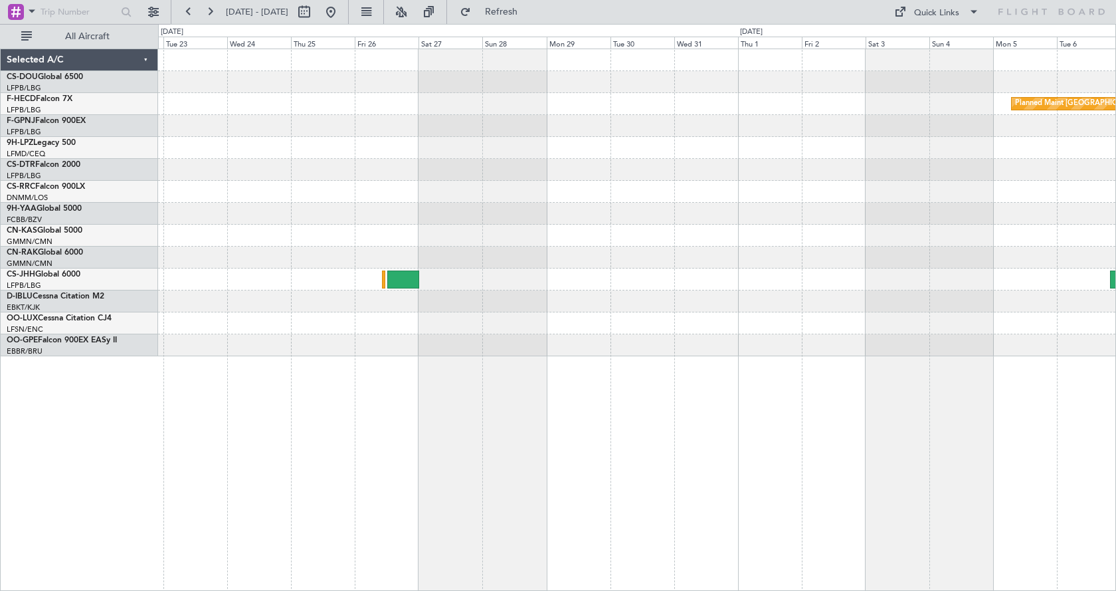
click at [874, 510] on div "Planned Maint [GEOGRAPHIC_DATA] ([GEOGRAPHIC_DATA])" at bounding box center [637, 319] width 958 height 542
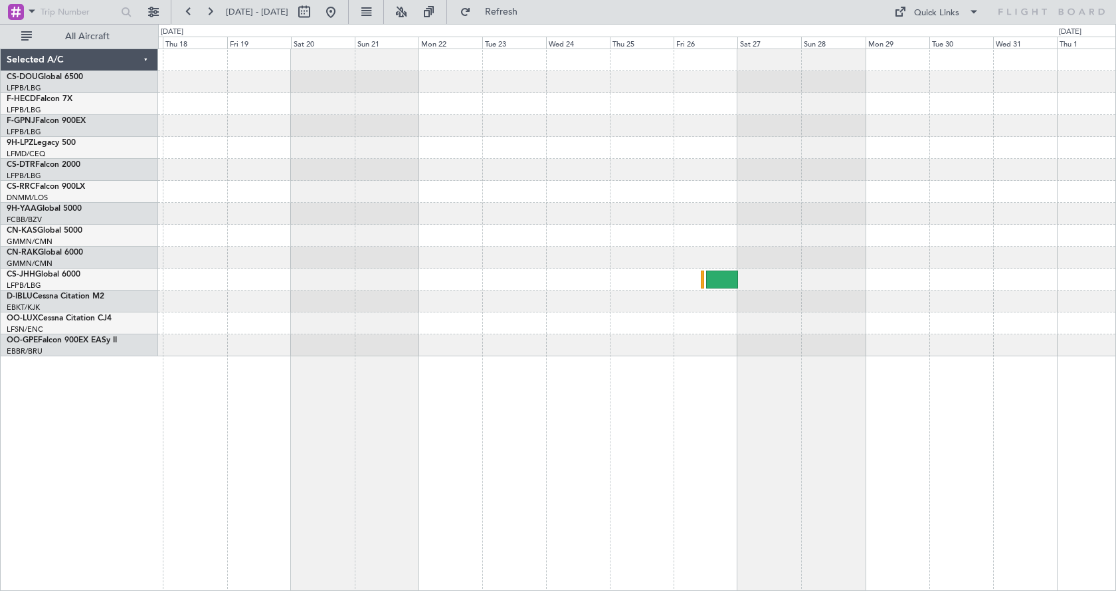
click at [861, 500] on div "Planned Maint [GEOGRAPHIC_DATA] ([GEOGRAPHIC_DATA])" at bounding box center [637, 319] width 958 height 542
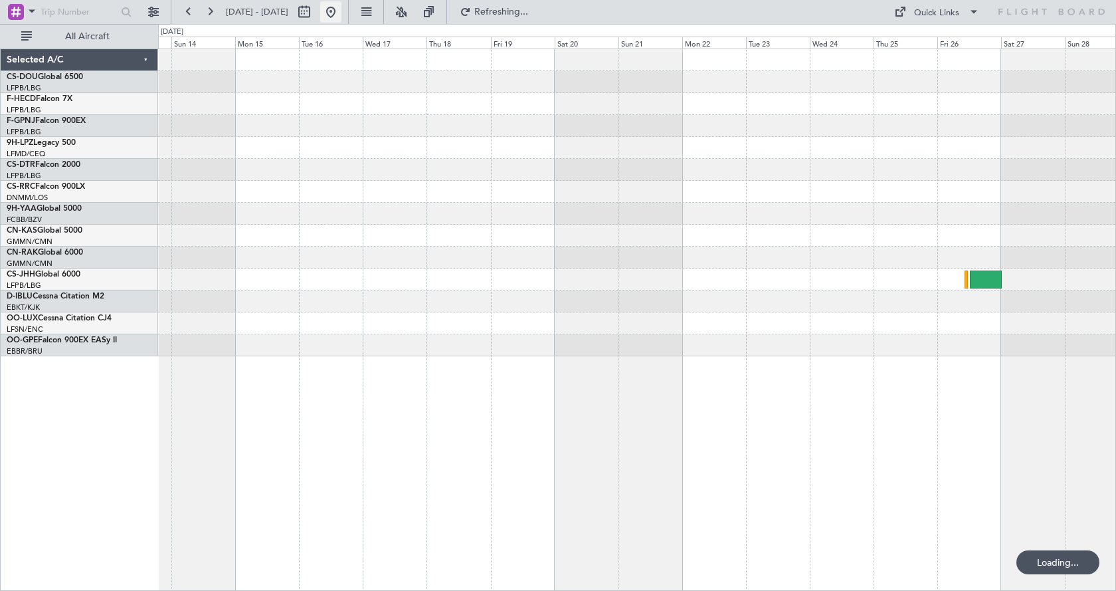
click at [341, 13] on button at bounding box center [330, 11] width 21 height 21
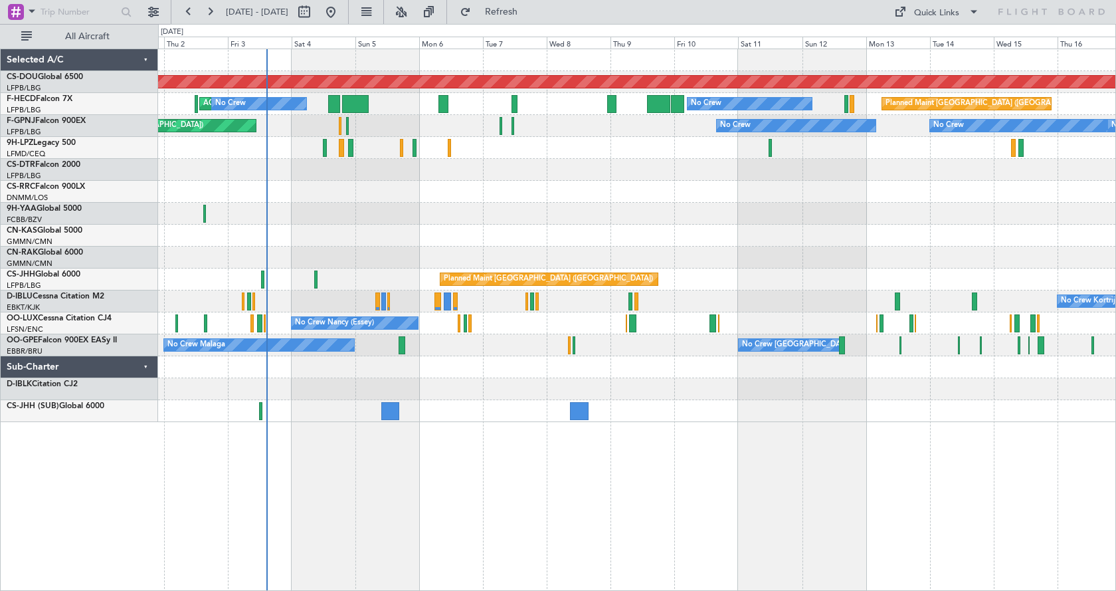
click at [476, 522] on div "Planned Maint London (Biggin Hill) No Crew AOG Maint Paris (Le Bourget) No Crew…" at bounding box center [637, 319] width 958 height 542
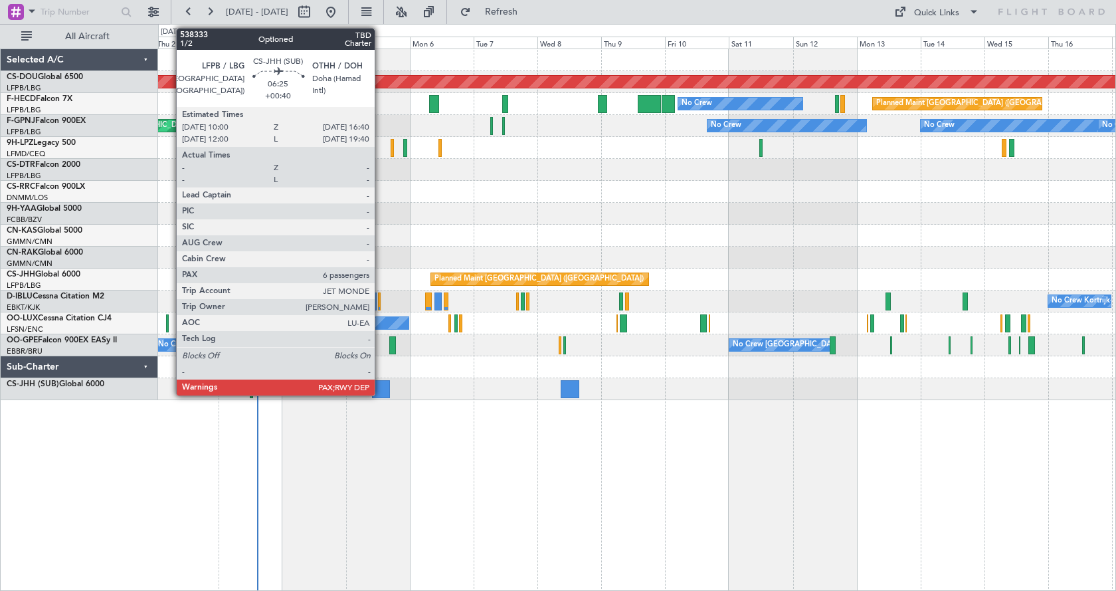
click at [406, 471] on div "Planned Maint London (Biggin Hill) Planned Maint Paris (Le Bourget) No Crew AOG…" at bounding box center [637, 319] width 958 height 542
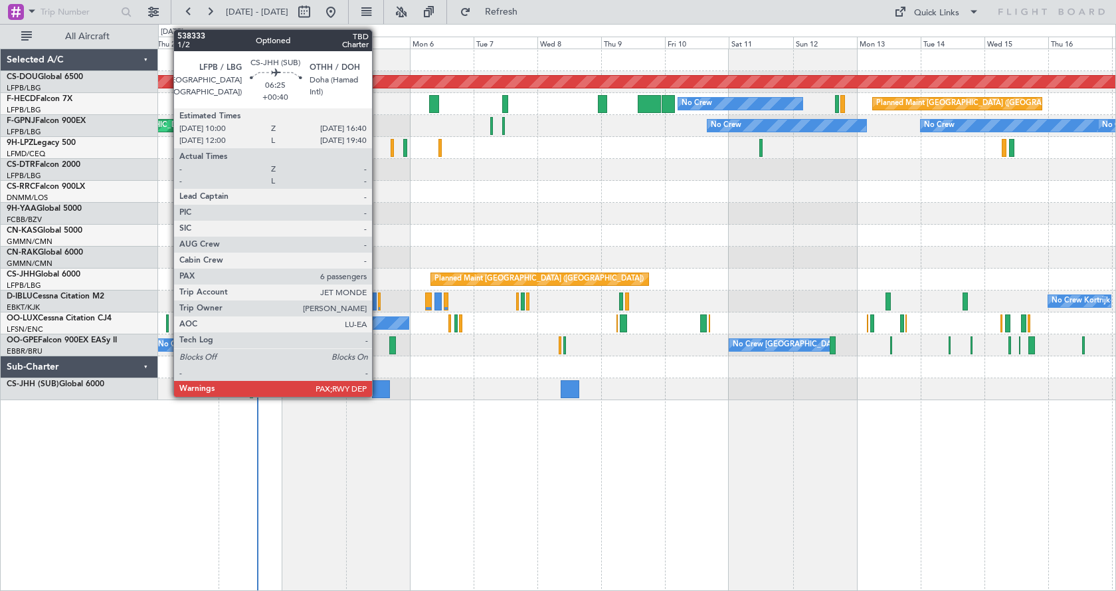
click at [378, 395] on div at bounding box center [381, 389] width 18 height 18
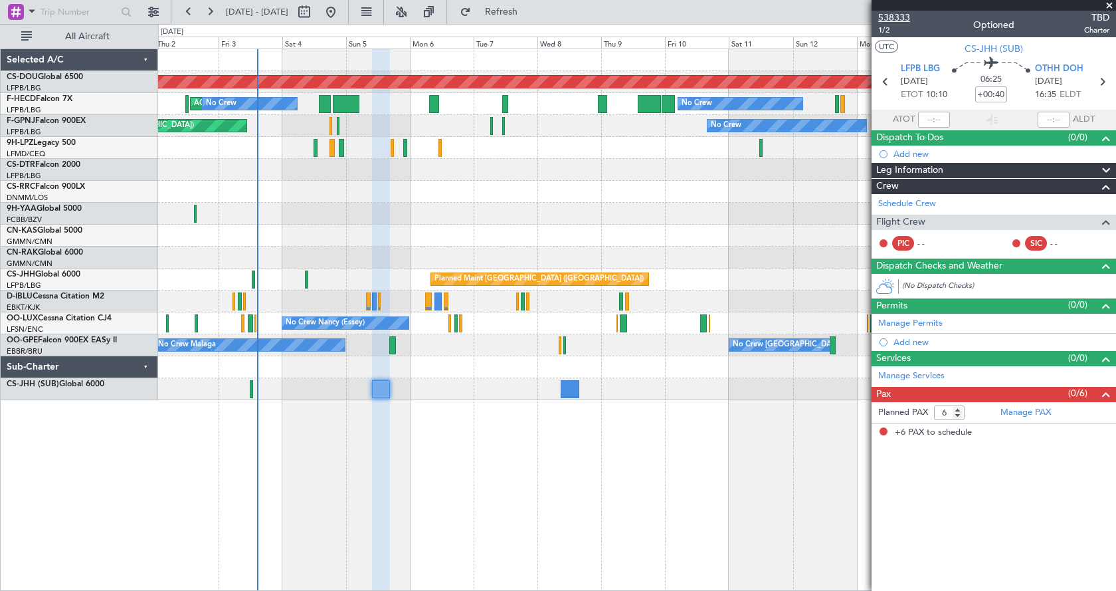
click at [889, 13] on span "538333" at bounding box center [894, 18] width 32 height 14
click at [905, 17] on span "538333" at bounding box center [894, 18] width 32 height 14
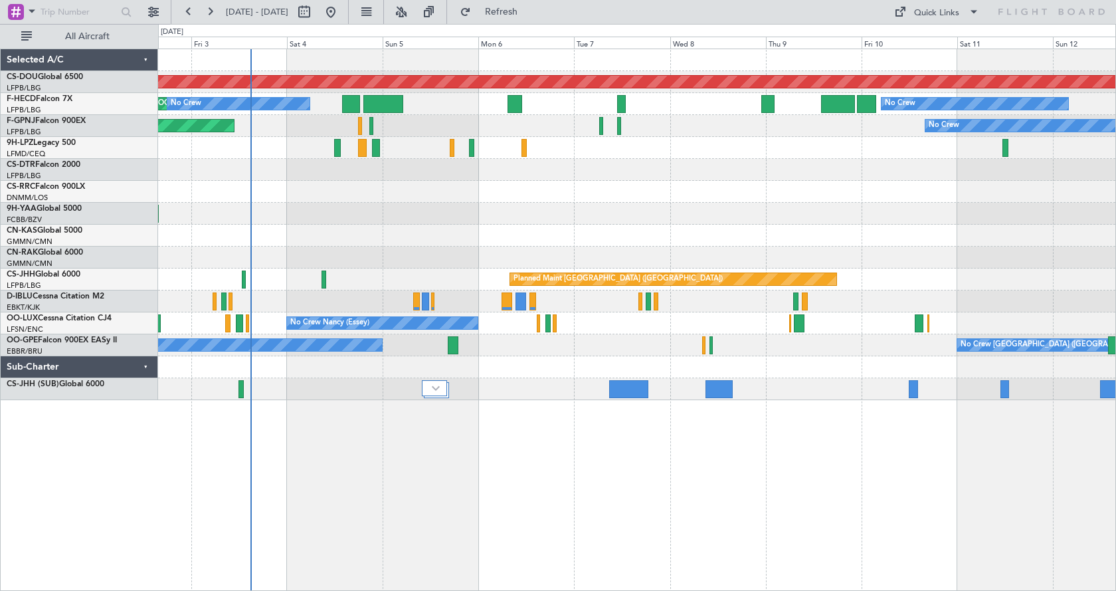
click at [435, 239] on div "Planned Maint London ([GEOGRAPHIC_DATA]) AOG Maint [GEOGRAPHIC_DATA] ([GEOGRAPH…" at bounding box center [636, 224] width 957 height 351
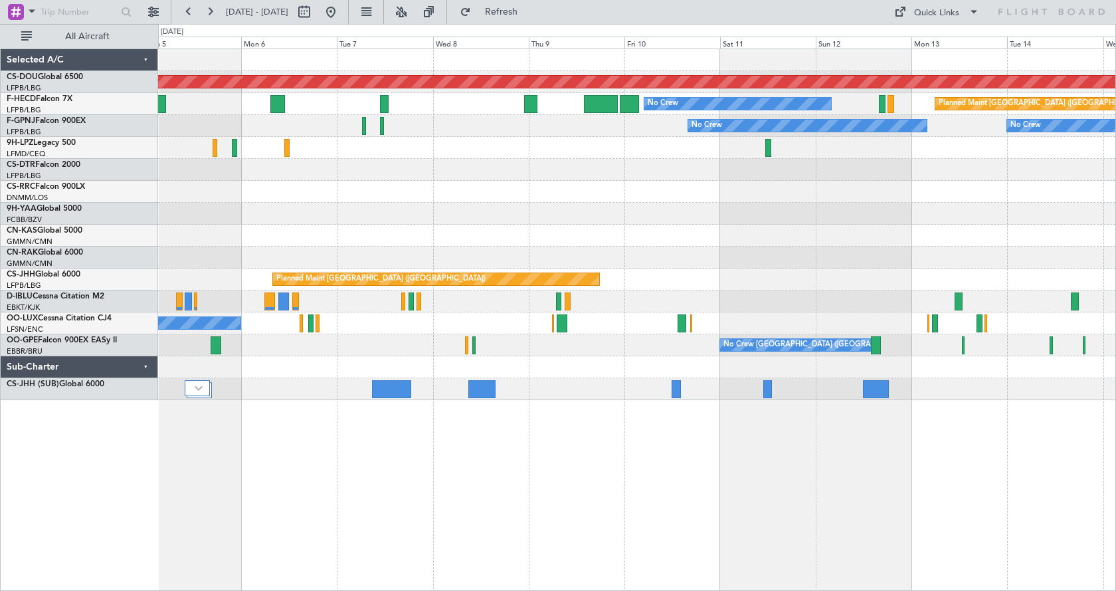
click at [561, 234] on div "Planned Maint London ([GEOGRAPHIC_DATA]) Planned Maint [GEOGRAPHIC_DATA] ([GEOG…" at bounding box center [636, 224] width 957 height 351
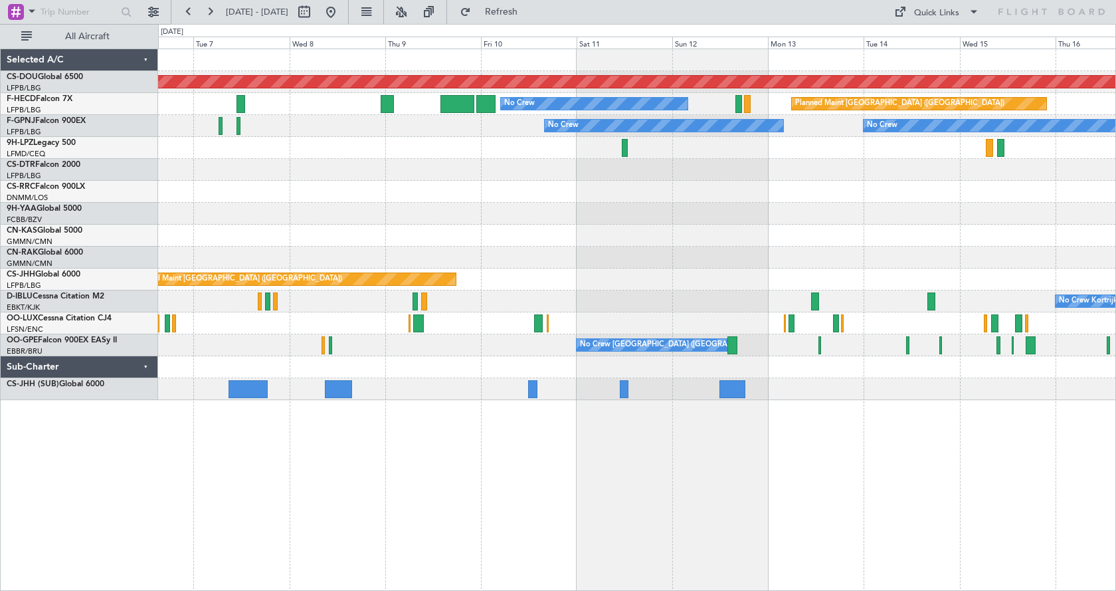
click at [494, 281] on div "Planned Maint London ([GEOGRAPHIC_DATA]) Planned Maint [GEOGRAPHIC_DATA] ([GEOG…" at bounding box center [636, 224] width 957 height 351
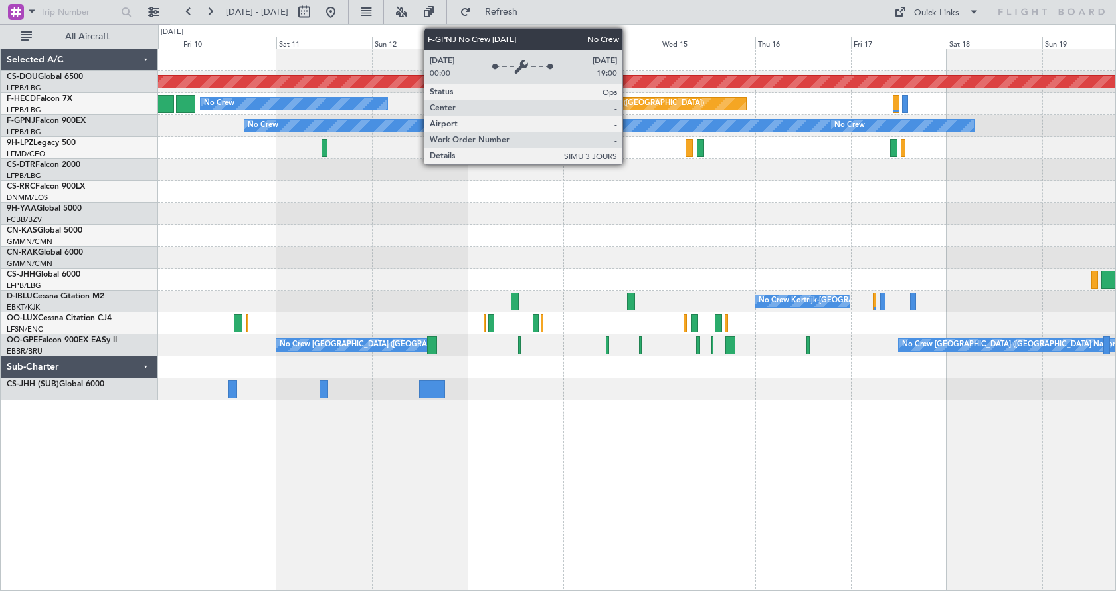
click at [628, 126] on div "No Crew" at bounding box center [696, 126] width 266 height 12
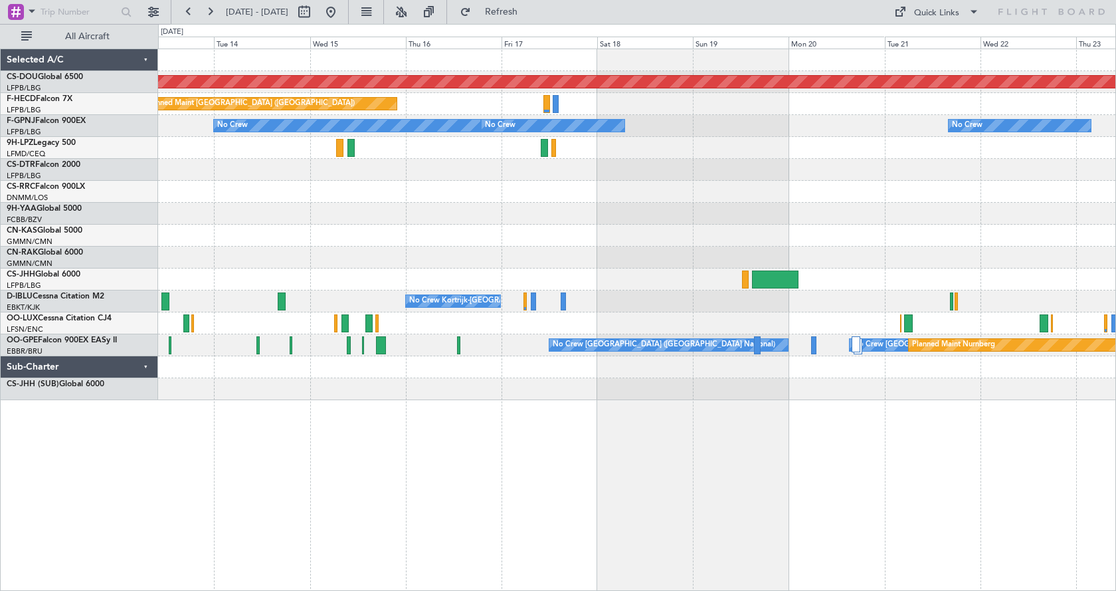
click at [365, 235] on div "Planned Maint London (Biggin Hill) Planned Maint Paris (Le Bourget) No Crew No …" at bounding box center [636, 224] width 957 height 351
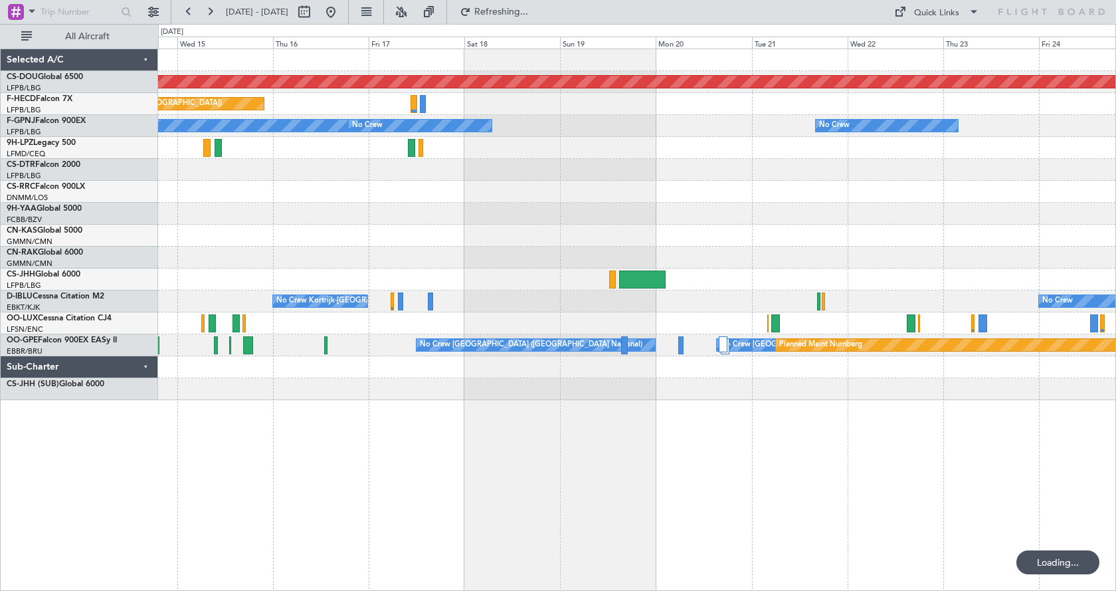
click at [318, 248] on div "Planned Maint London (Biggin Hill) Planned Maint Paris (Le Bourget) No Crew No …" at bounding box center [636, 224] width 957 height 351
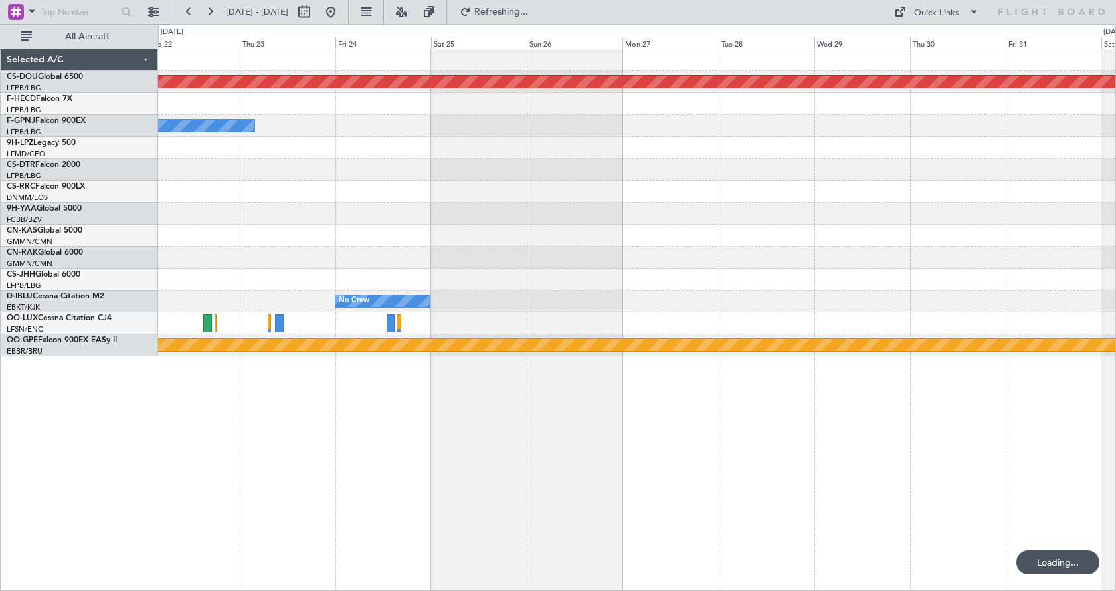
click at [371, 242] on div "Planned Maint London (Biggin Hill) No Crew No Crew No Crew Brussels (Brussels N…" at bounding box center [636, 202] width 957 height 307
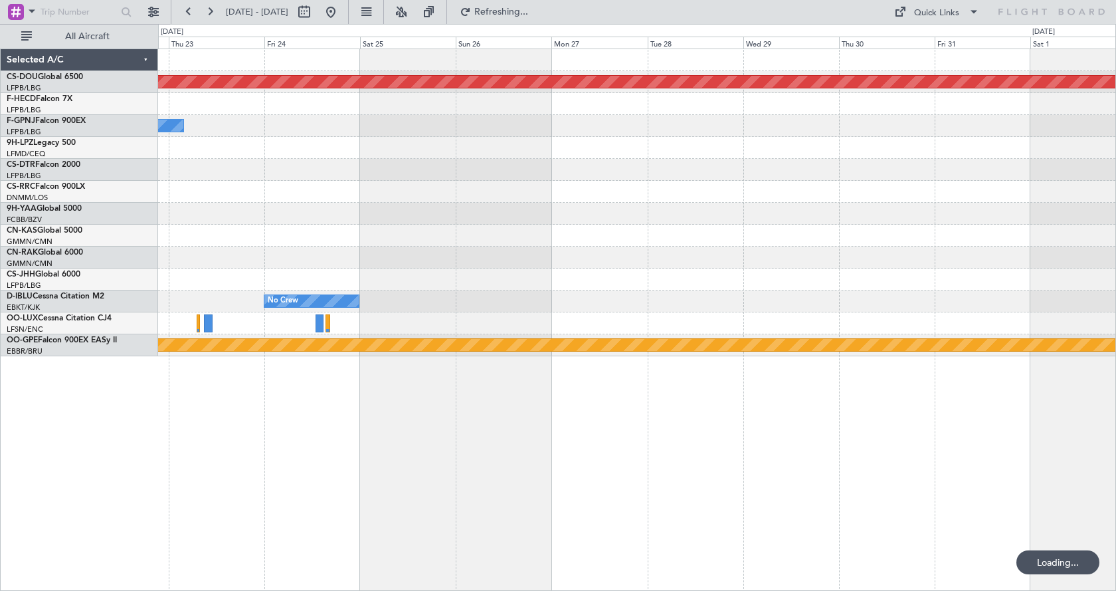
click at [589, 222] on div at bounding box center [636, 214] width 957 height 22
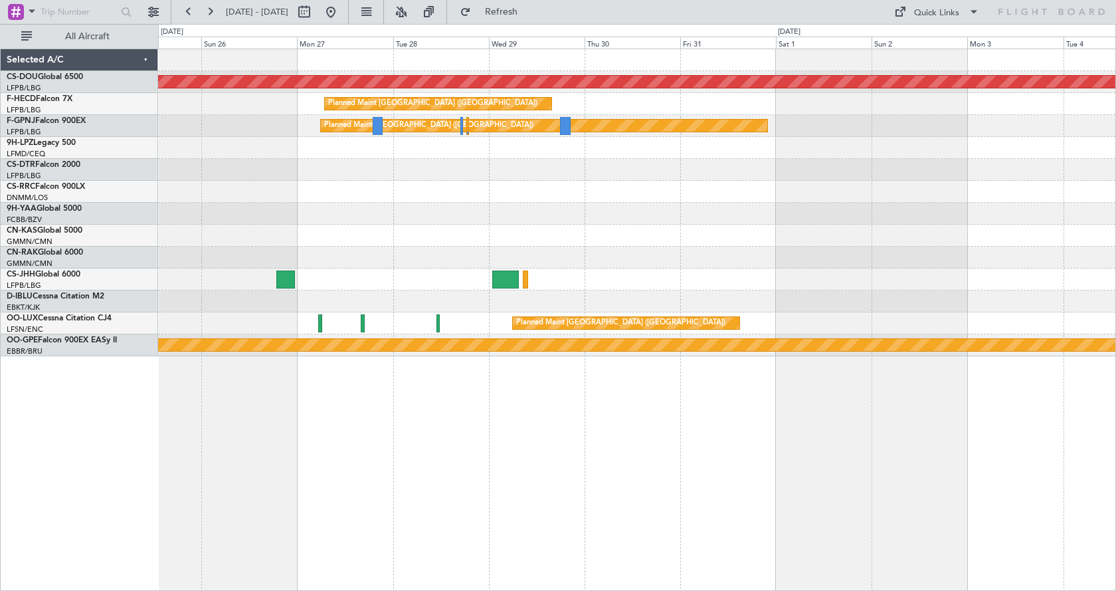
click at [449, 221] on div at bounding box center [636, 214] width 957 height 22
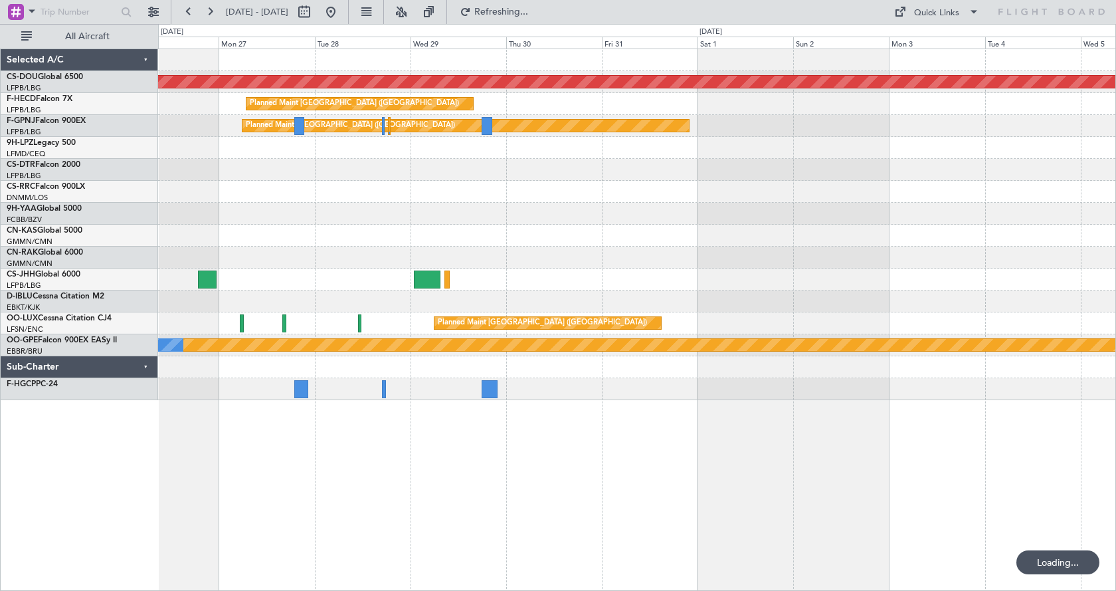
click at [396, 185] on div "Planned Maint London (Biggin Hill) Planned Maint Paris (Le Bourget) Planned Mai…" at bounding box center [636, 224] width 957 height 351
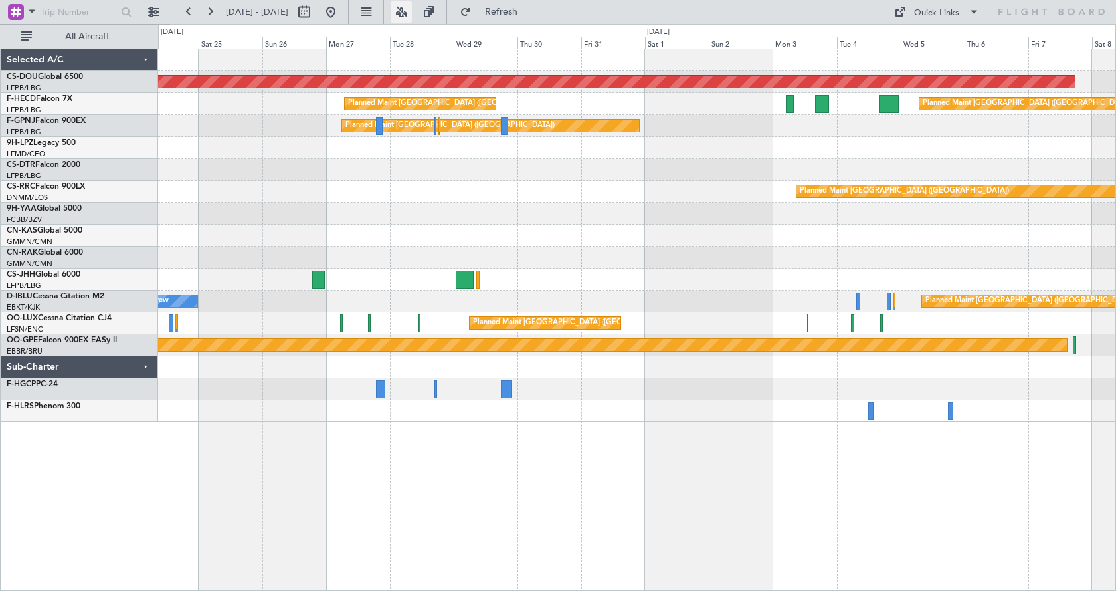
click at [412, 10] on button at bounding box center [401, 11] width 21 height 21
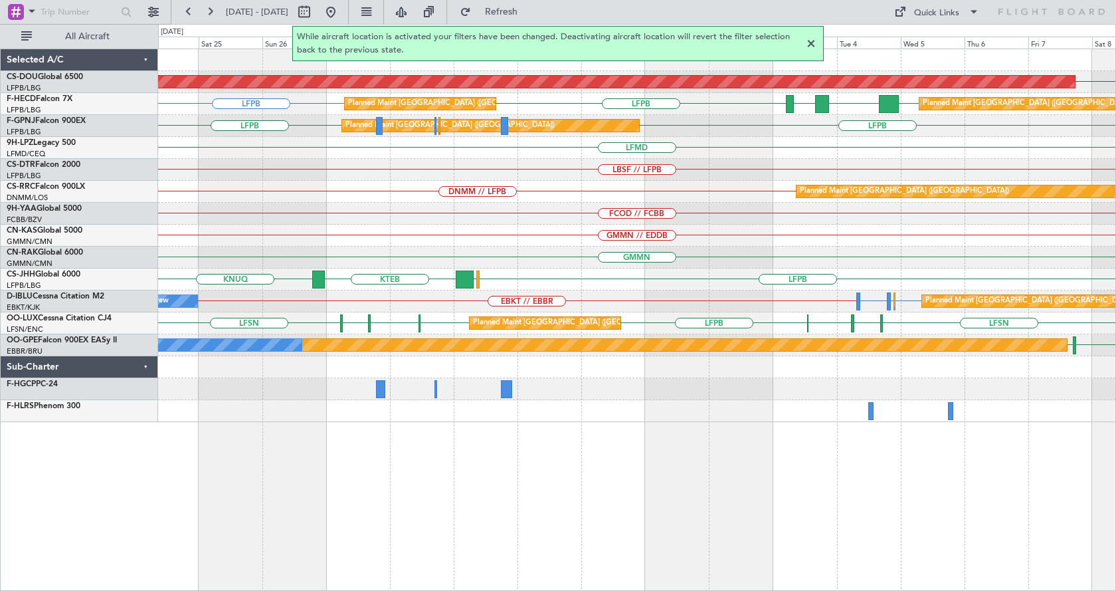
click at [807, 37] on div at bounding box center [811, 44] width 16 height 16
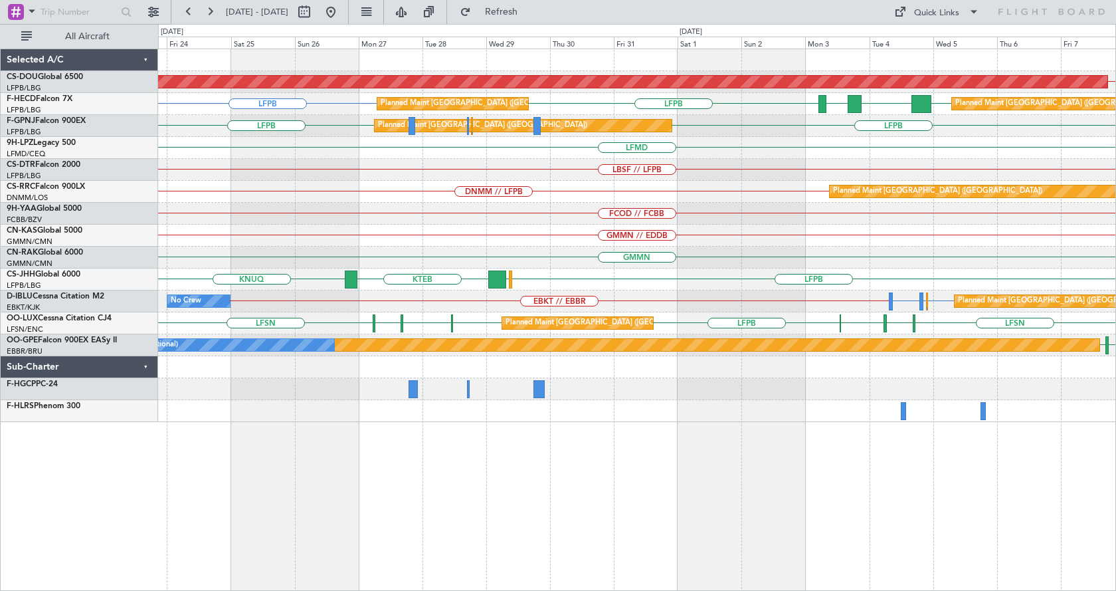
click at [548, 460] on div "EGKB // LFPB Planned Maint London (Biggin Hill) LFPB FOOL GMMN LFPB LFPB LFPB P…" at bounding box center [637, 319] width 958 height 542
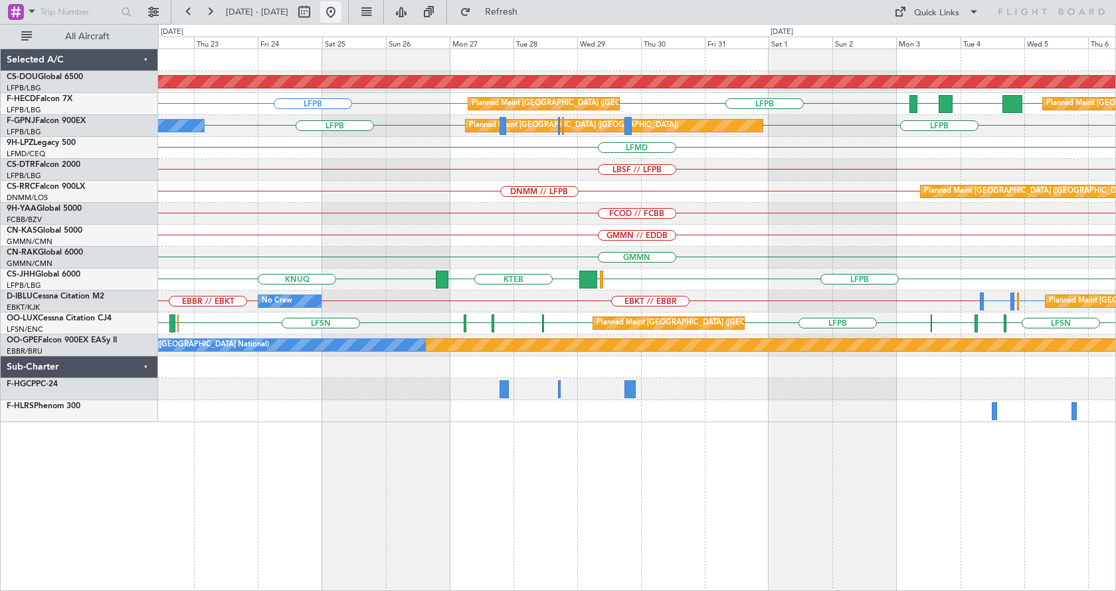
click at [341, 19] on button at bounding box center [330, 11] width 21 height 21
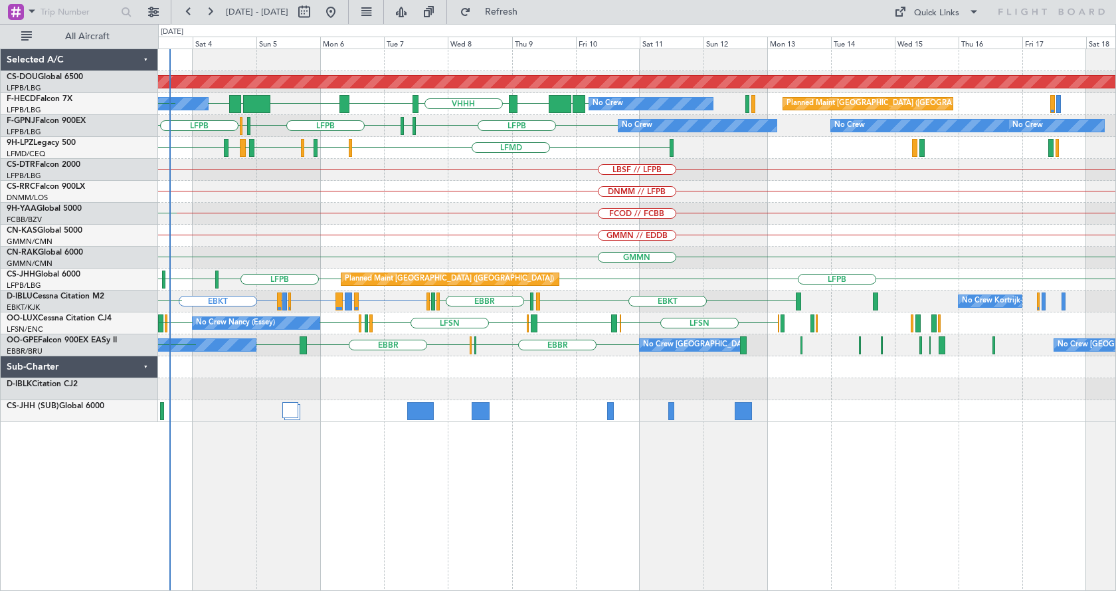
click at [378, 211] on div "FCOD // FCBB FCBB" at bounding box center [636, 214] width 957 height 22
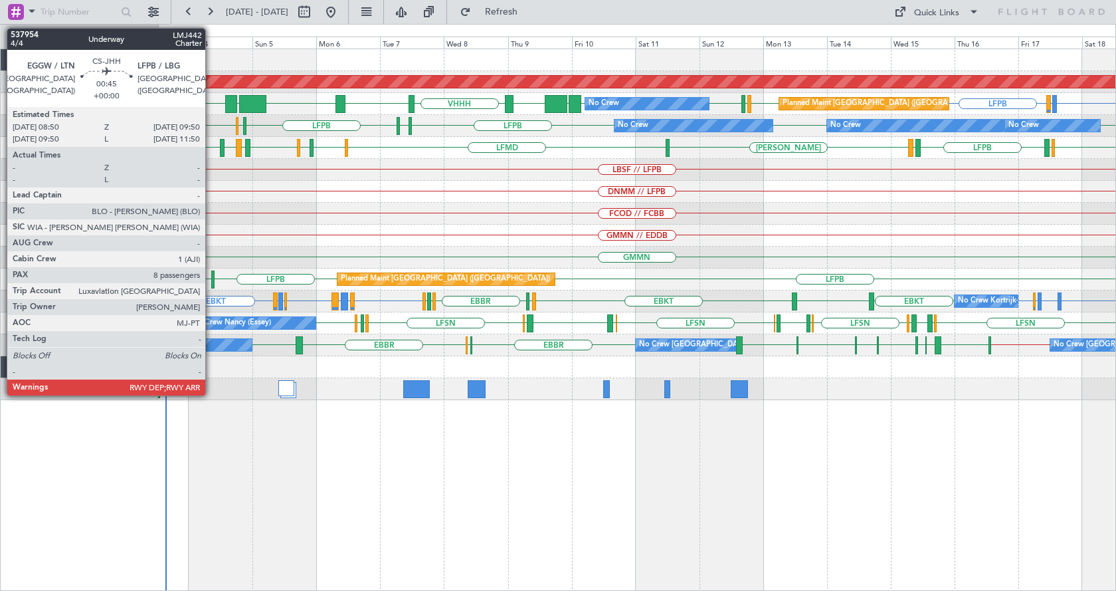
click at [211, 277] on div at bounding box center [212, 279] width 3 height 18
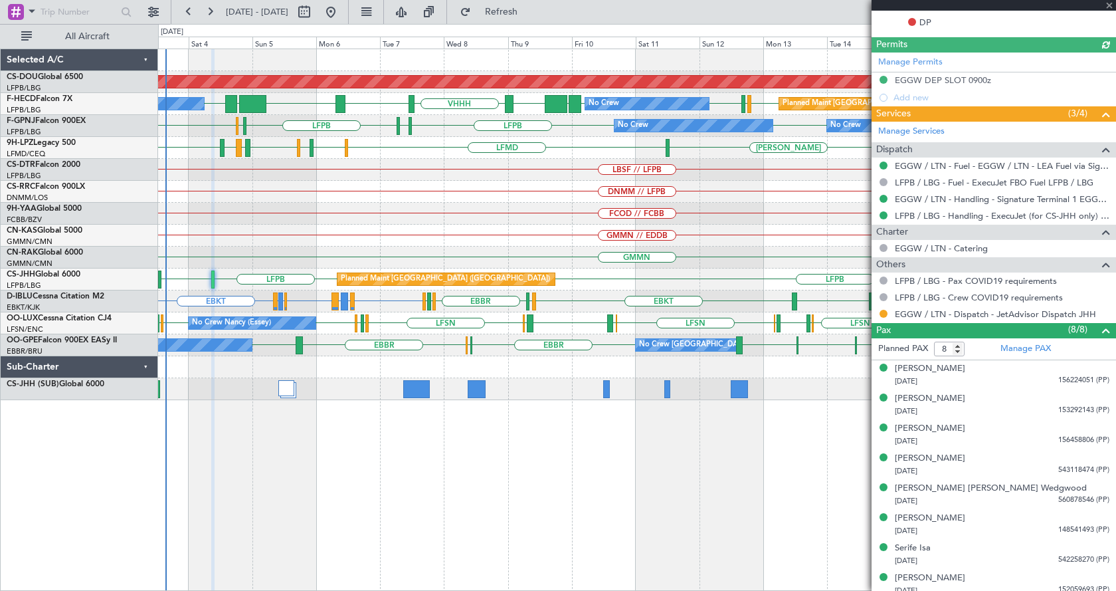
scroll to position [398, 0]
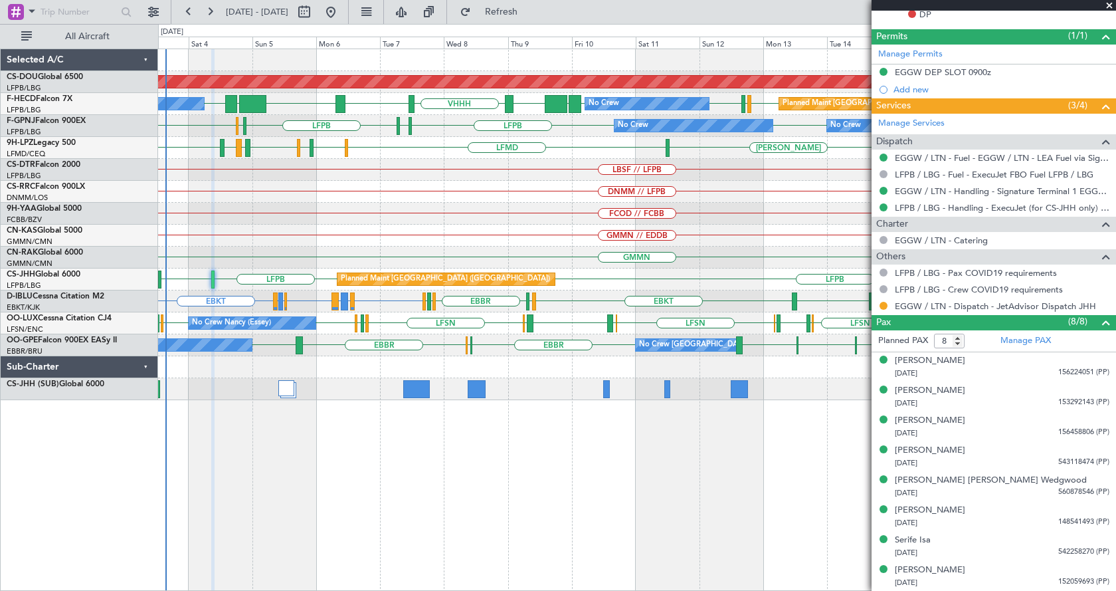
click at [1108, 5] on span at bounding box center [1109, 6] width 13 height 12
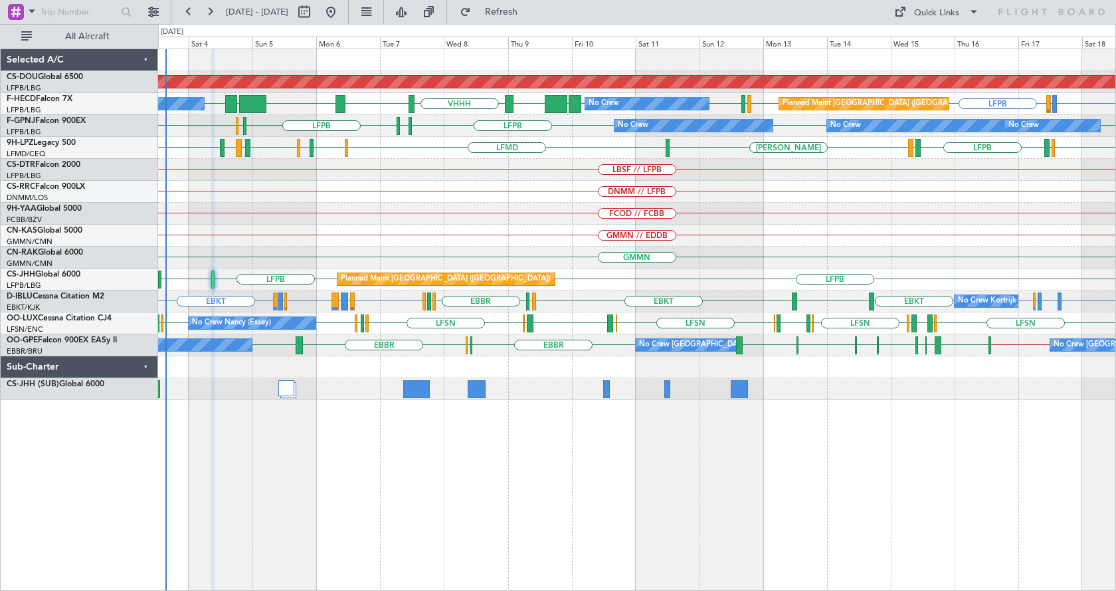
type input "0"
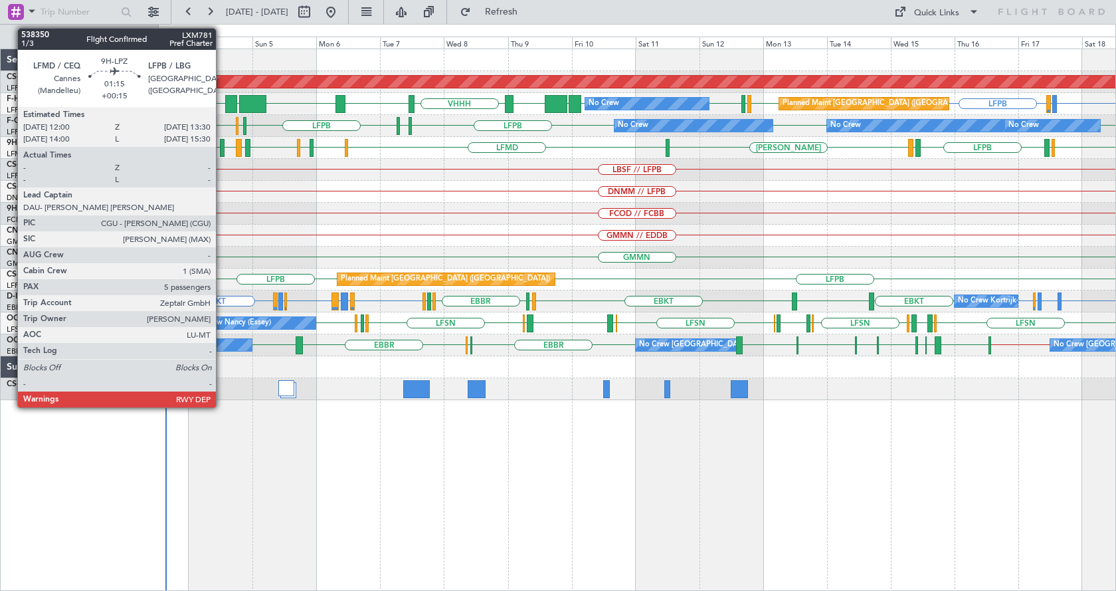
click at [222, 147] on div at bounding box center [222, 148] width 5 height 18
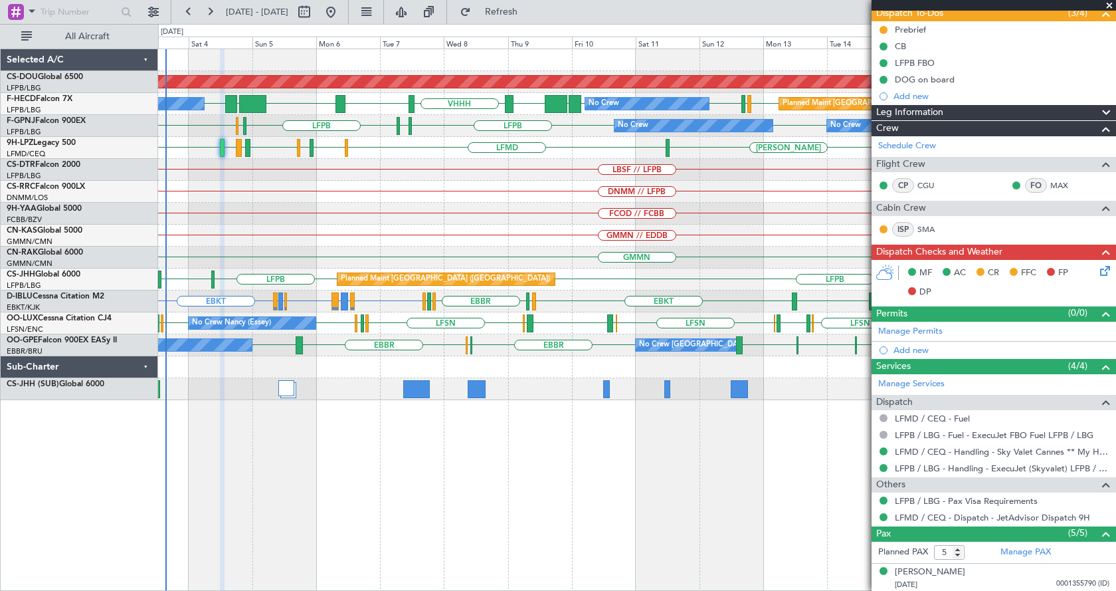
scroll to position [246, 0]
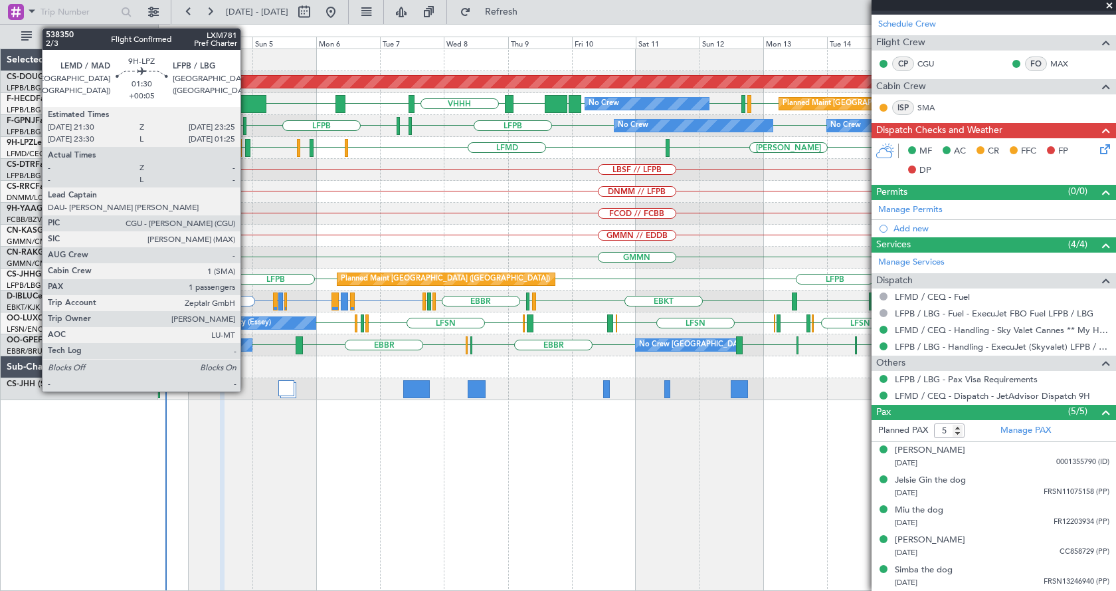
click at [246, 147] on div at bounding box center [247, 148] width 5 height 18
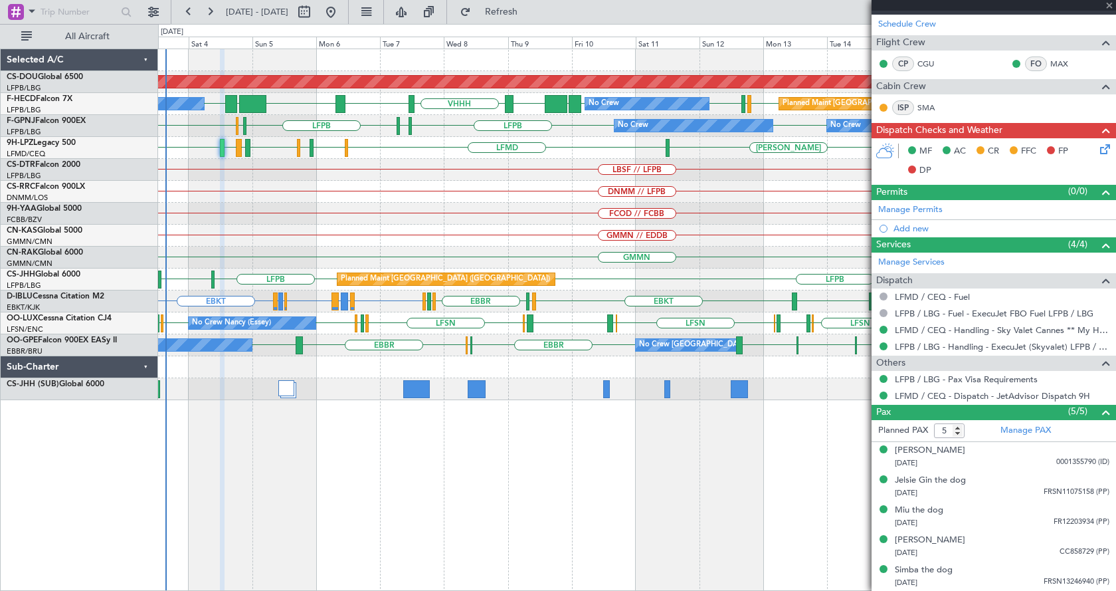
type input "+00:05"
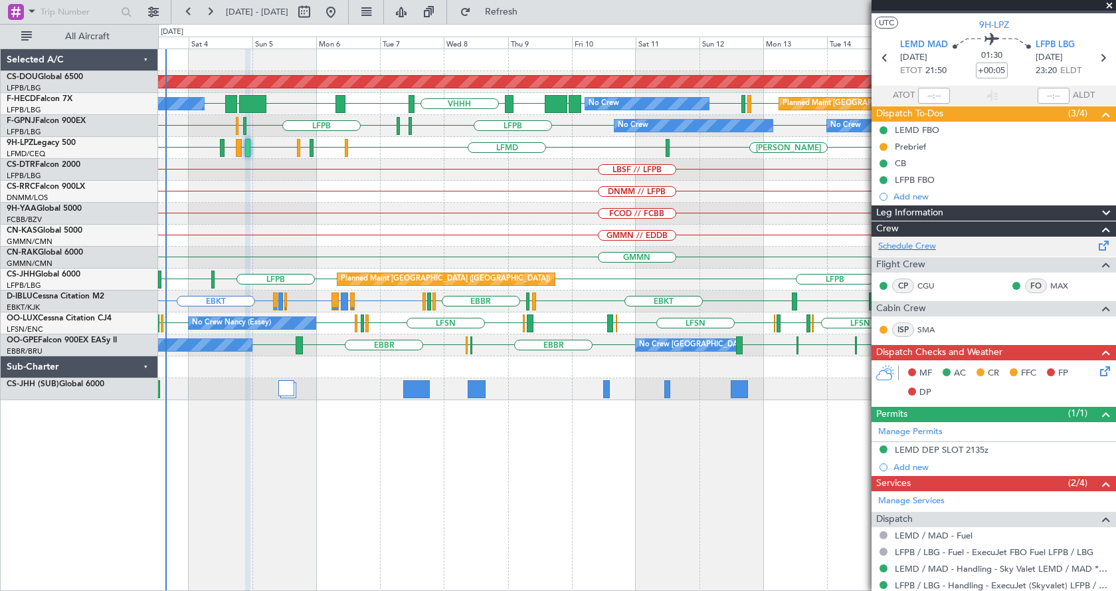
scroll to position [0, 0]
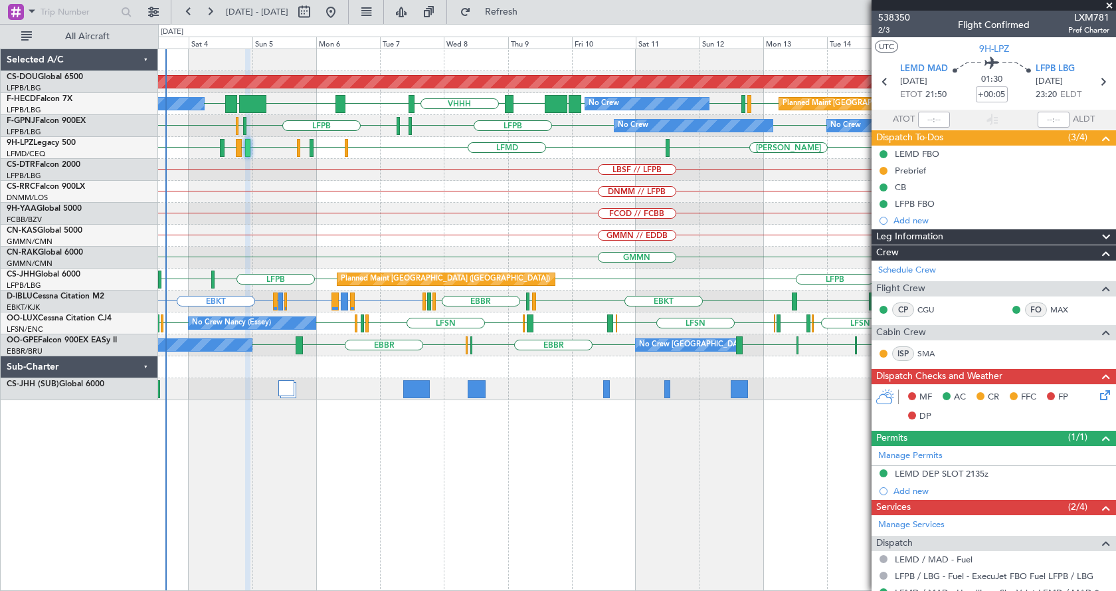
click at [1108, 1] on span at bounding box center [1109, 6] width 13 height 12
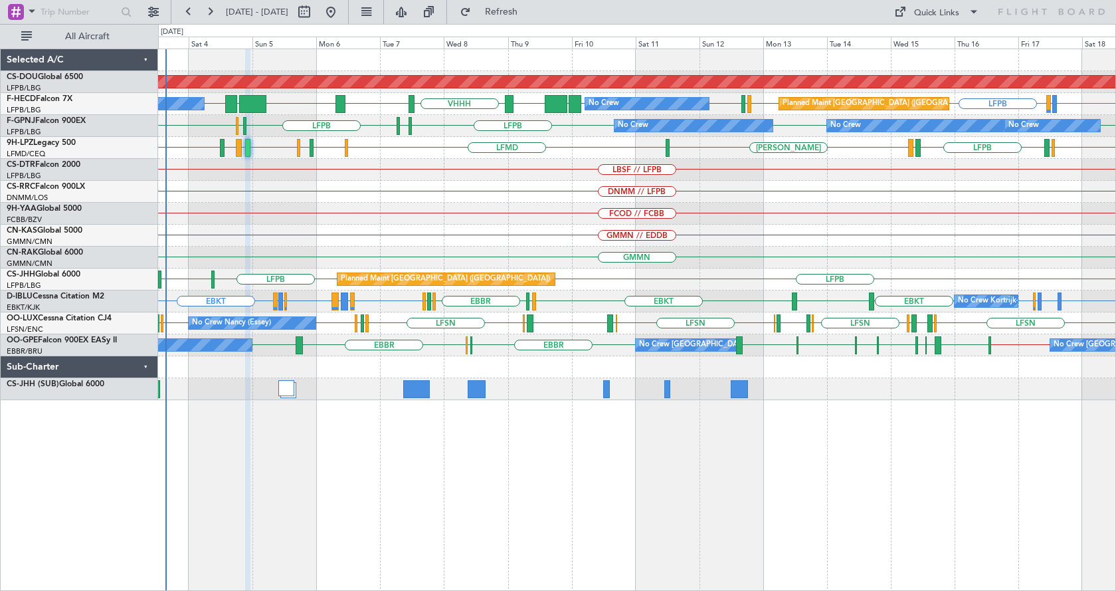
type input "0"
